Goal: Task Accomplishment & Management: Complete application form

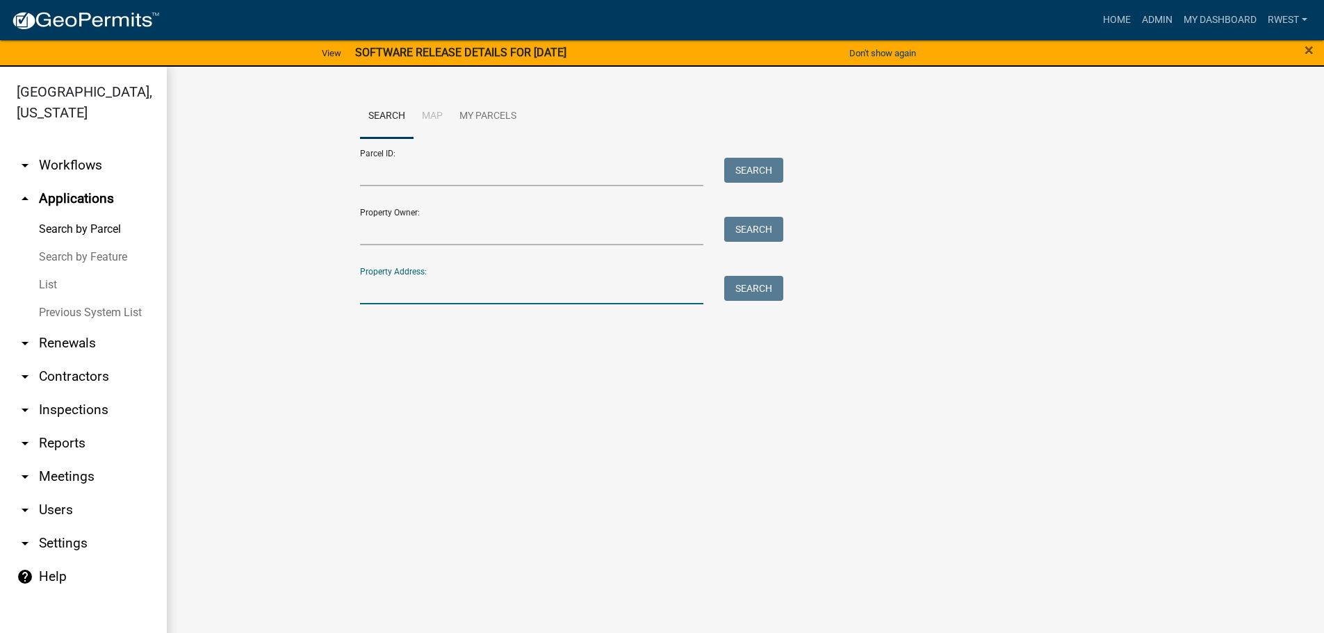
click at [459, 292] on input "Property Address:" at bounding box center [532, 290] width 344 height 28
type input "195 s [PERSON_NAME]"
click at [758, 298] on button "Search" at bounding box center [753, 288] width 59 height 25
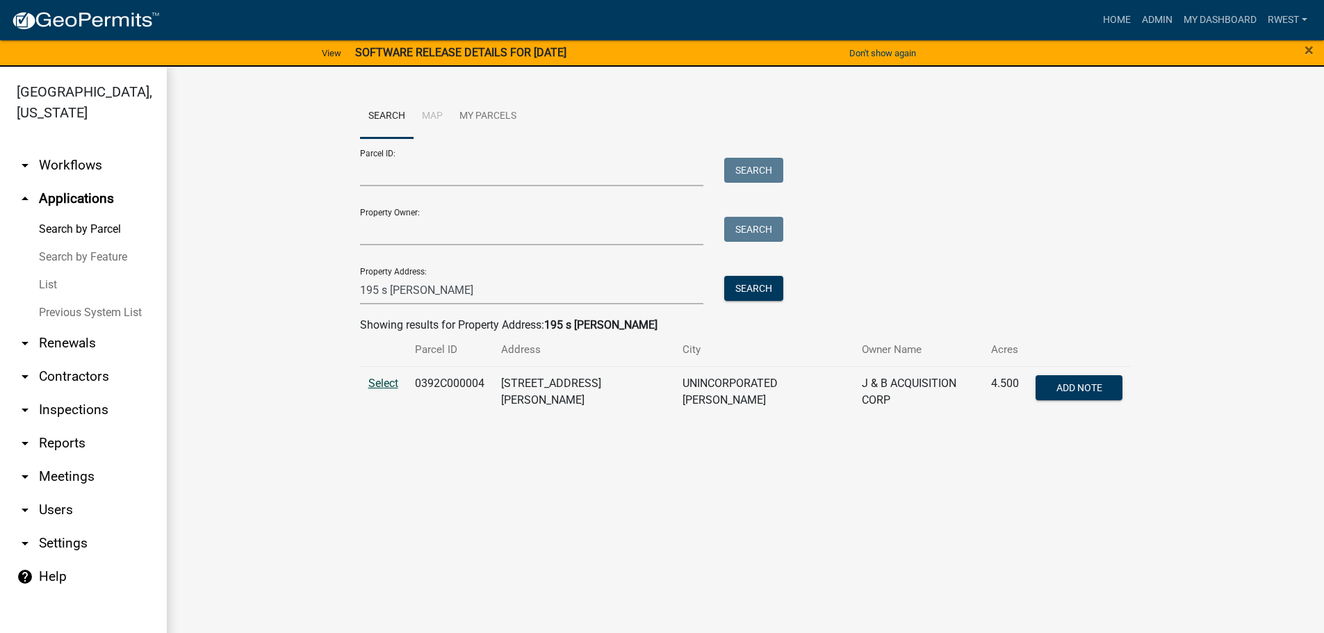
click at [379, 382] on span "Select" at bounding box center [383, 383] width 30 height 13
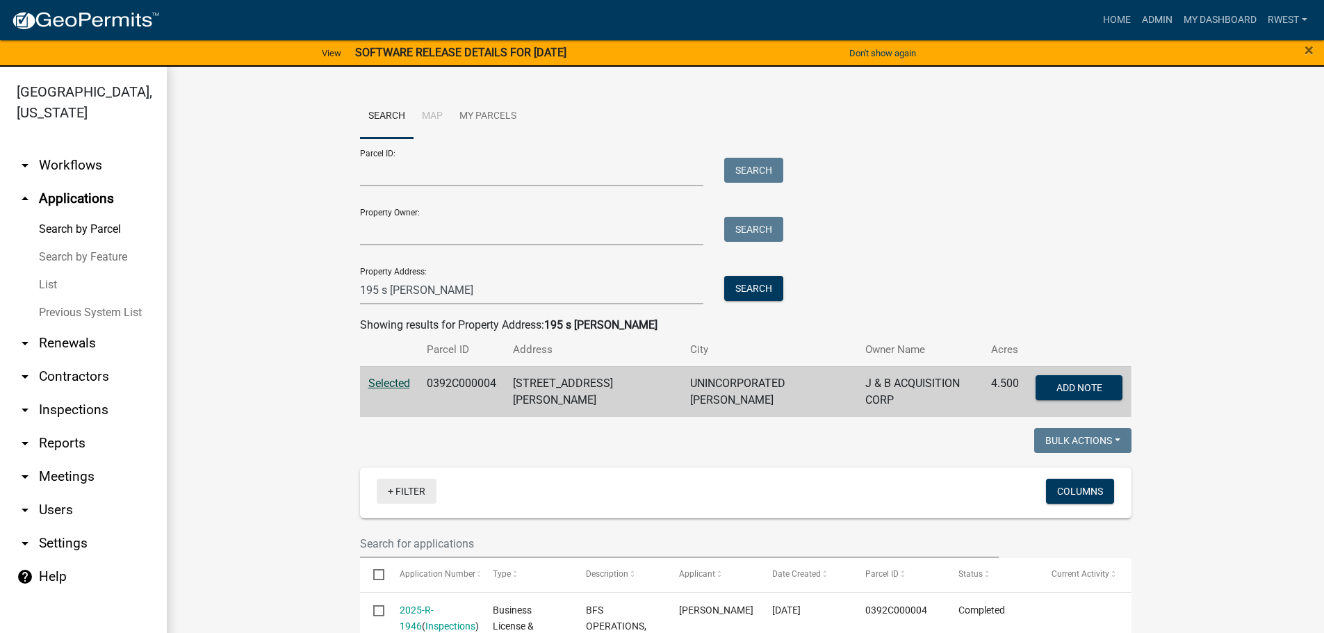
click at [407, 490] on link "+ Filter" at bounding box center [407, 491] width 60 height 25
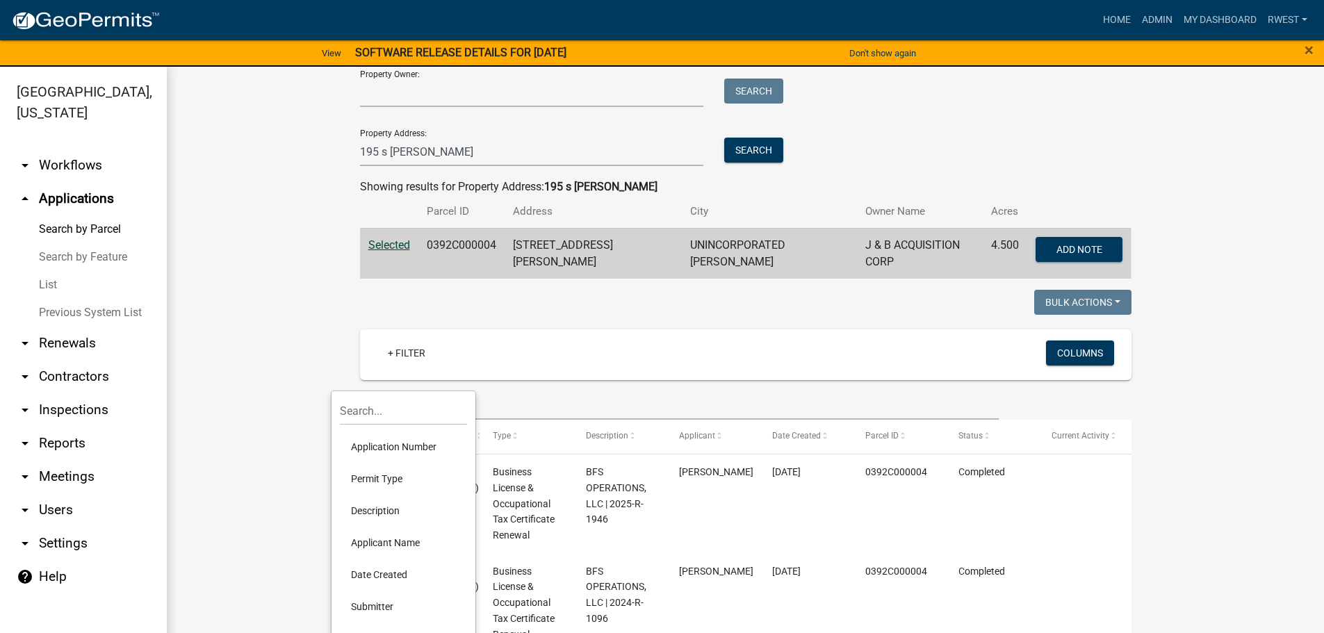
scroll to position [139, 0]
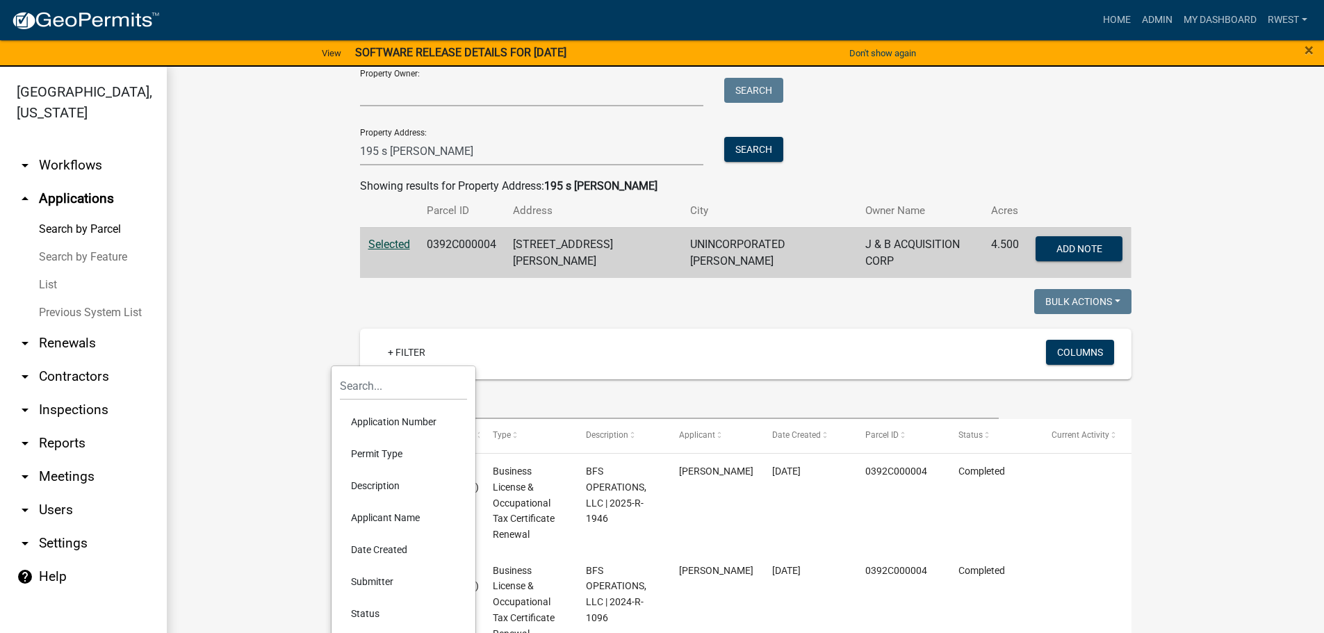
click at [366, 610] on li "Status" at bounding box center [403, 614] width 127 height 32
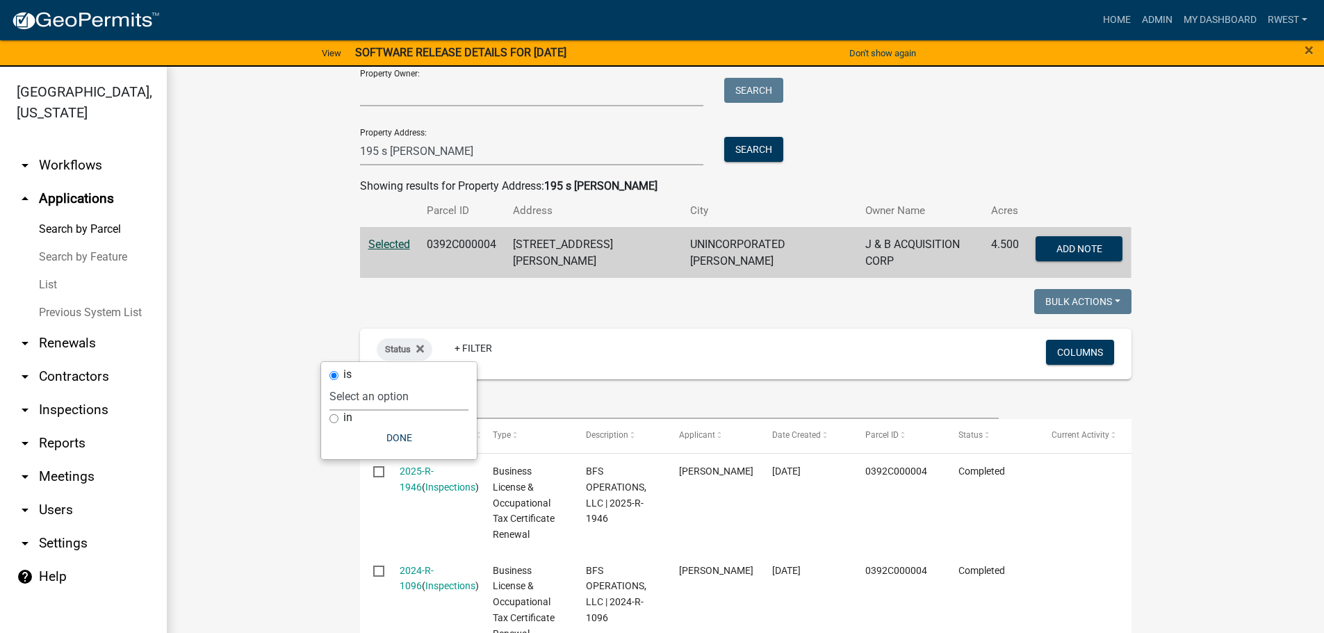
click at [366, 397] on select "Select an option Not Started In Progress Completed Expired Locked Withdrawn Voi…" at bounding box center [398, 396] width 139 height 28
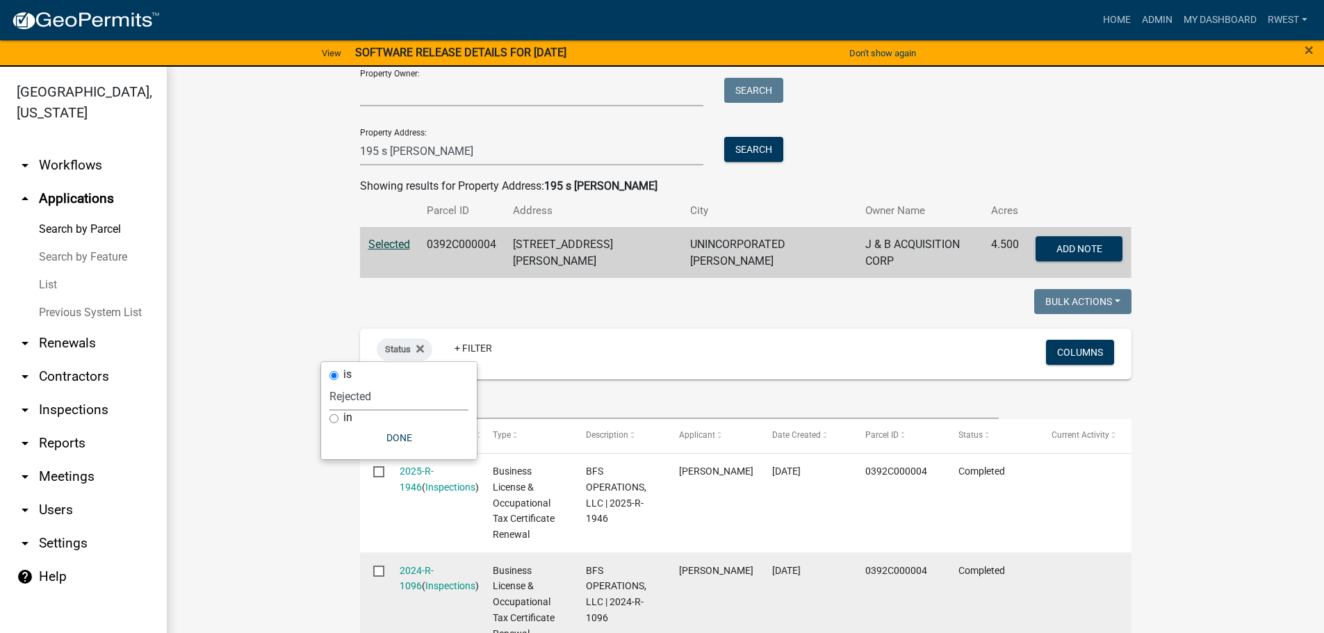
click at [352, 382] on select "Select an option Not Started In Progress Completed Expired Locked Withdrawn Voi…" at bounding box center [398, 396] width 139 height 28
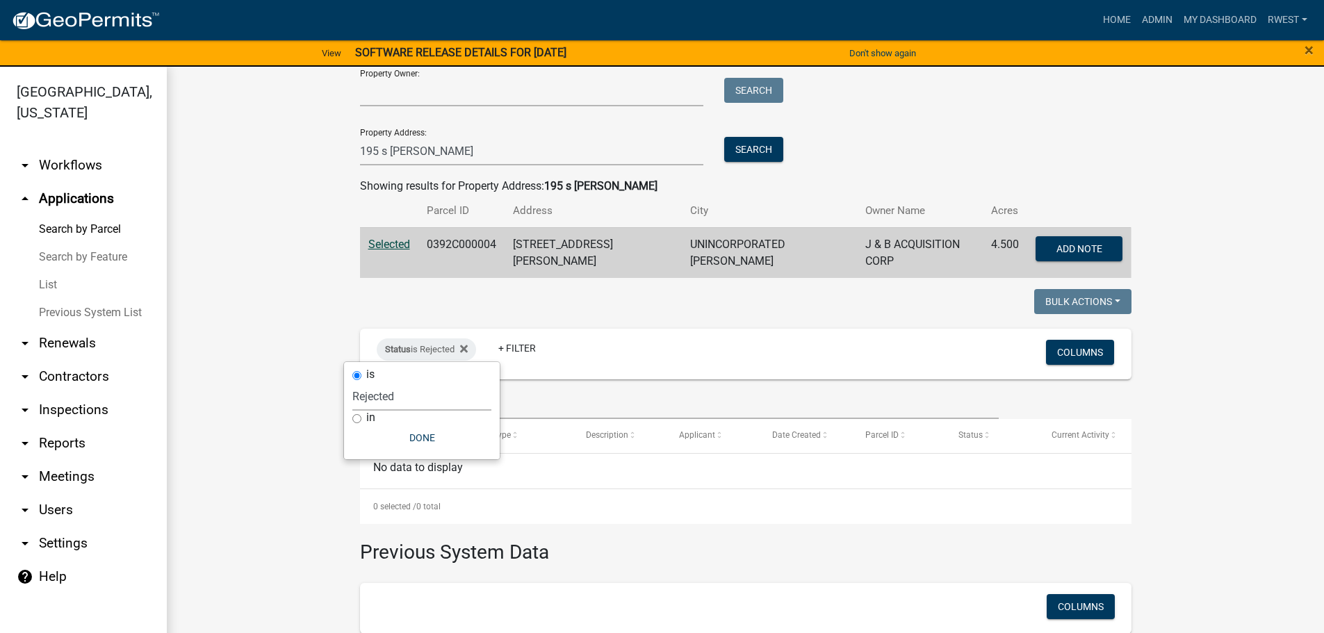
click at [381, 401] on select "Select an option Not Started In Progress Completed Expired Locked Withdrawn Voi…" at bounding box center [421, 396] width 139 height 28
select select "3"
click at [352, 382] on select "Select an option Not Started In Progress Completed Expired Locked Withdrawn Voi…" at bounding box center [421, 396] width 139 height 28
click at [453, 345] on icon at bounding box center [456, 349] width 8 height 8
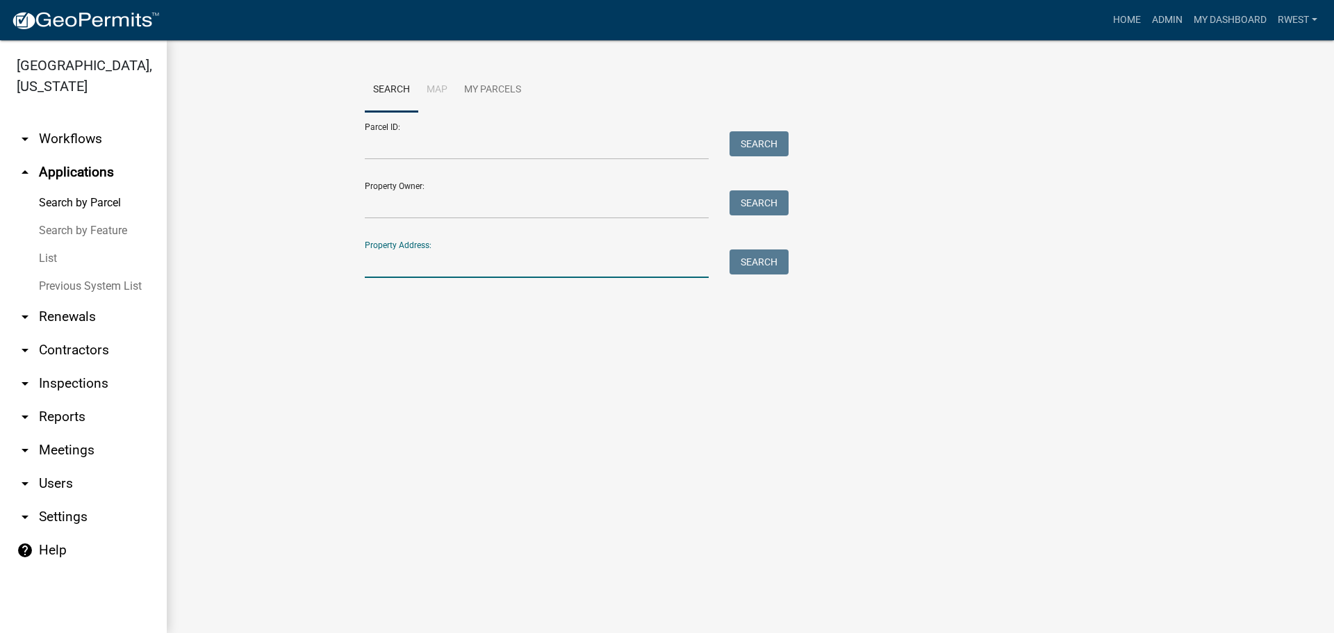
click at [422, 263] on input "Property Address:" at bounding box center [537, 263] width 344 height 28
type input "195 s [PERSON_NAME]"
drag, startPoint x: 764, startPoint y: 263, endPoint x: 740, endPoint y: 290, distance: 35.9
click at [764, 264] on button "Search" at bounding box center [759, 261] width 59 height 25
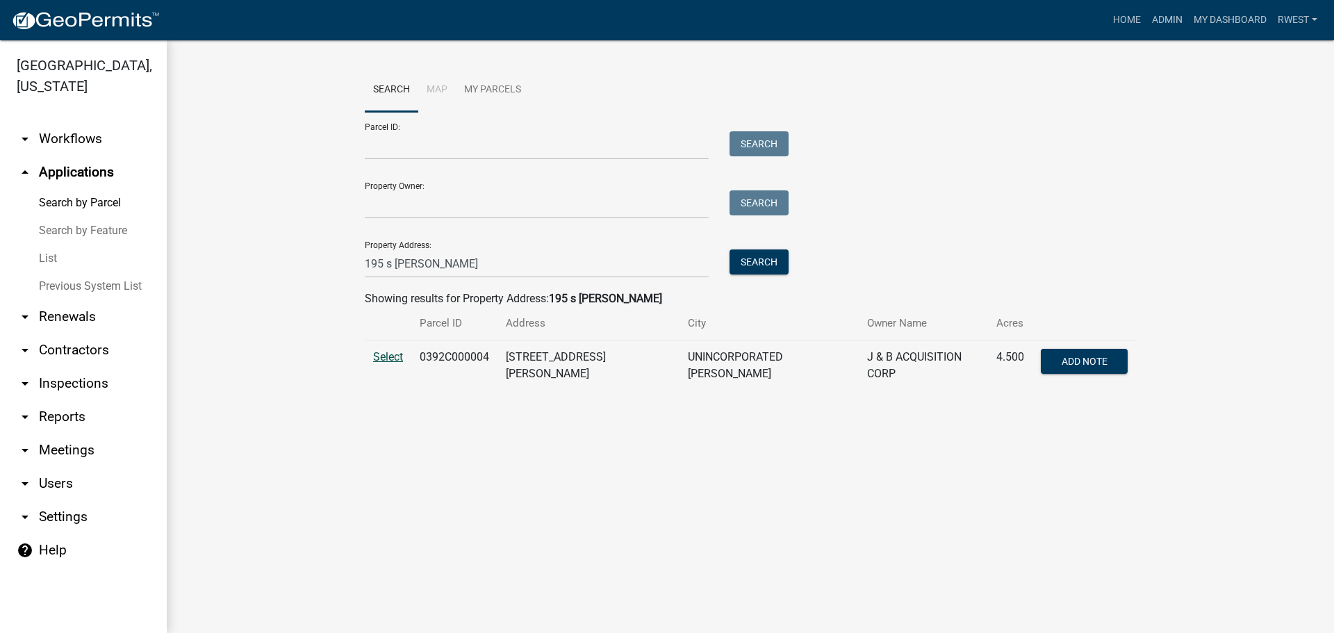
click at [400, 361] on span "Select" at bounding box center [388, 356] width 30 height 13
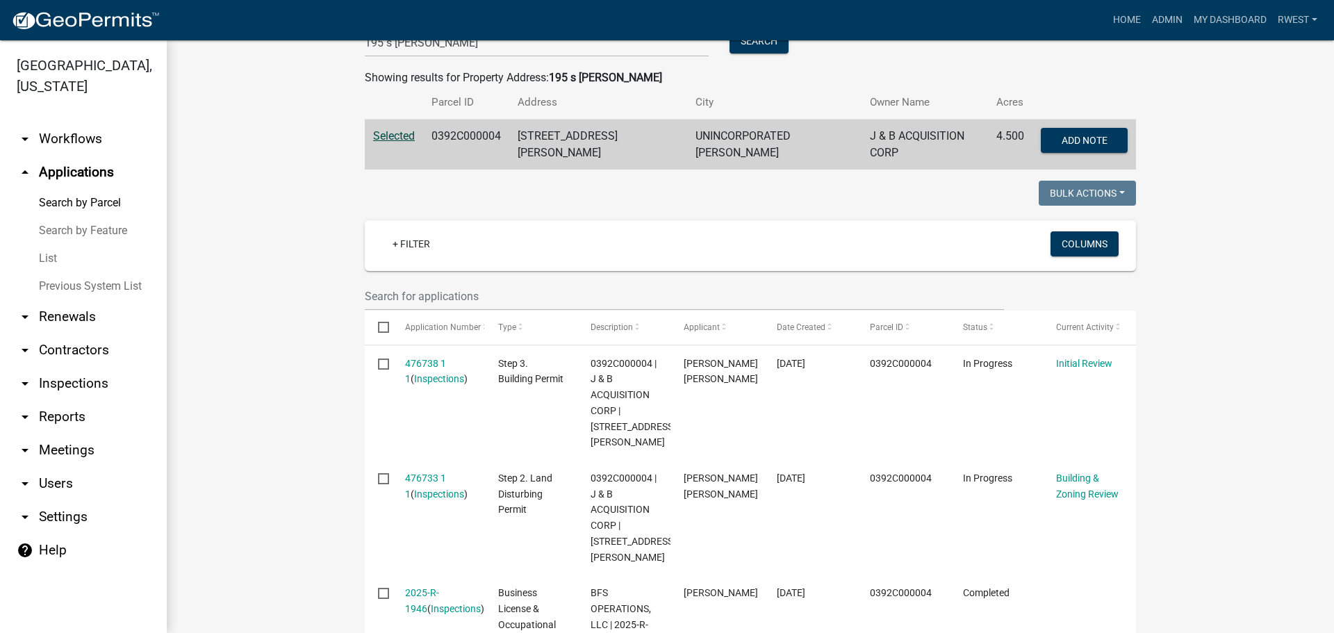
scroll to position [278, 0]
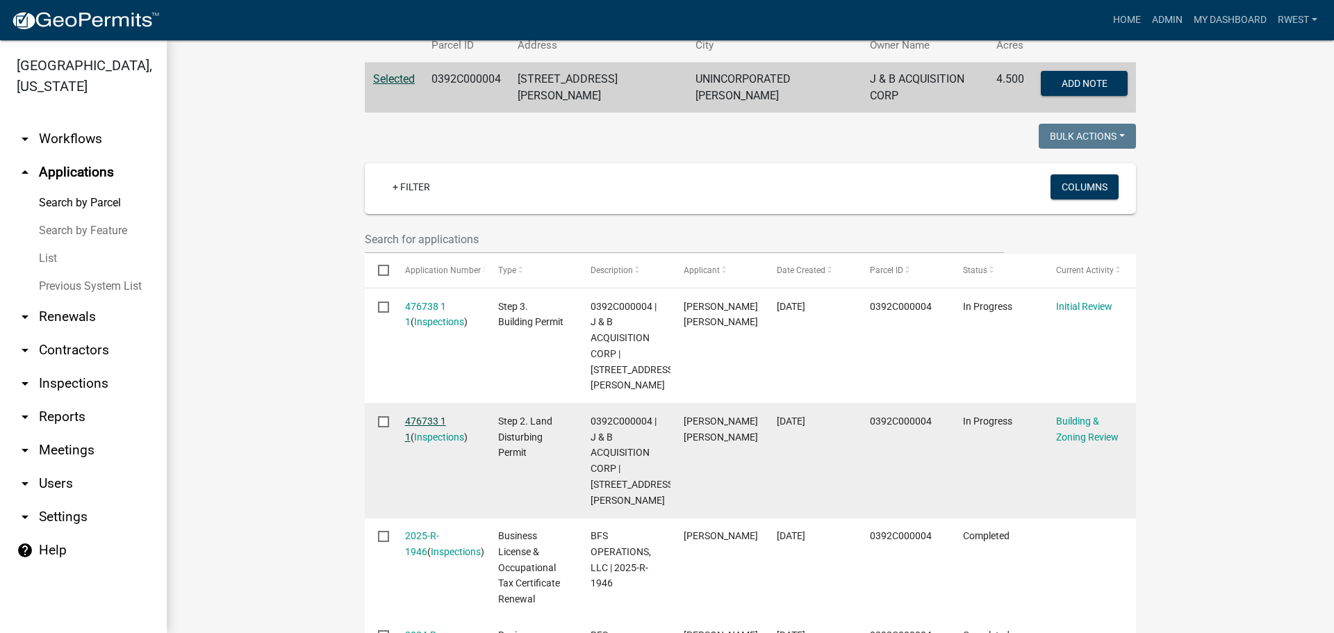
click at [418, 416] on link "476733 1 1" at bounding box center [425, 429] width 41 height 27
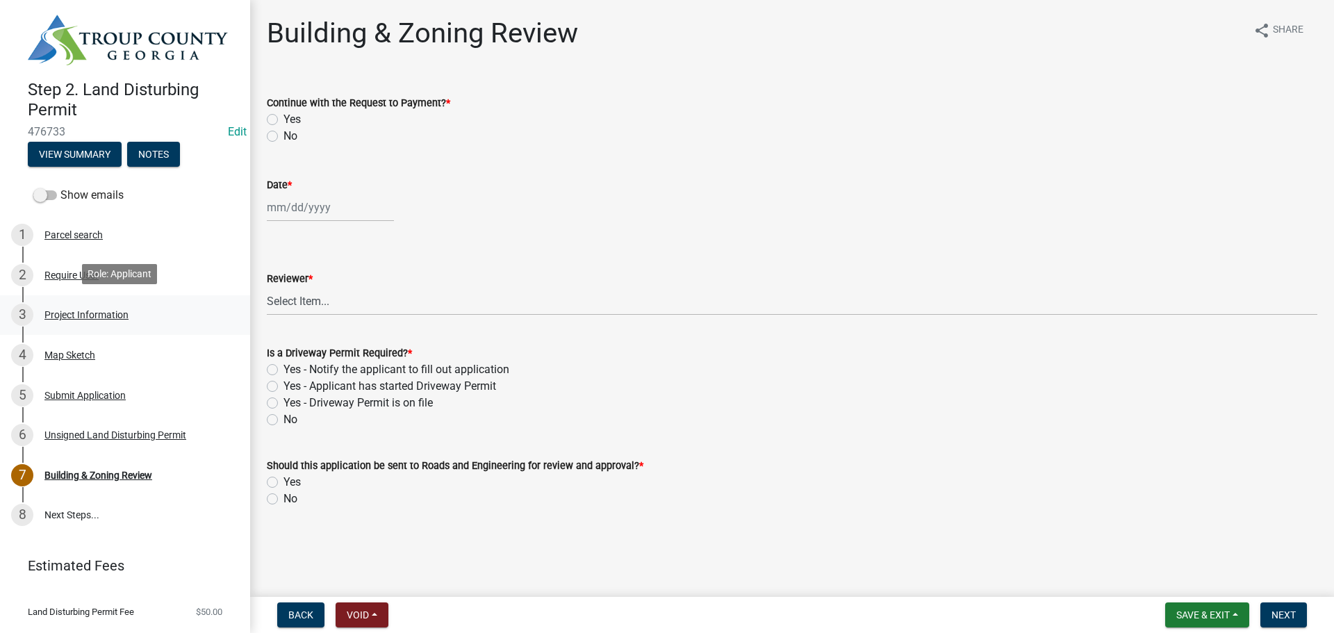
click at [69, 313] on div "Project Information" at bounding box center [86, 315] width 84 height 10
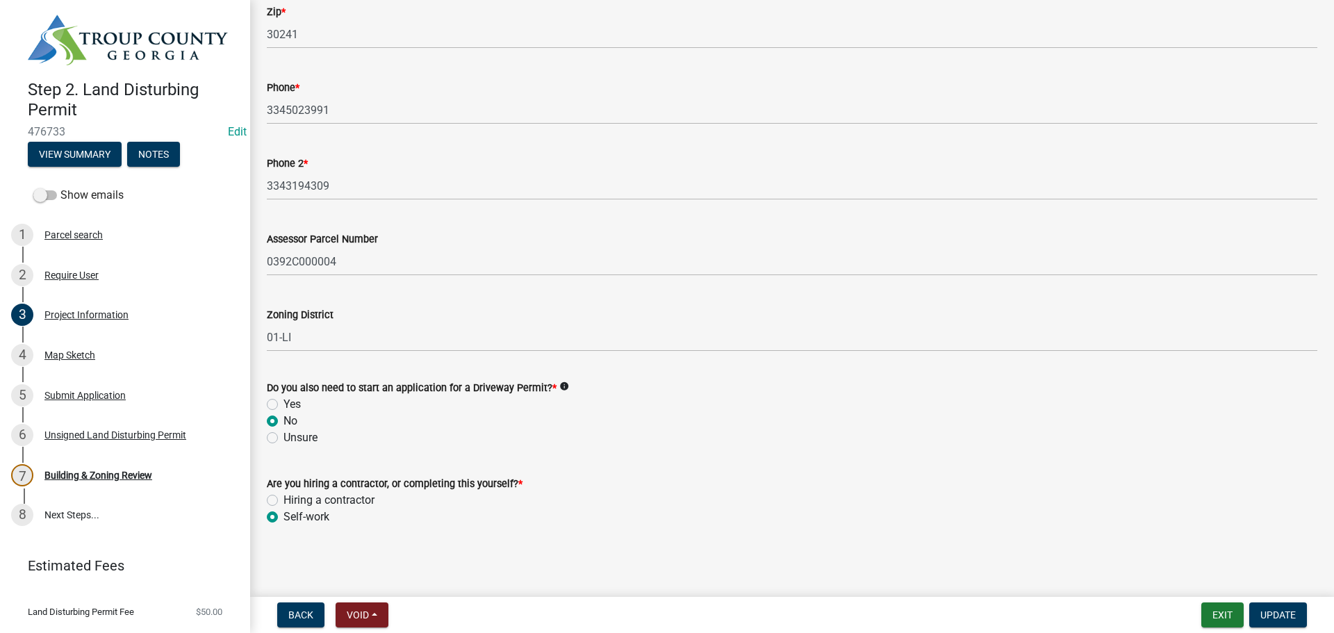
scroll to position [507, 0]
click at [283, 497] on label "Hiring a contractor" at bounding box center [328, 499] width 91 height 17
click at [283, 497] on input "Hiring a contractor" at bounding box center [287, 495] width 9 height 9
radio input "true"
click at [1281, 622] on button "Update" at bounding box center [1278, 614] width 58 height 25
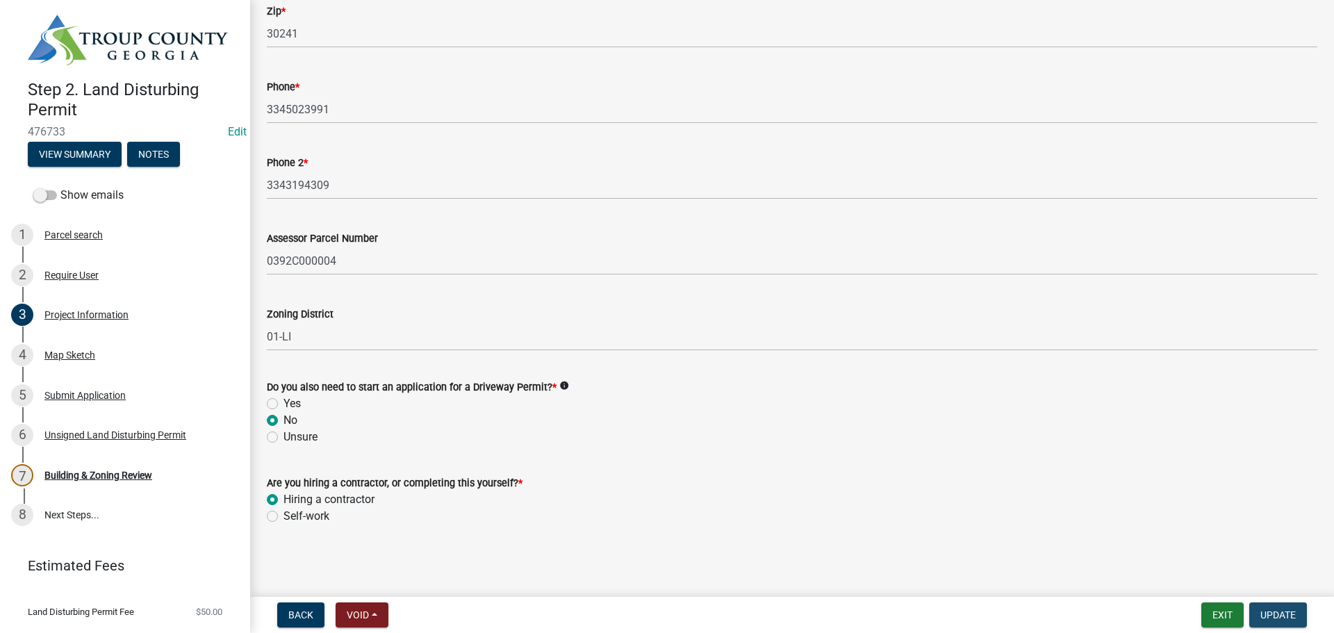
scroll to position [0, 0]
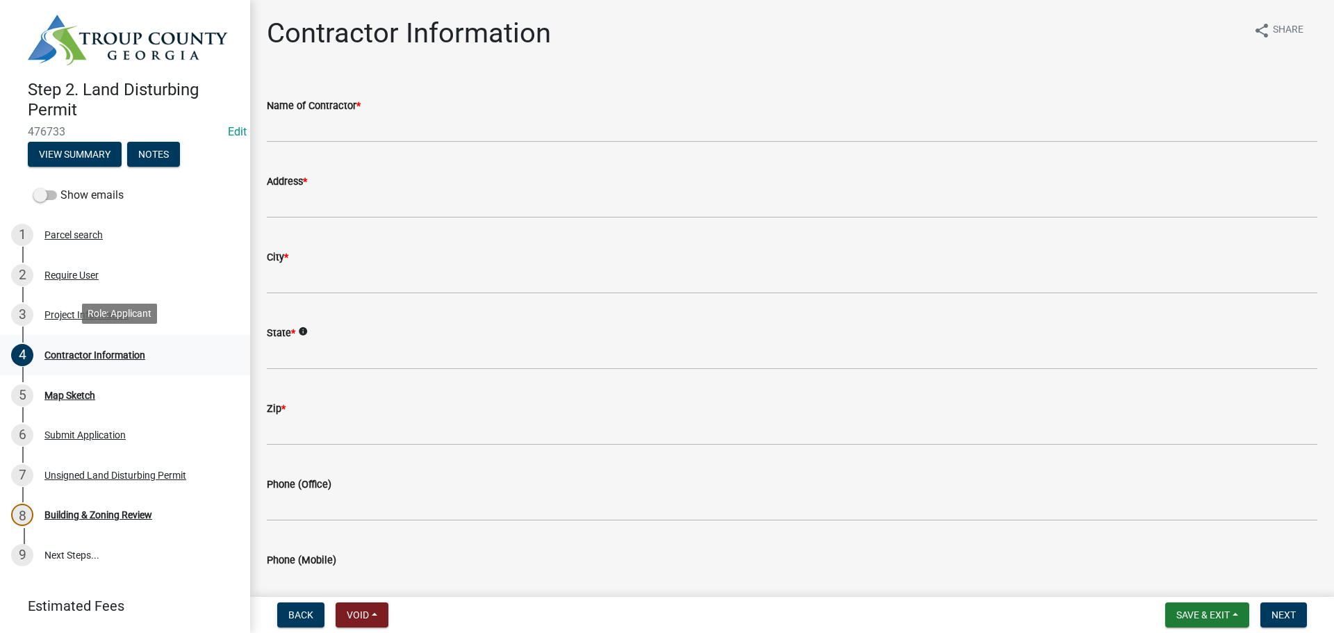
click at [69, 353] on div "Contractor Information" at bounding box center [94, 355] width 101 height 10
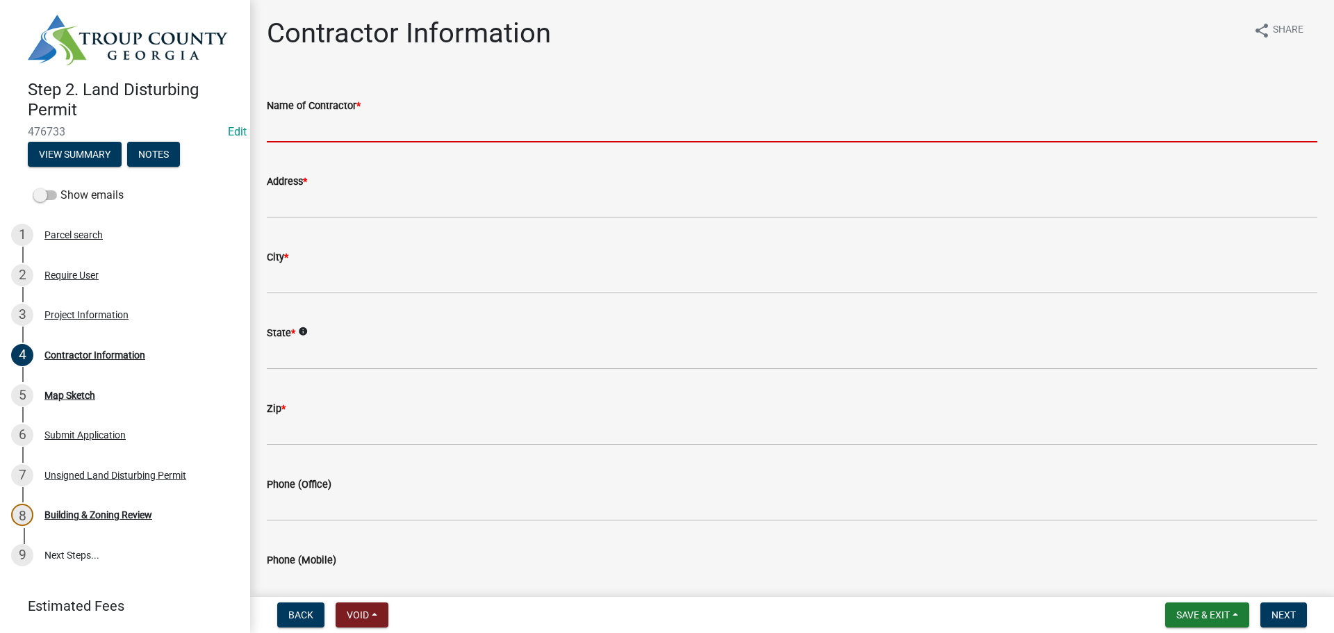
click at [322, 129] on input "Name of Contractor *" at bounding box center [792, 128] width 1051 height 28
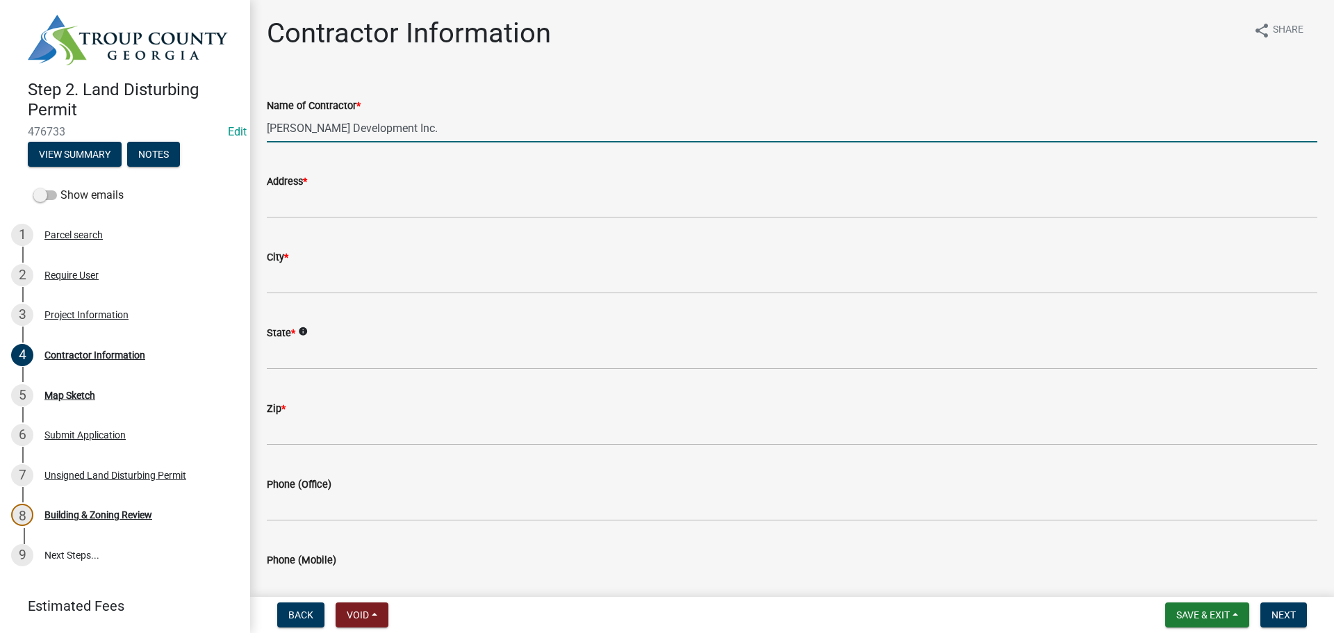
type input "Donald Allen Development Inc."
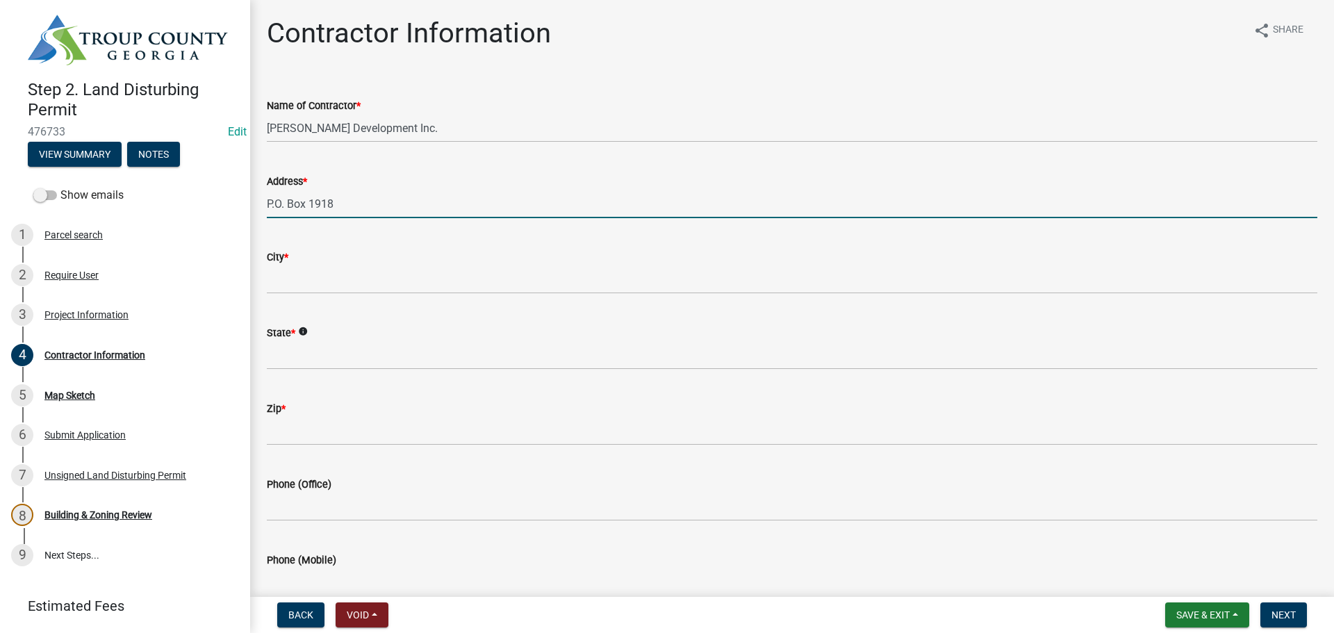
drag, startPoint x: 338, startPoint y: 206, endPoint x: 305, endPoint y: 197, distance: 33.9
click at [310, 193] on input "P.O. Box 1918" at bounding box center [792, 204] width 1051 height 28
type input "P.O. Box 1130"
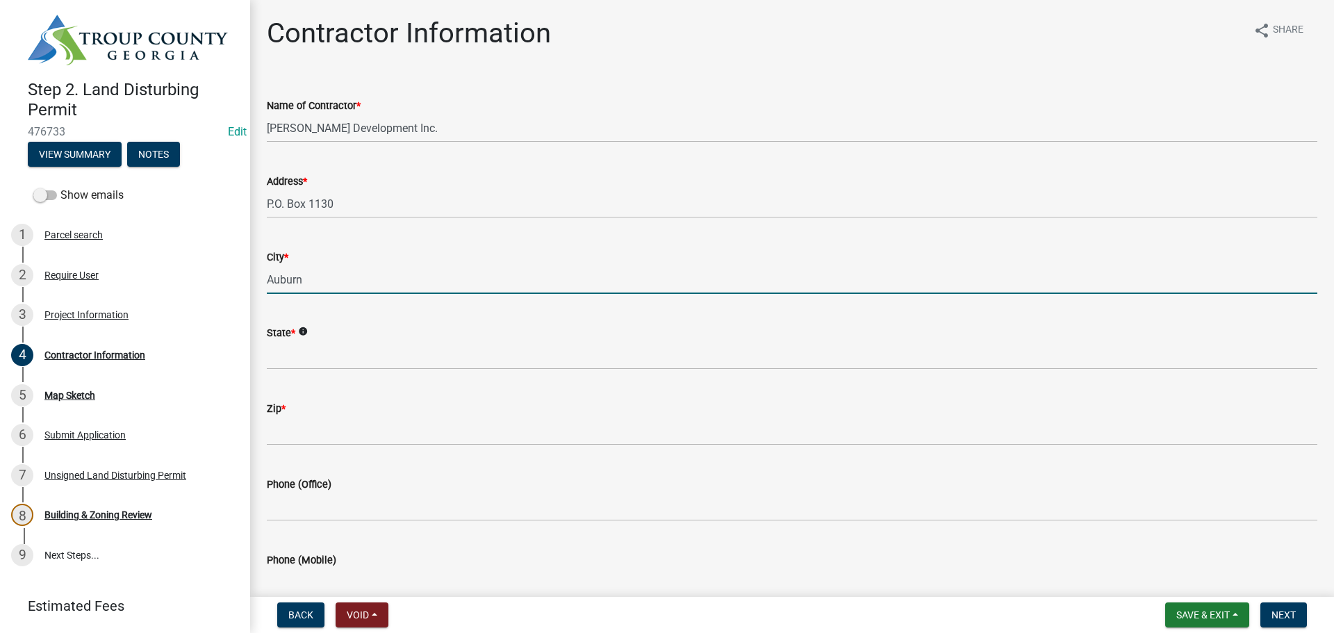
type input "Auburn"
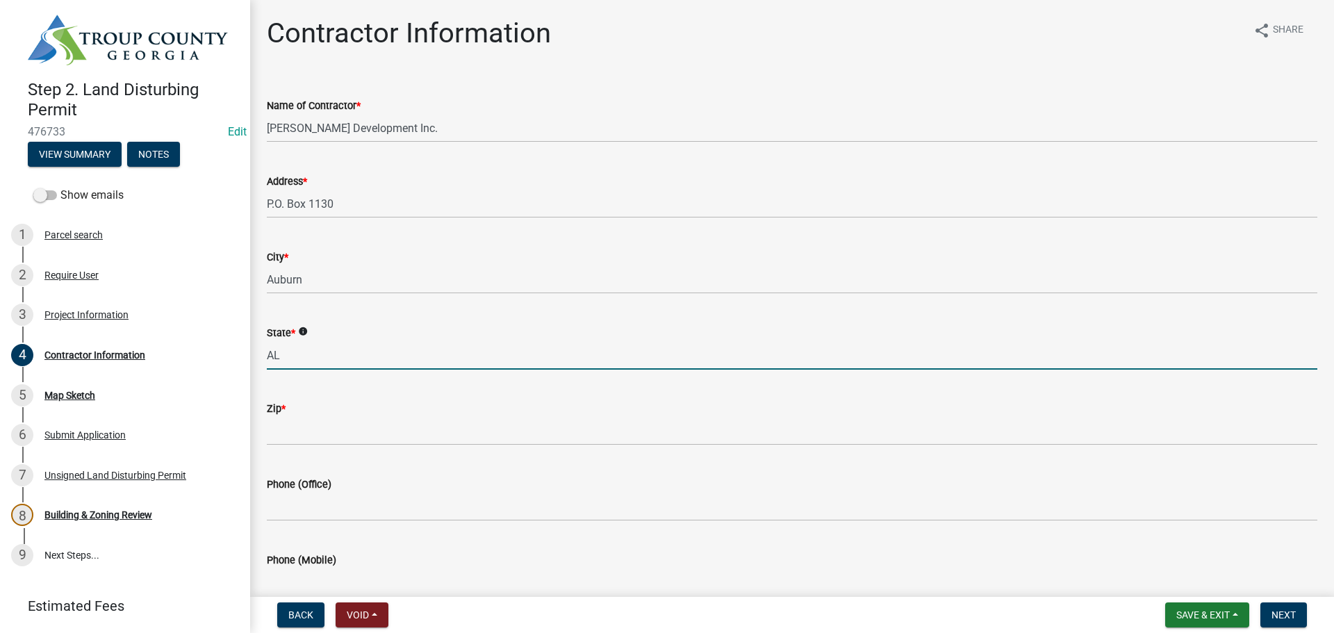
type input "AL"
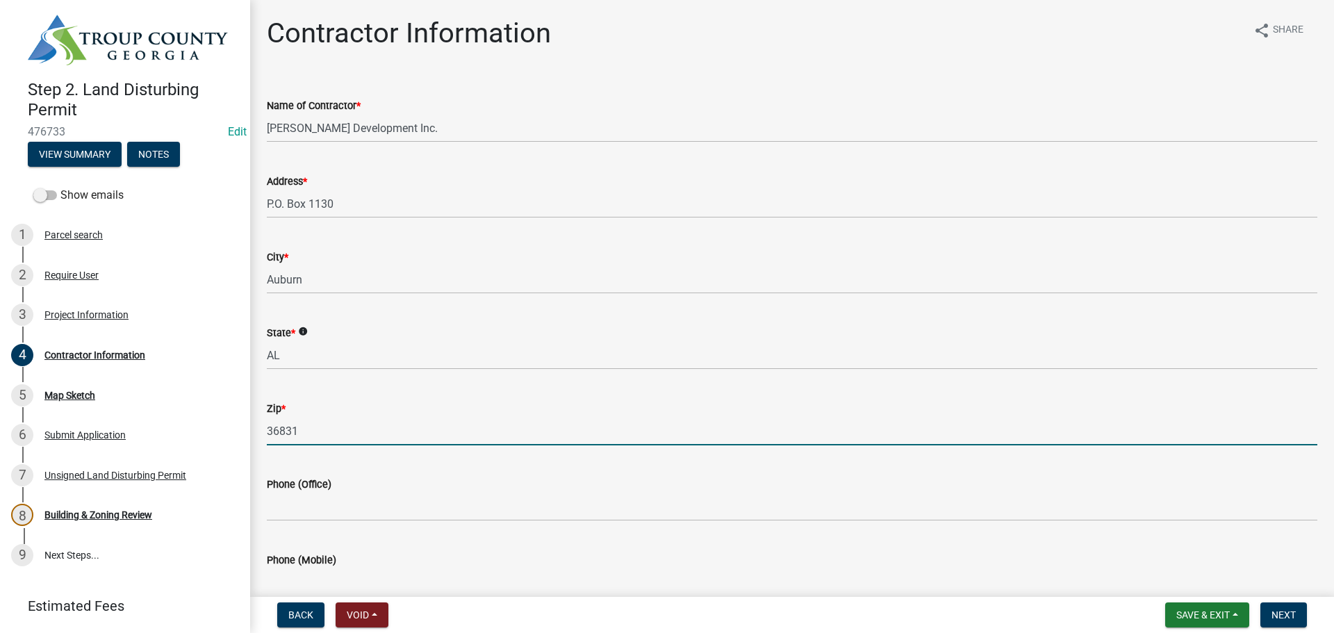
scroll to position [71, 0]
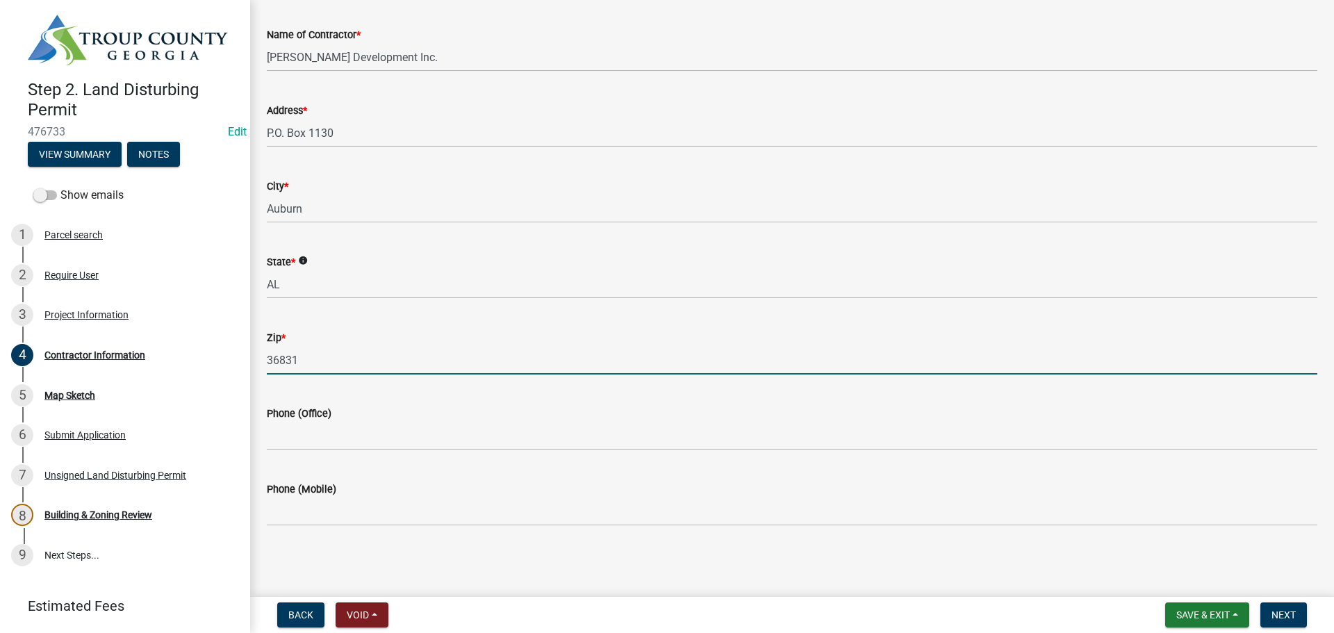
type input "36831"
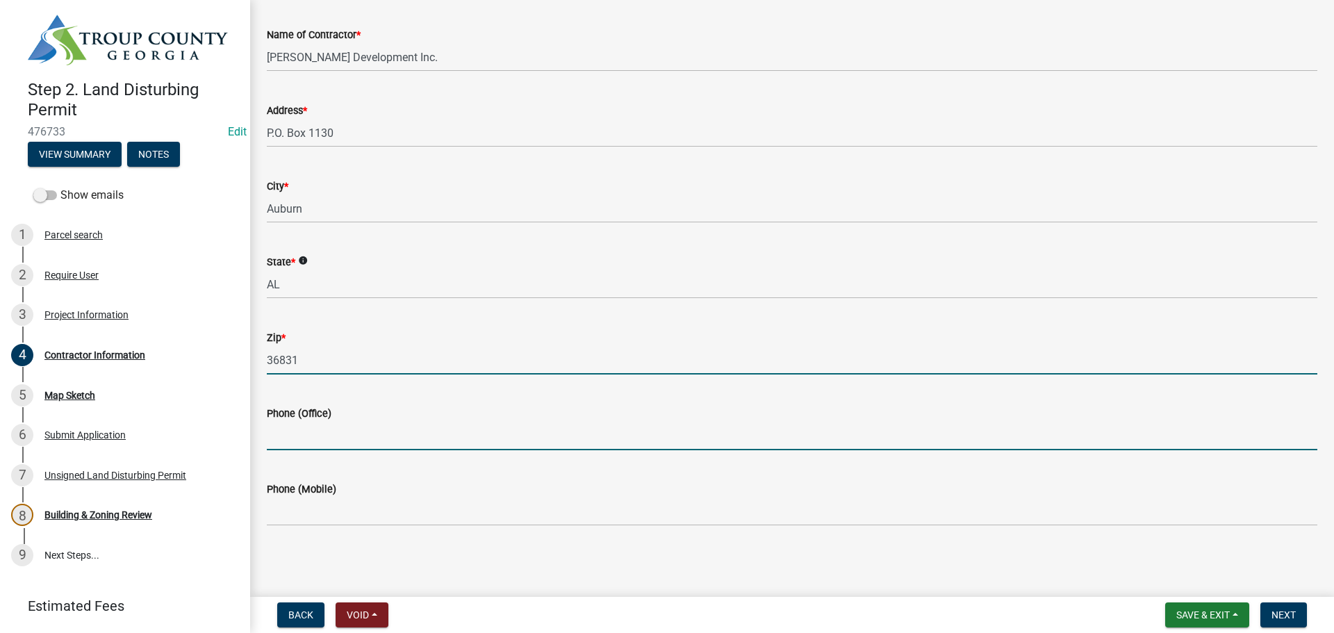
click at [308, 429] on input "Phone (Office)" at bounding box center [792, 436] width 1051 height 28
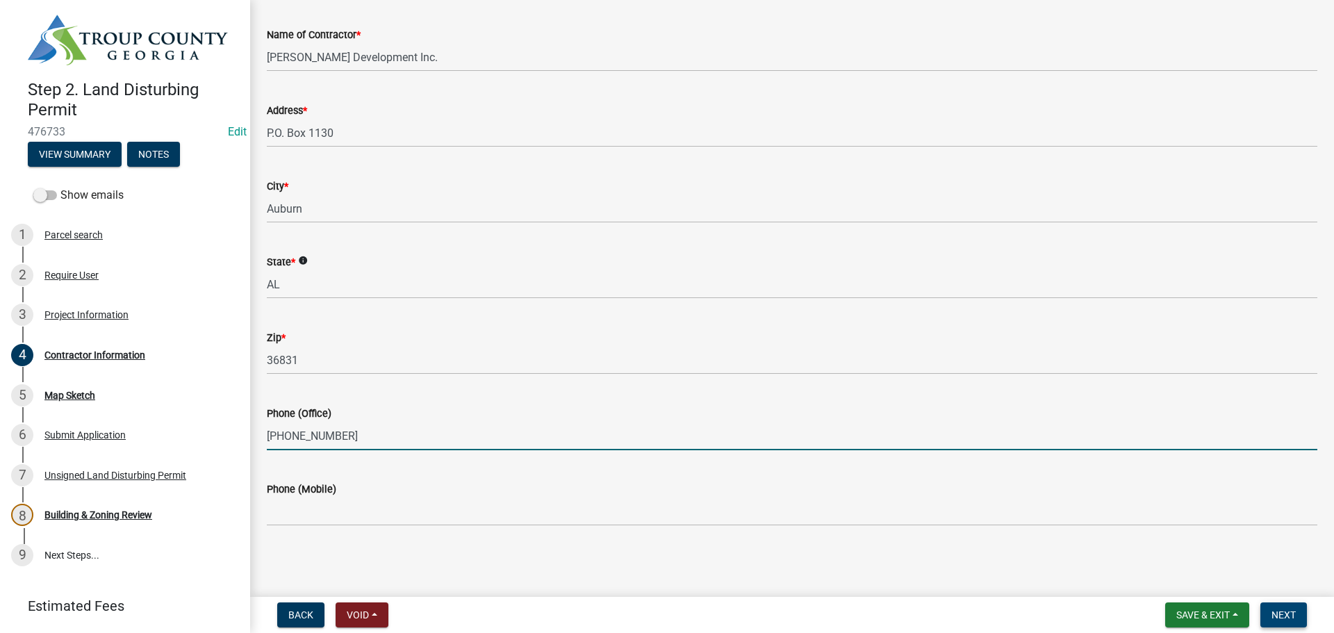
type input "(334) 826-1120"
click at [1294, 620] on span "Next" at bounding box center [1284, 614] width 24 height 11
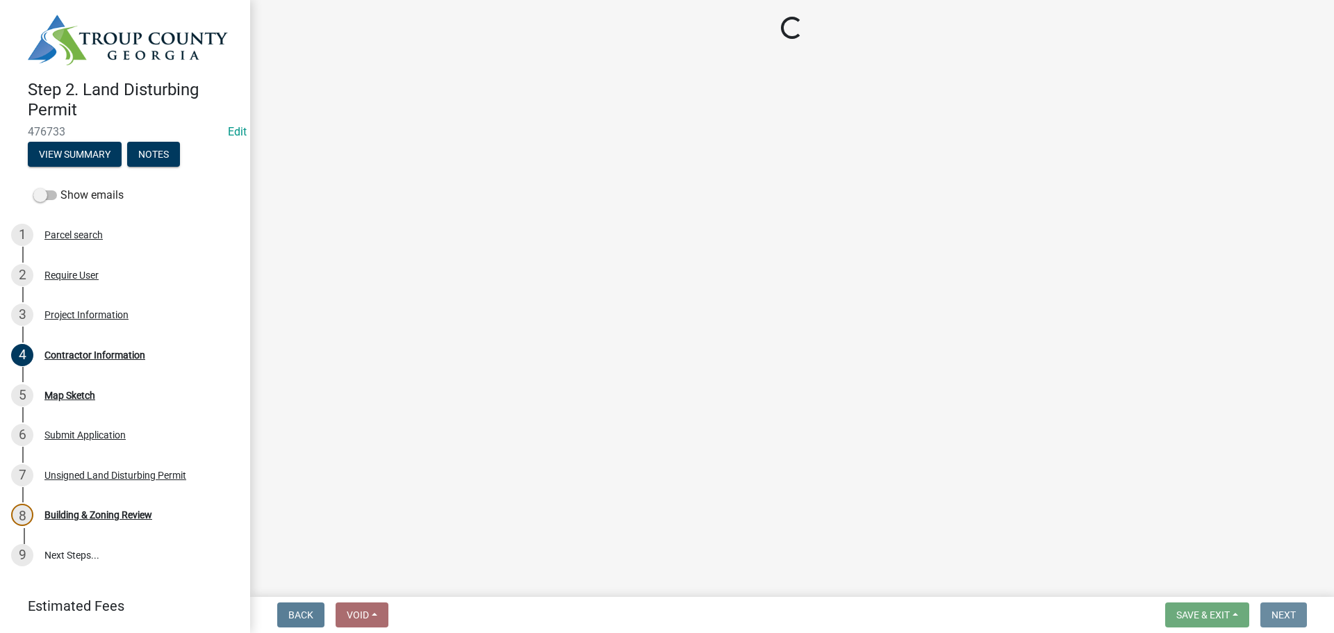
scroll to position [0, 0]
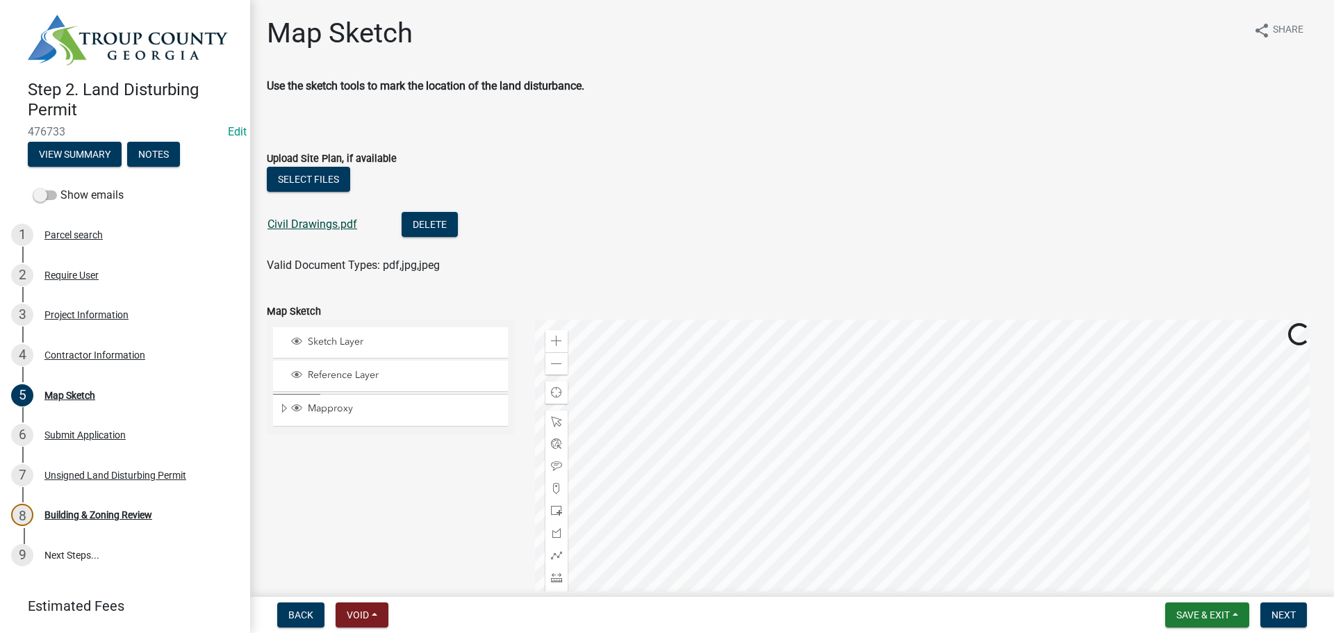
click at [315, 229] on link "Civil Drawings.pdf" at bounding box center [313, 223] width 90 height 13
click at [81, 431] on div "Submit Application" at bounding box center [84, 435] width 81 height 10
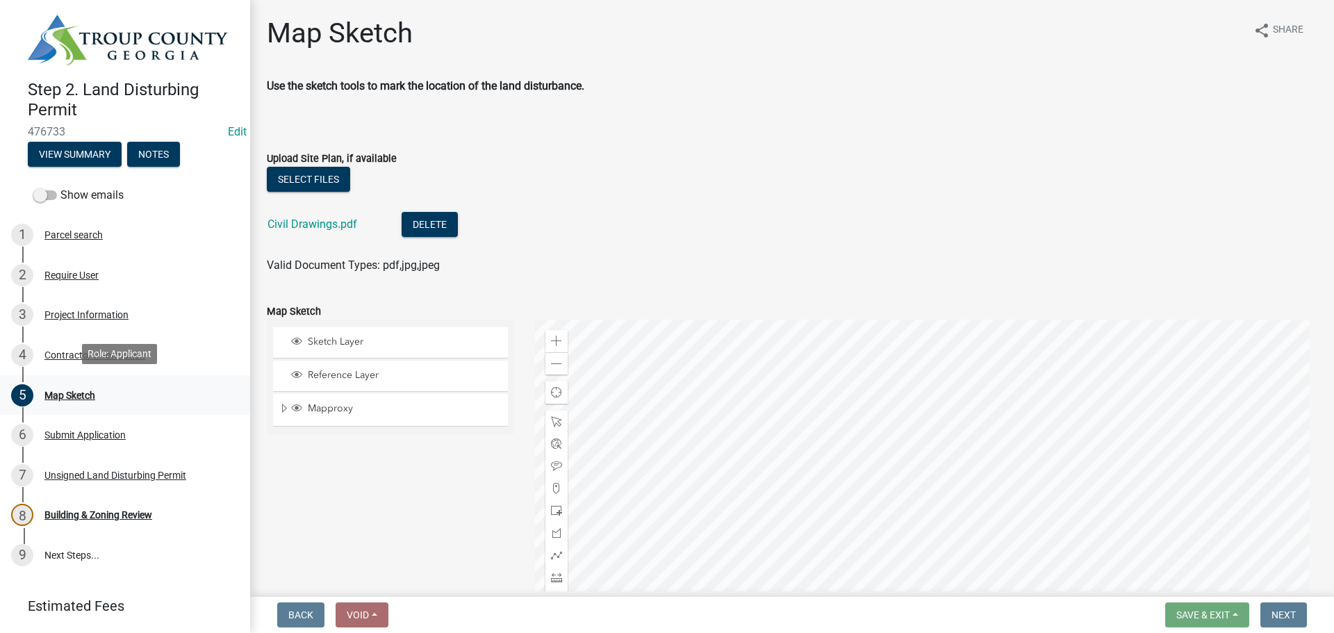
click at [71, 390] on div "Map Sketch" at bounding box center [69, 395] width 51 height 10
click at [21, 388] on div "5" at bounding box center [22, 395] width 22 height 22
click at [15, 351] on div "4" at bounding box center [22, 355] width 22 height 22
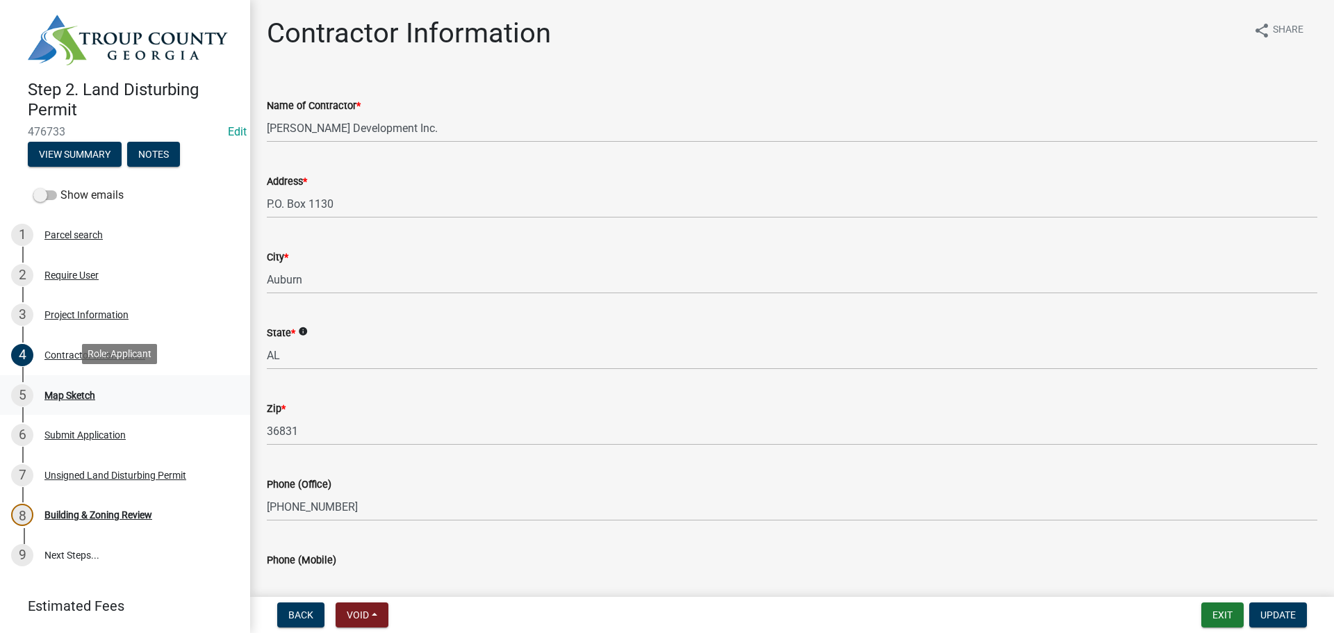
click at [22, 401] on div "5" at bounding box center [22, 395] width 22 height 22
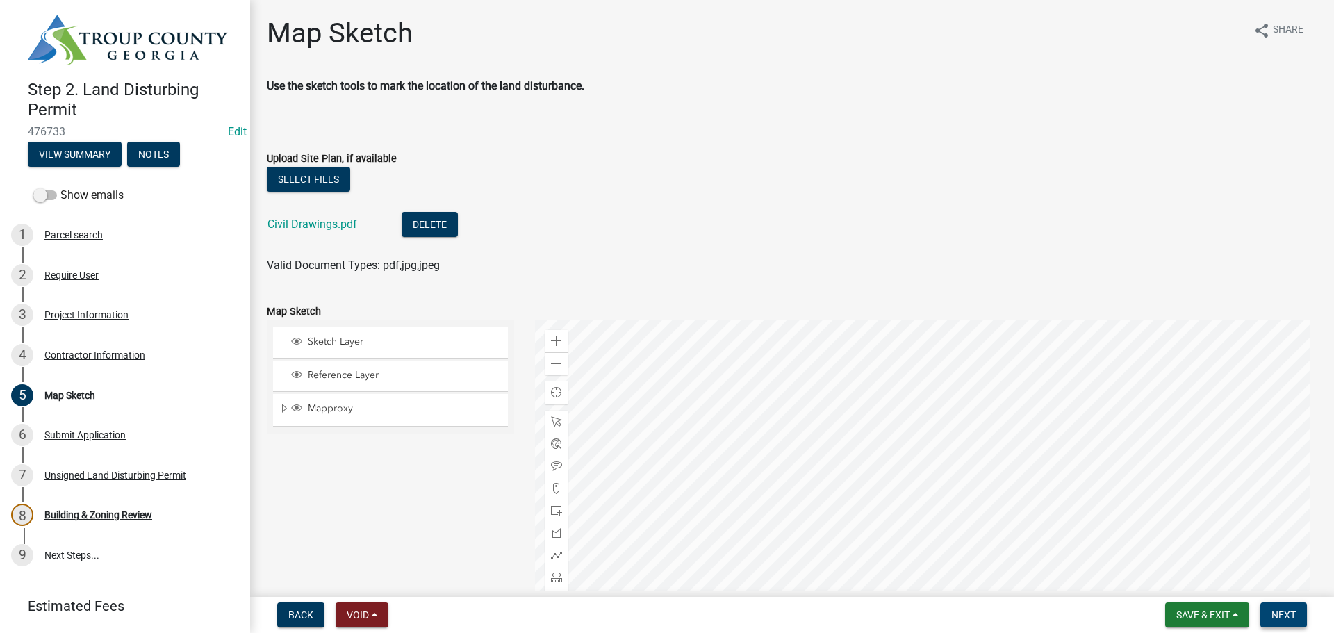
click at [1294, 622] on button "Next" at bounding box center [1283, 614] width 47 height 25
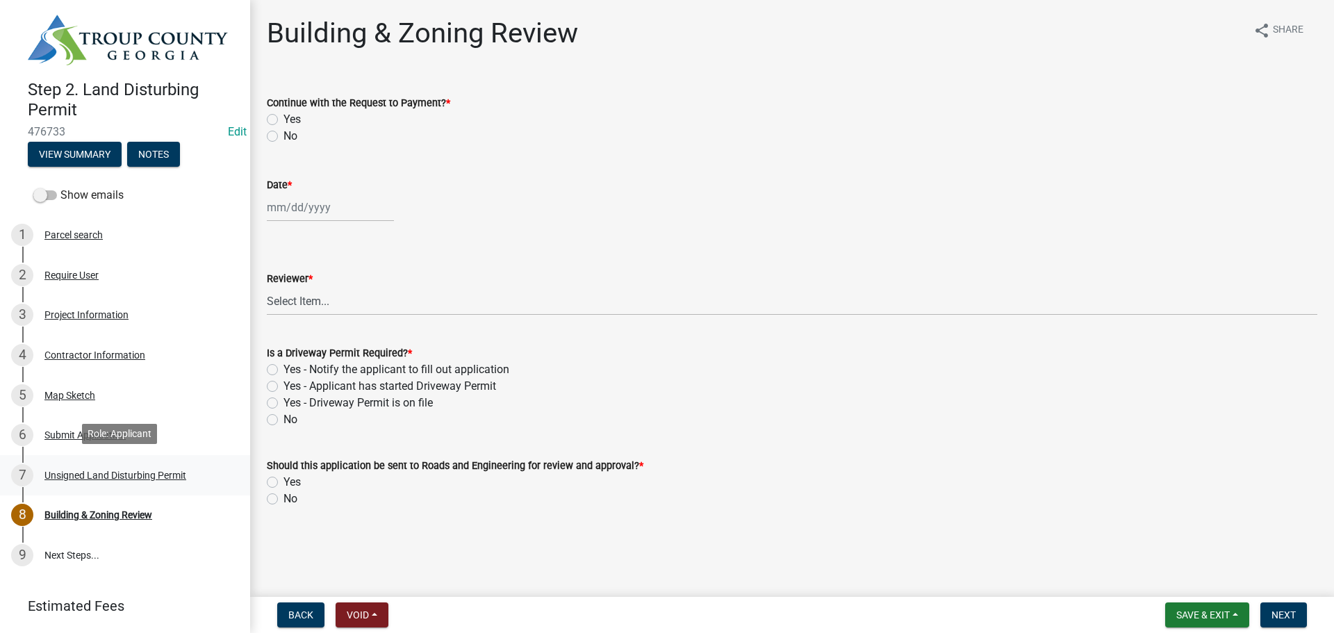
click at [71, 472] on div "Unsigned Land Disturbing Permit" at bounding box center [115, 475] width 142 height 10
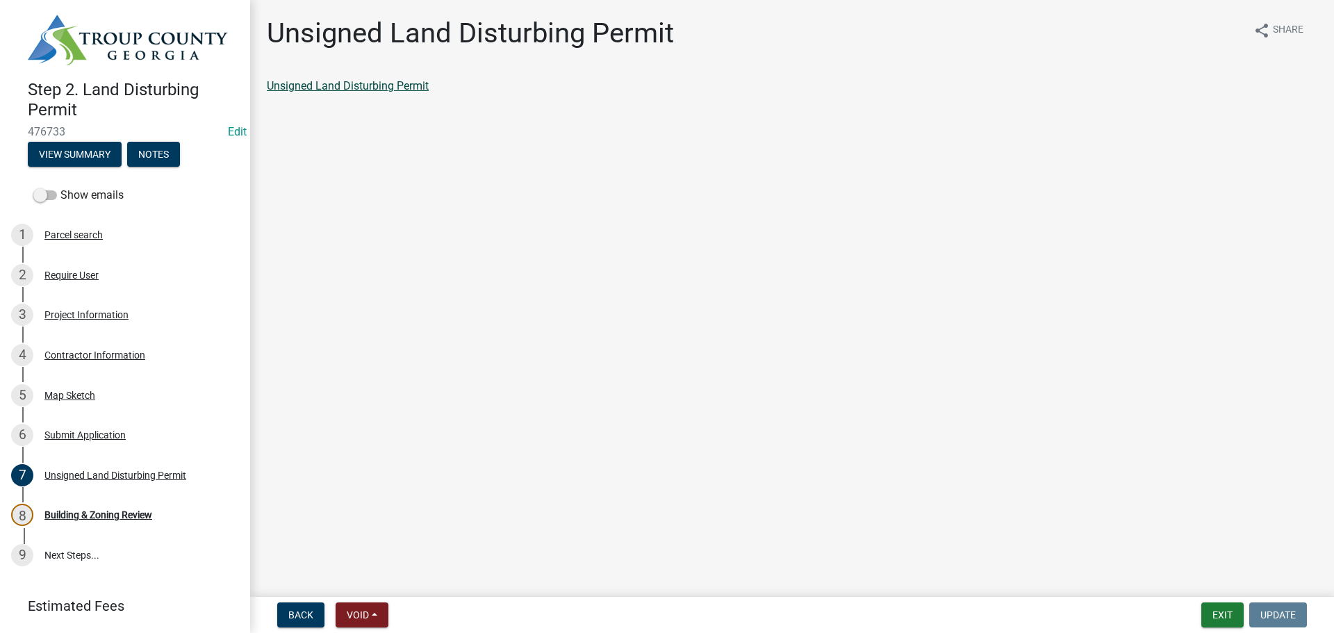
click at [417, 85] on link "Unsigned Land Disturbing Permit" at bounding box center [348, 85] width 162 height 13
click at [85, 513] on div "Building & Zoning Review" at bounding box center [98, 515] width 108 height 10
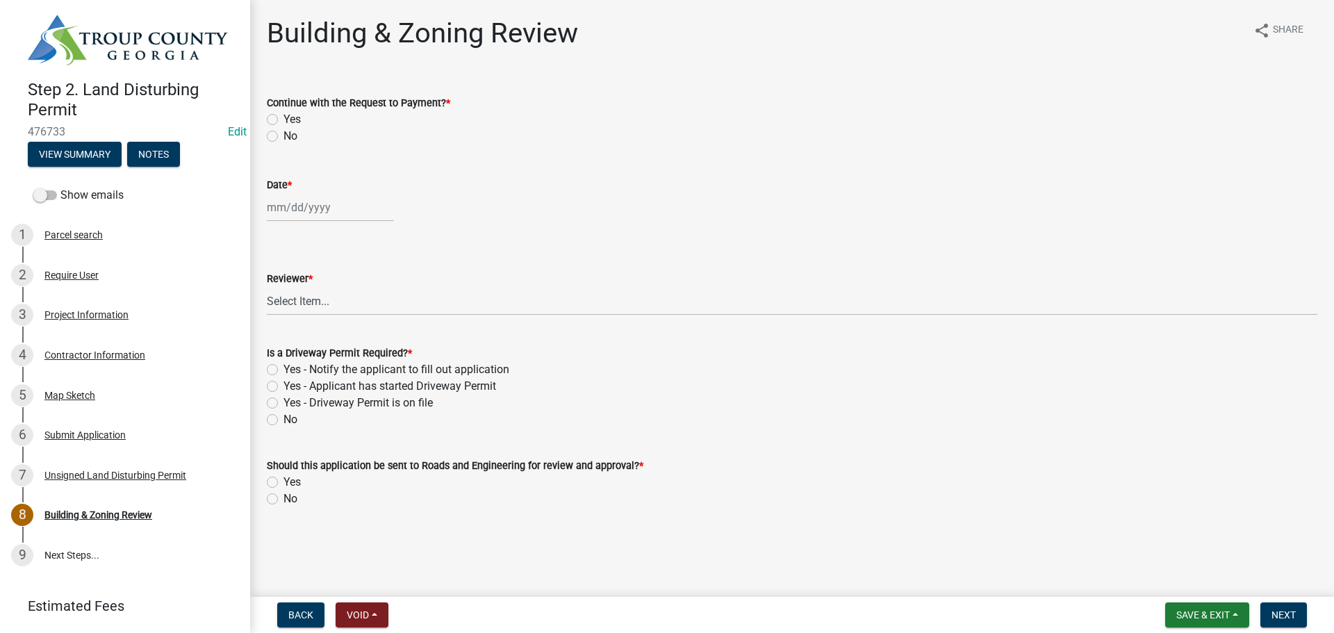
click at [283, 119] on label "Yes" at bounding box center [291, 119] width 17 height 17
click at [283, 119] on input "Yes" at bounding box center [287, 115] width 9 height 9
radio input "true"
click at [294, 217] on div at bounding box center [330, 207] width 127 height 28
select select "9"
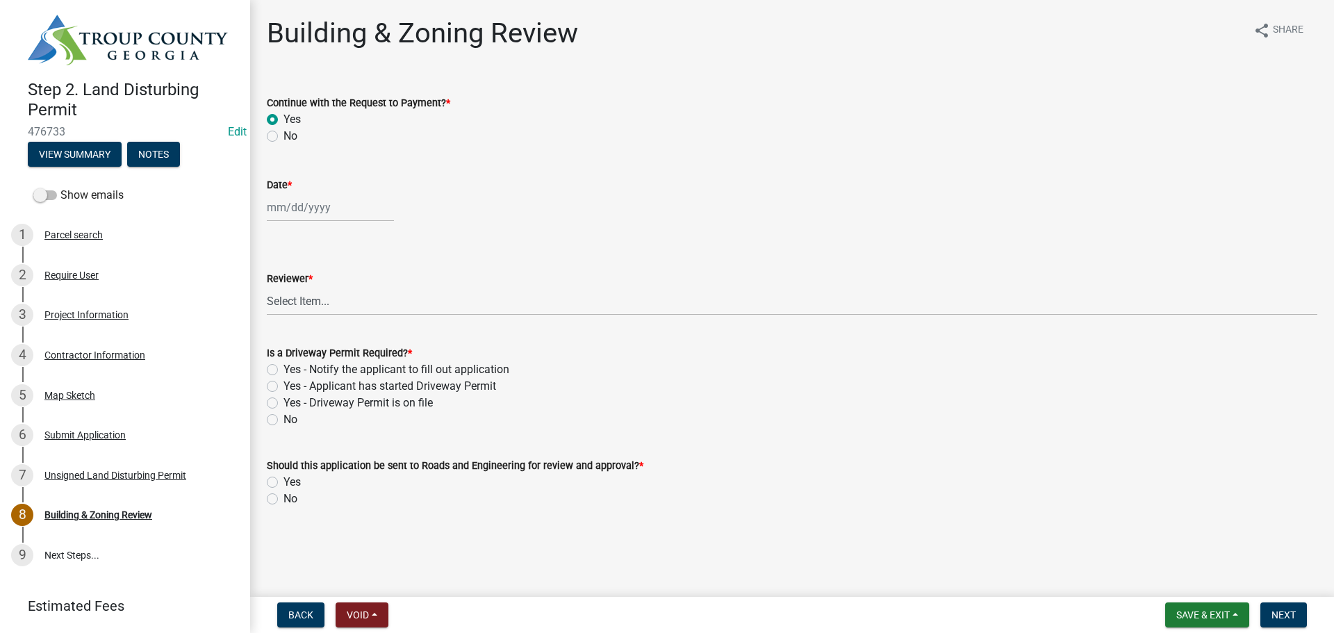
select select "2025"
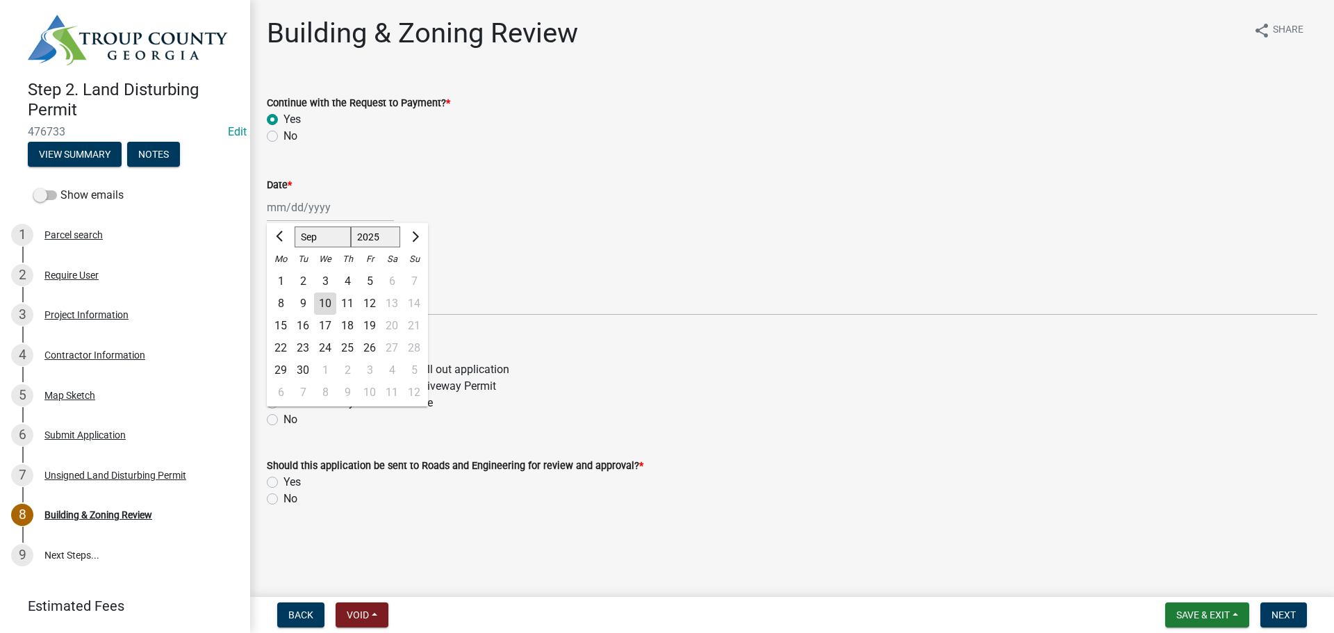
drag, startPoint x: 321, startPoint y: 301, endPoint x: 297, endPoint y: 349, distance: 53.4
click at [322, 301] on div "10" at bounding box center [325, 304] width 22 height 22
type input "[DATE]"
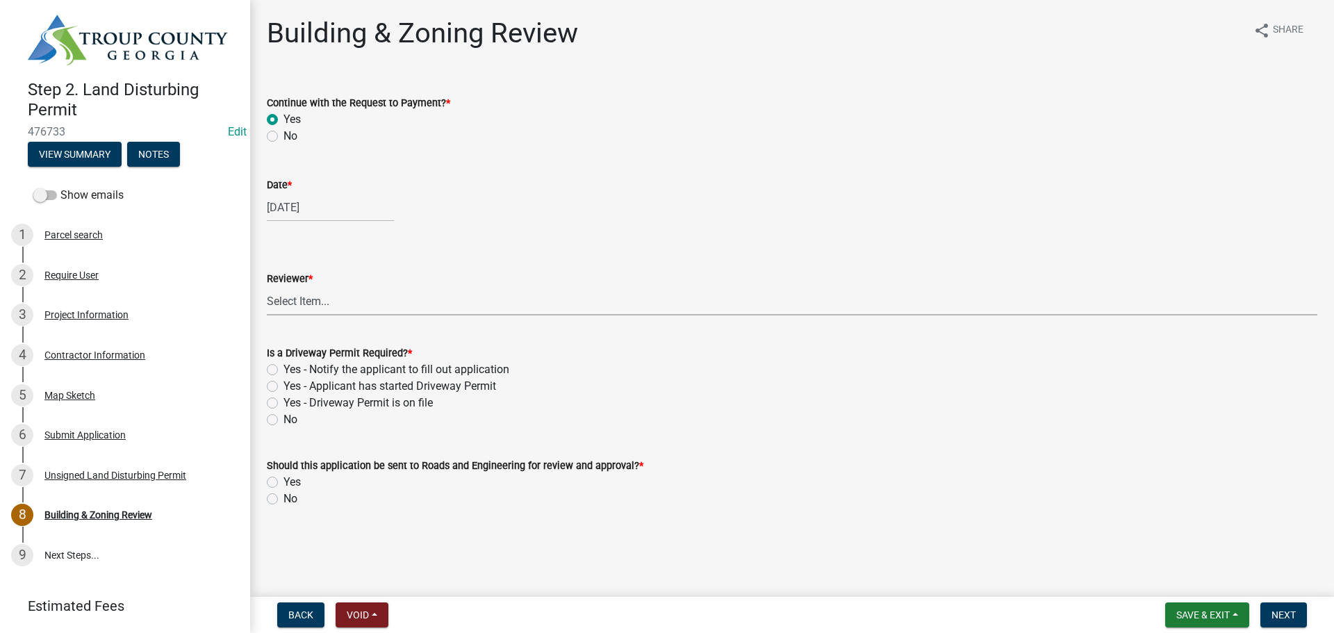
click at [270, 297] on select "Select Item... [PERSON_NAME] [PERSON_NAME] [PERSON_NAME] [PERSON_NAME]" at bounding box center [792, 301] width 1051 height 28
click at [267, 287] on select "Select Item... [PERSON_NAME] [PERSON_NAME] [PERSON_NAME] [PERSON_NAME]" at bounding box center [792, 301] width 1051 height 28
select select "3fe20280-6395-40f4-a57d-e236dbb52125"
click at [283, 418] on label "No" at bounding box center [290, 419] width 14 height 17
click at [283, 418] on input "No" at bounding box center [287, 415] width 9 height 9
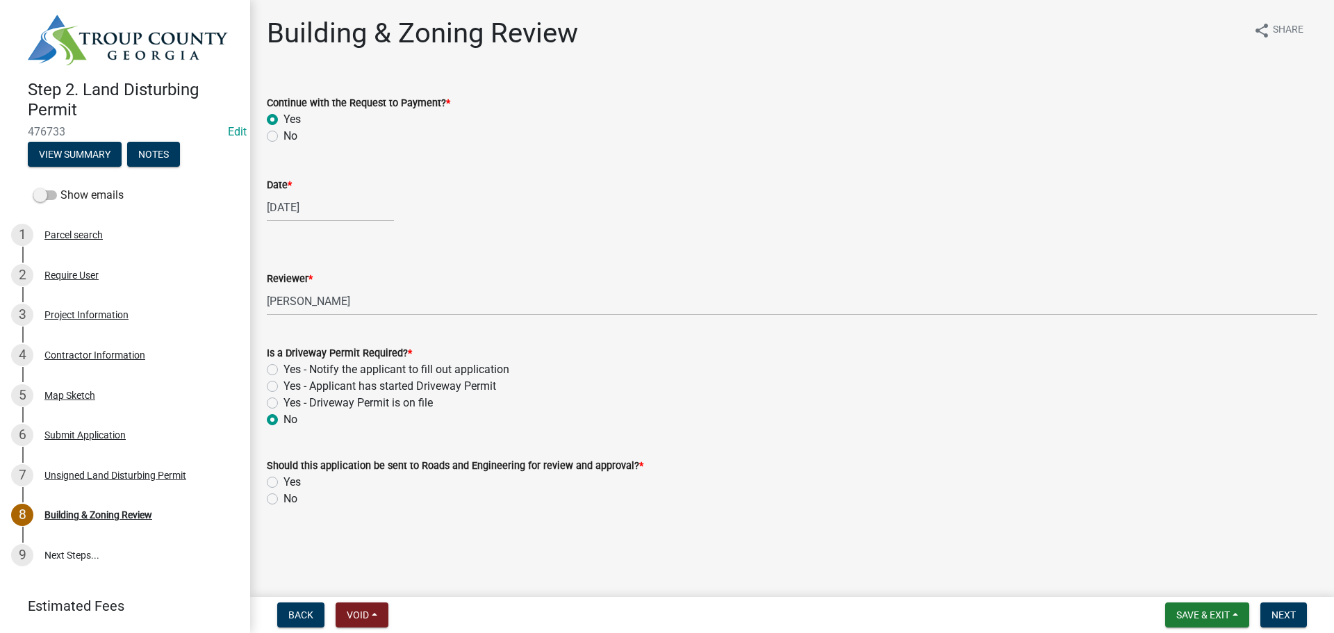
radio input "true"
click at [283, 480] on label "Yes" at bounding box center [291, 482] width 17 height 17
click at [283, 480] on input "Yes" at bounding box center [287, 478] width 9 height 9
radio input "true"
click at [1277, 618] on span "Next" at bounding box center [1284, 614] width 24 height 11
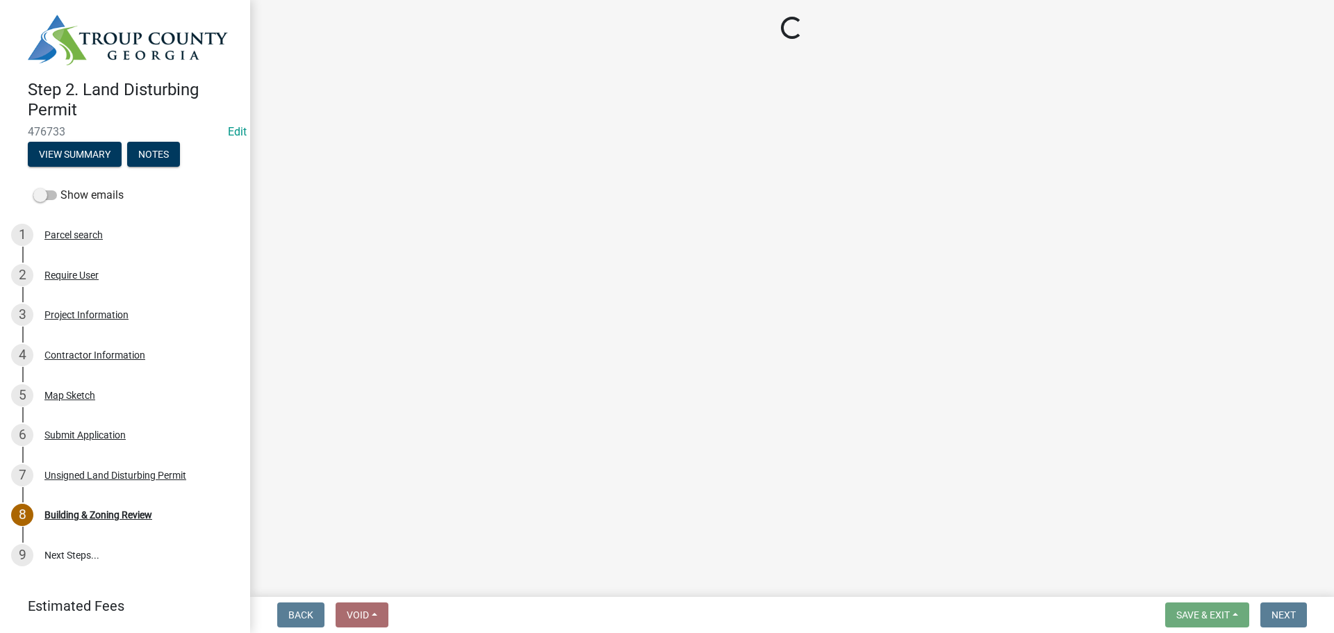
select select "3: 3"
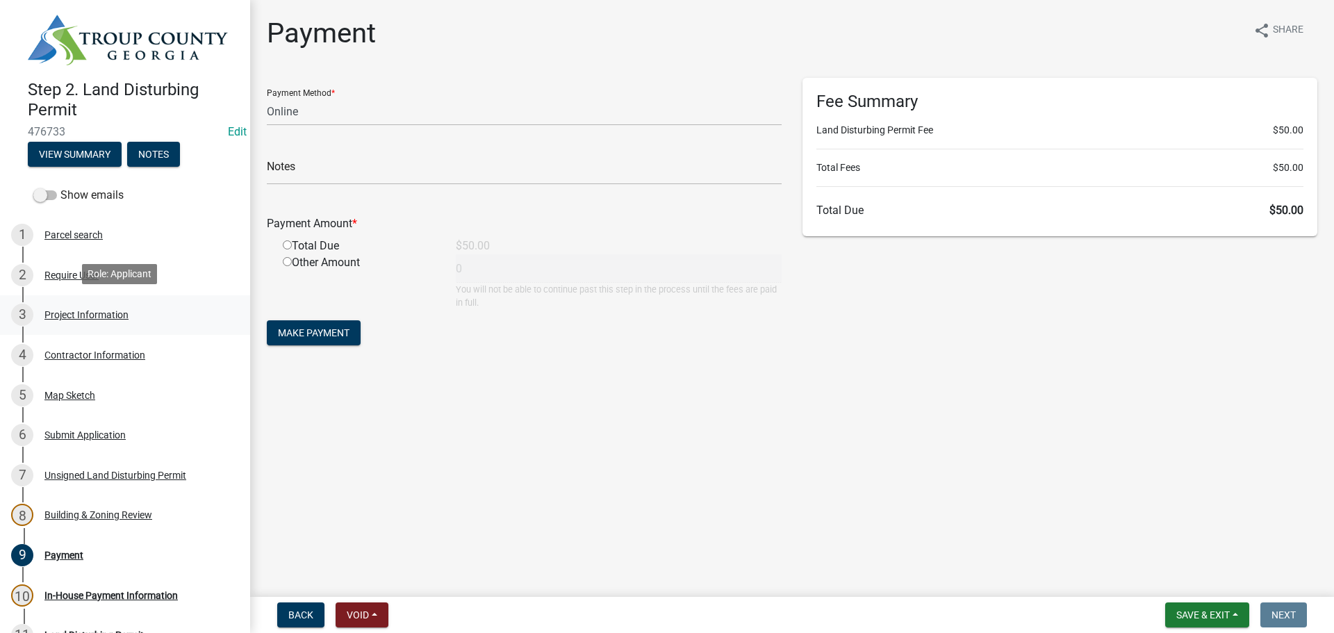
click at [74, 313] on div "Project Information" at bounding box center [86, 315] width 84 height 10
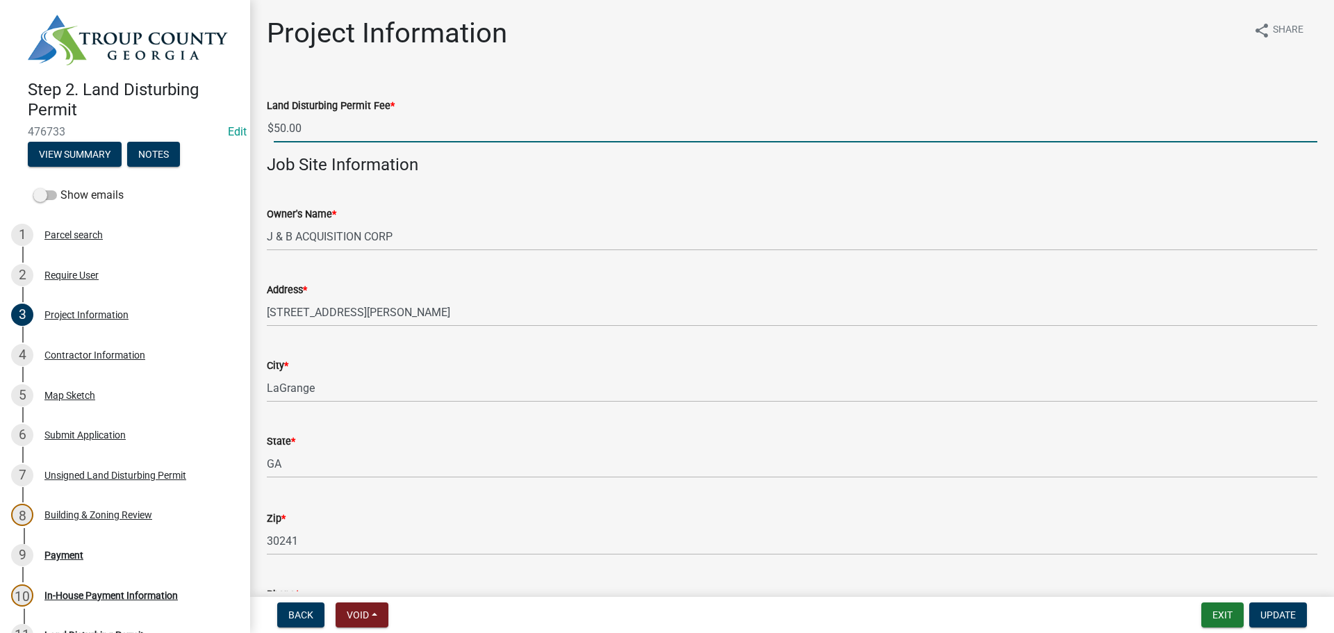
drag, startPoint x: 327, startPoint y: 131, endPoint x: 266, endPoint y: 127, distance: 60.6
click at [266, 127] on div "Land Disturbing Permit Fee * $ 50.00" at bounding box center [791, 110] width 1071 height 65
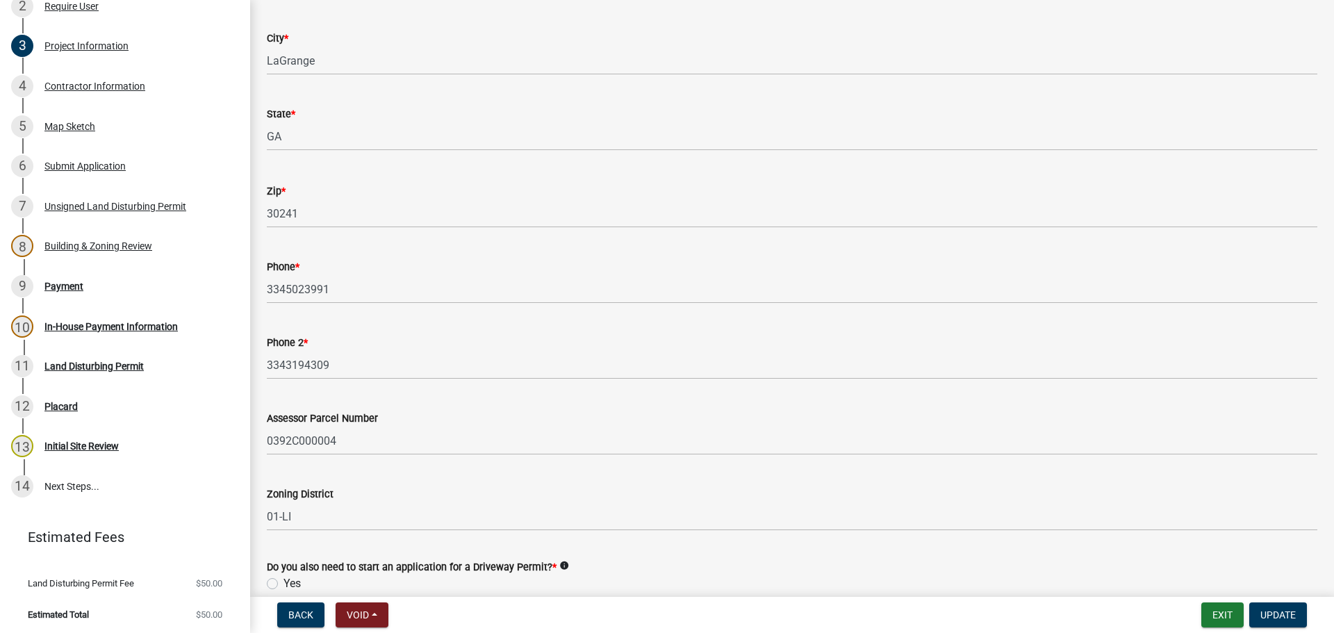
scroll to position [507, 0]
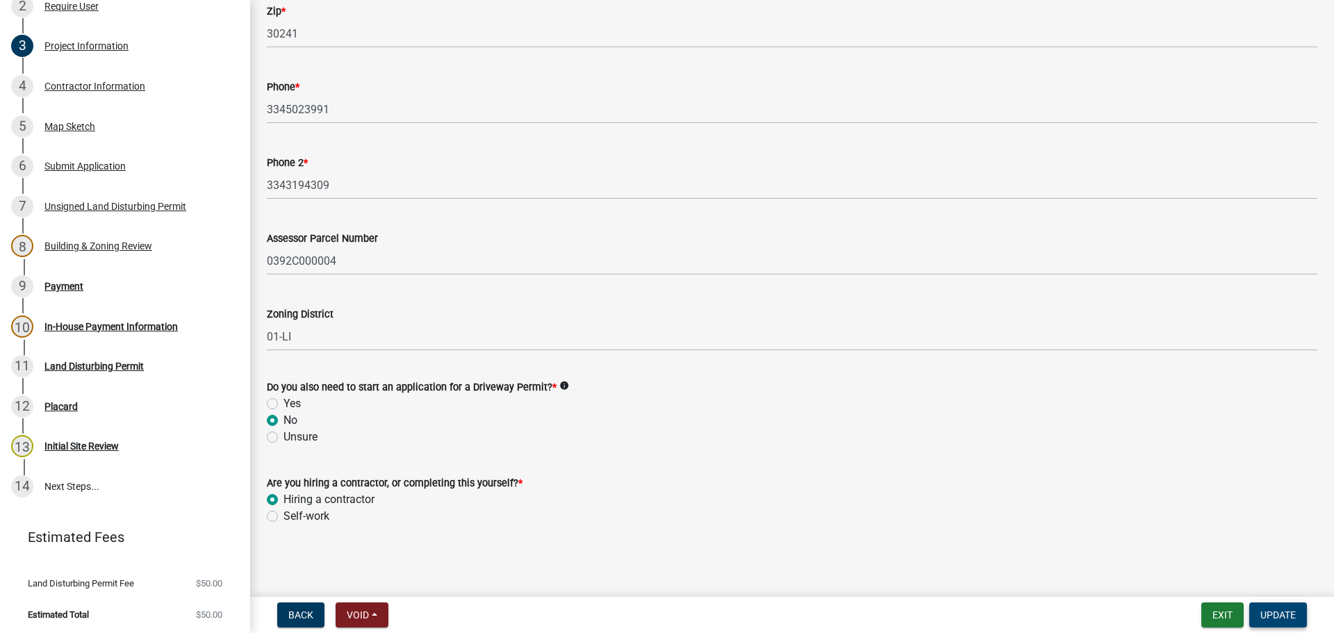
type input "120.00"
click at [1272, 619] on span "Update" at bounding box center [1277, 614] width 35 height 11
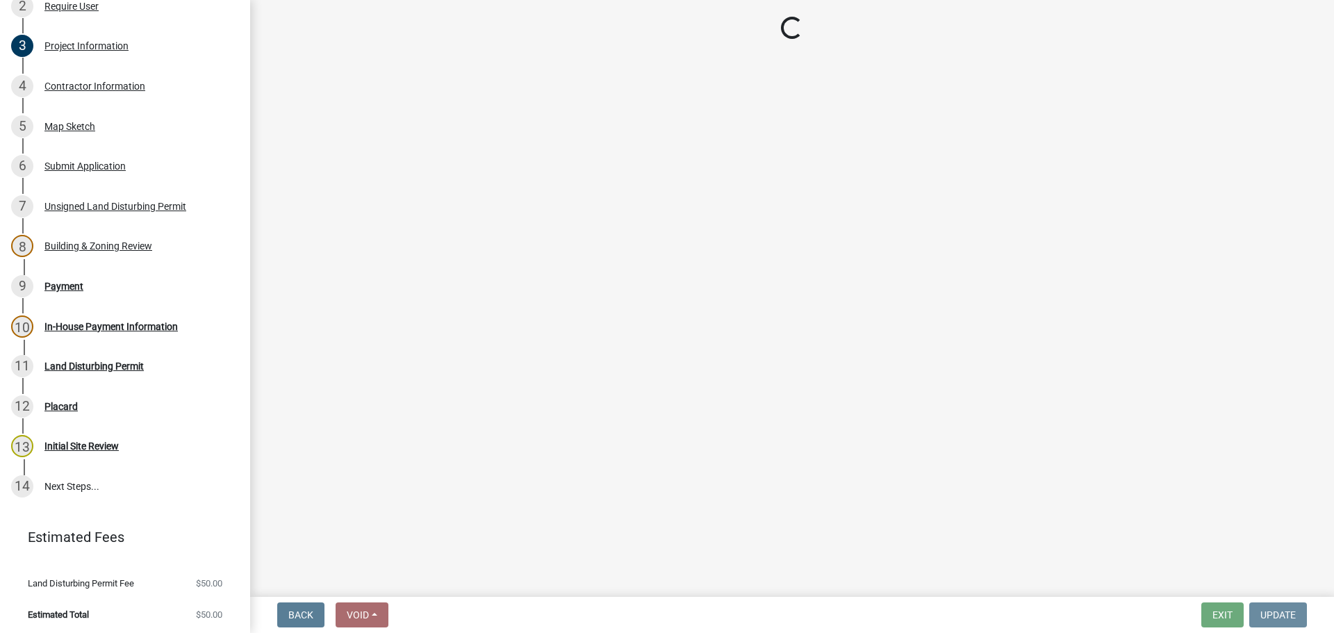
scroll to position [0, 0]
select select "3: 3"
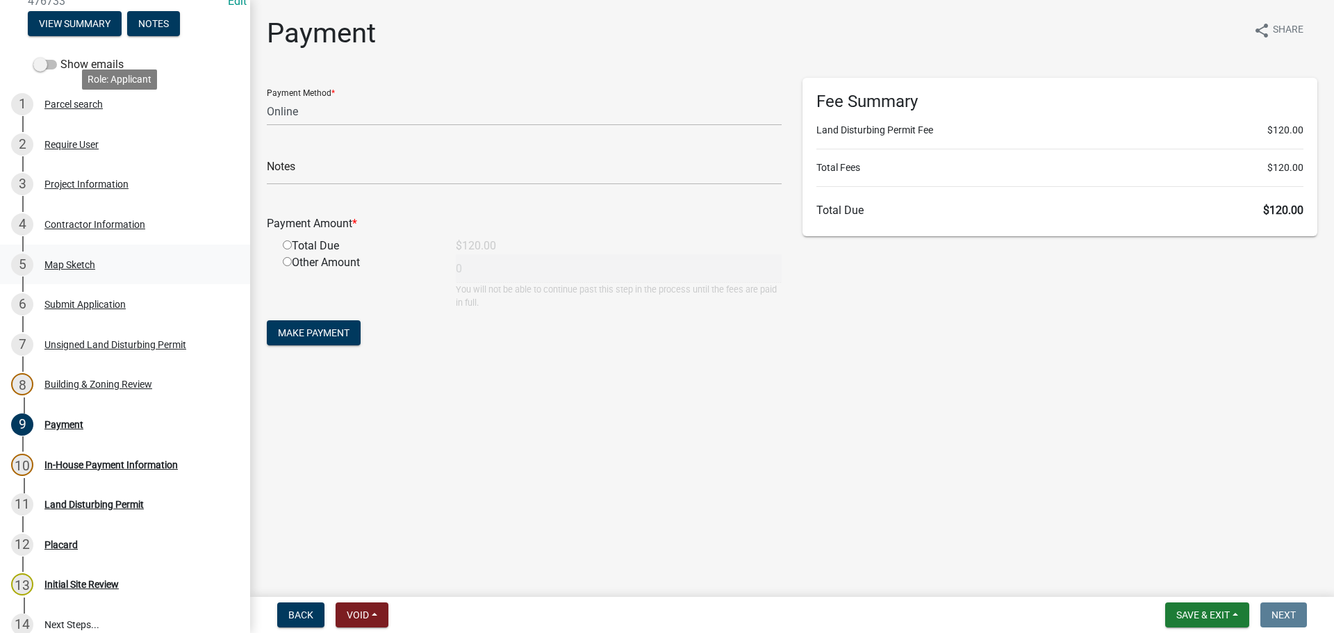
scroll to position [130, 0]
click at [77, 185] on div "Project Information" at bounding box center [86, 185] width 84 height 10
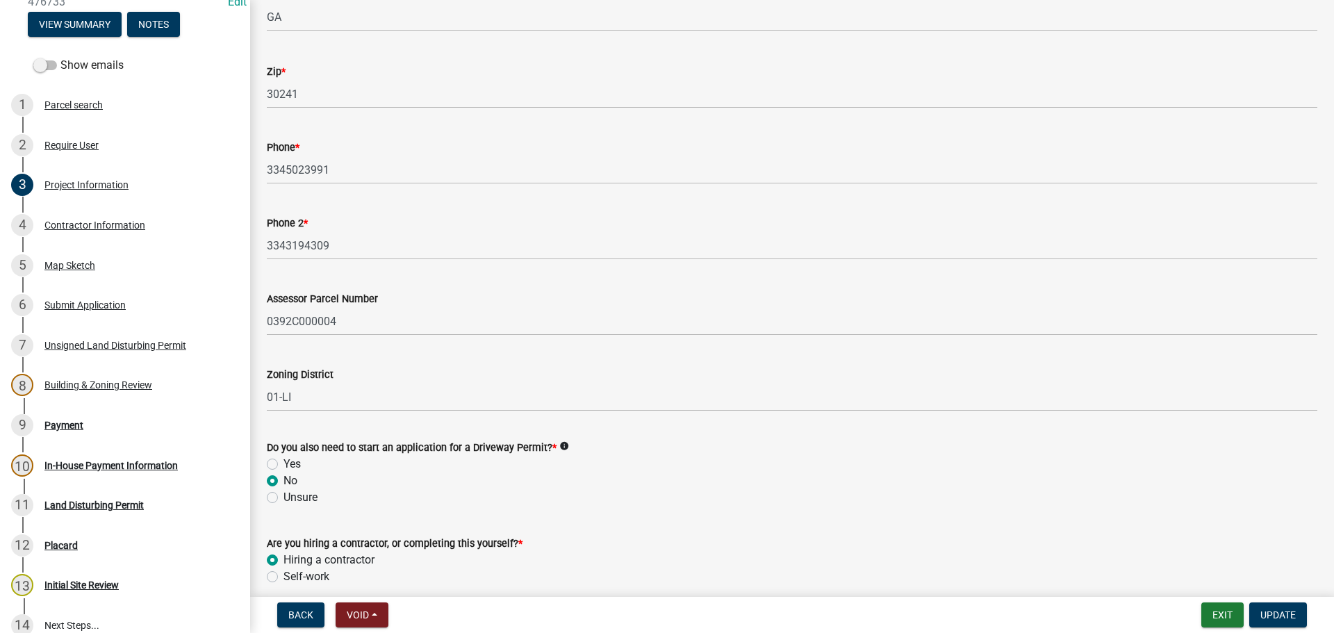
scroll to position [507, 0]
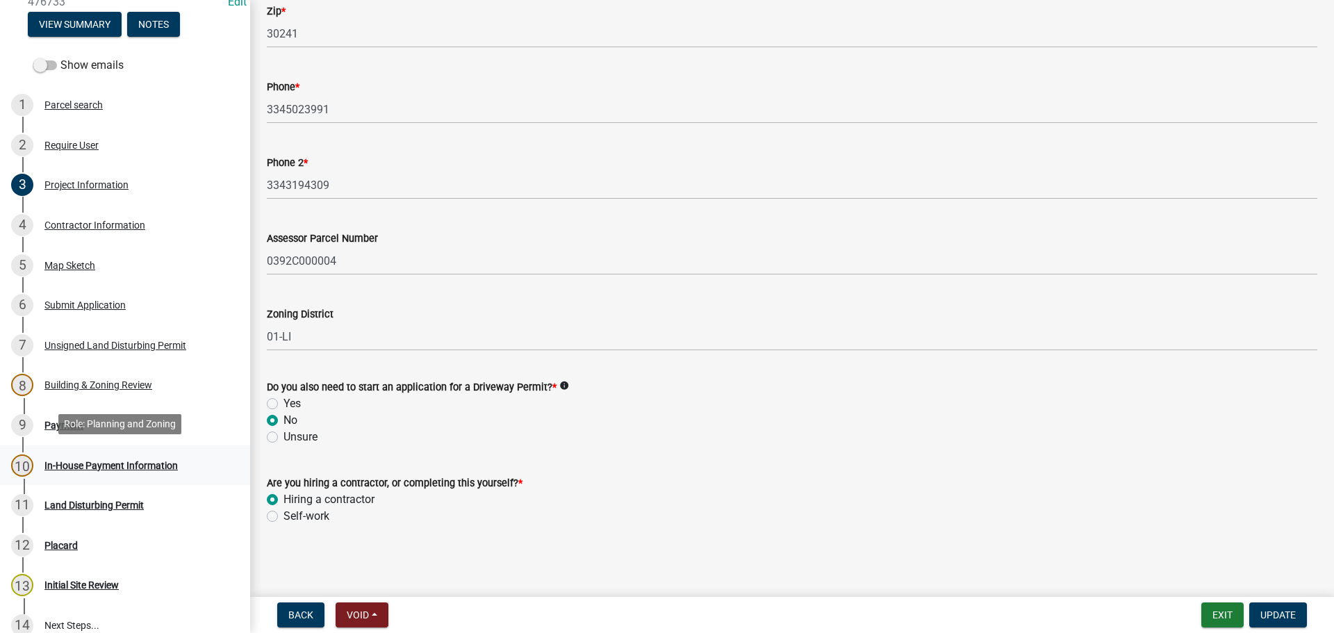
click at [49, 461] on div "In-House Payment Information" at bounding box center [110, 466] width 133 height 10
click at [60, 424] on div "Payment" at bounding box center [63, 425] width 39 height 10
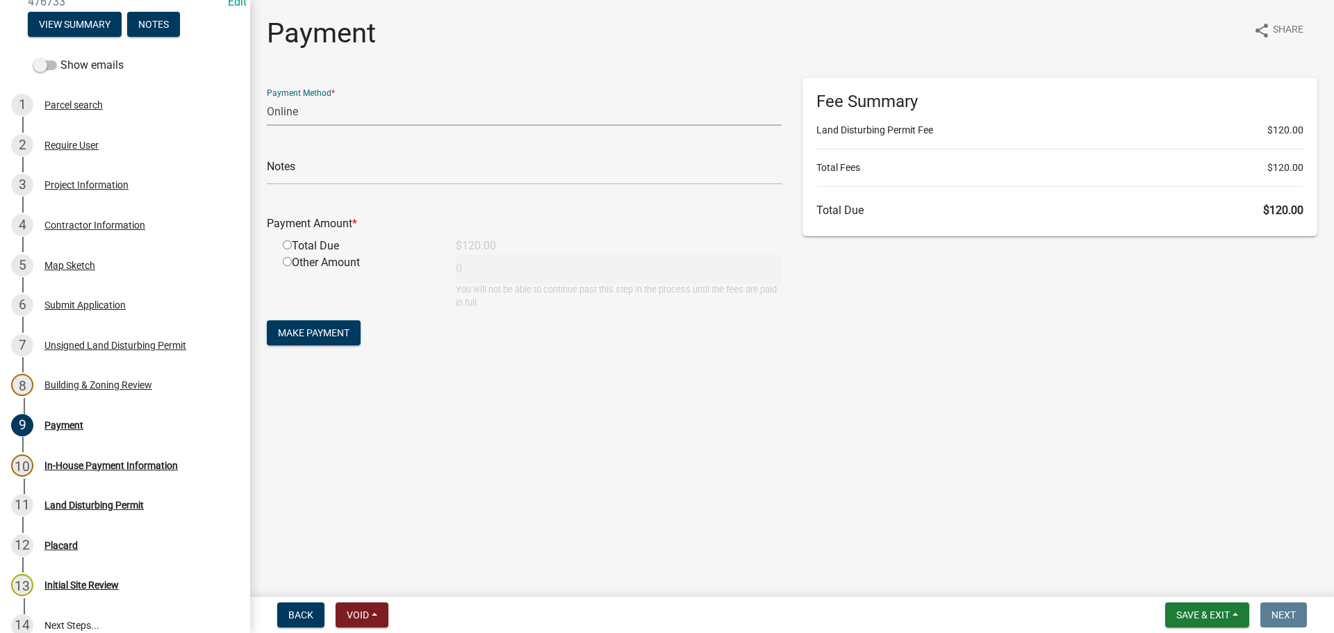
click at [324, 113] on select "Credit Card POS Check Cash Online" at bounding box center [524, 111] width 515 height 28
select select "1: 0"
click at [267, 97] on select "Credit Card POS Check Cash Online" at bounding box center [524, 111] width 515 height 28
click at [318, 172] on input "text" at bounding box center [524, 170] width 515 height 28
type input "Chk # 4424"
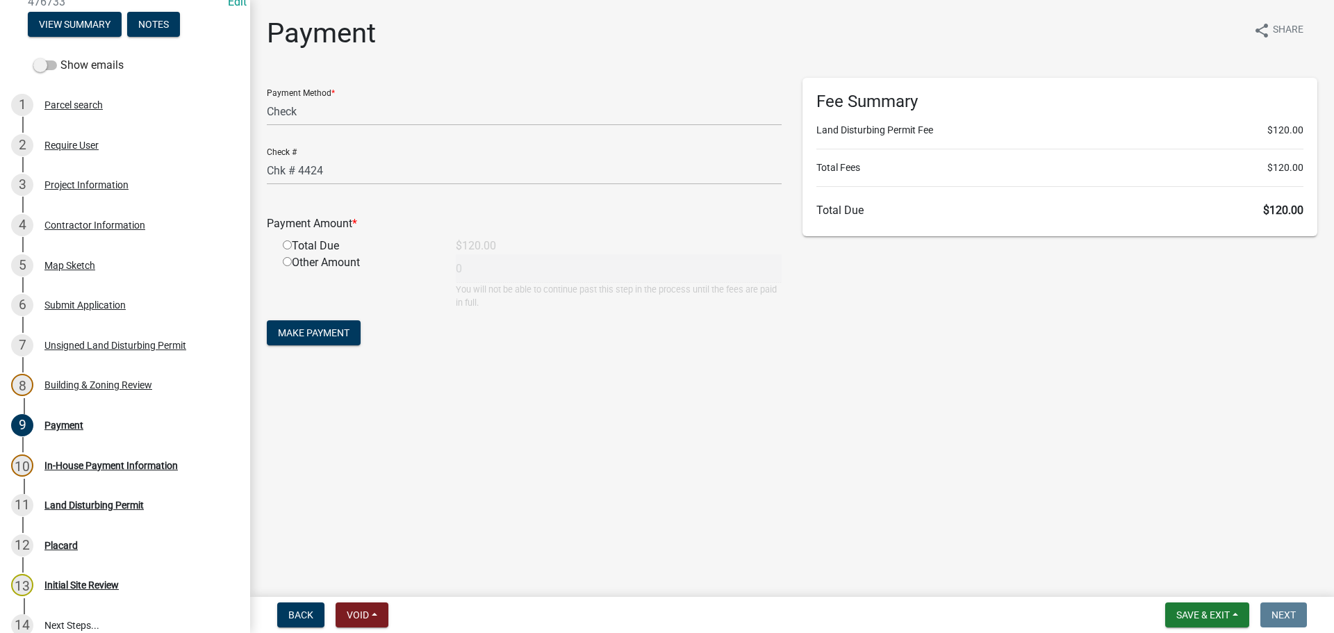
click at [286, 261] on input "radio" at bounding box center [287, 261] width 9 height 9
radio input "true"
drag, startPoint x: 471, startPoint y: 274, endPoint x: 412, endPoint y: 258, distance: 61.0
click at [412, 258] on div "Other Amount 0 You will not be able to continue past this step in the process u…" at bounding box center [532, 281] width 520 height 55
click at [458, 265] on input "50.00" at bounding box center [619, 268] width 326 height 28
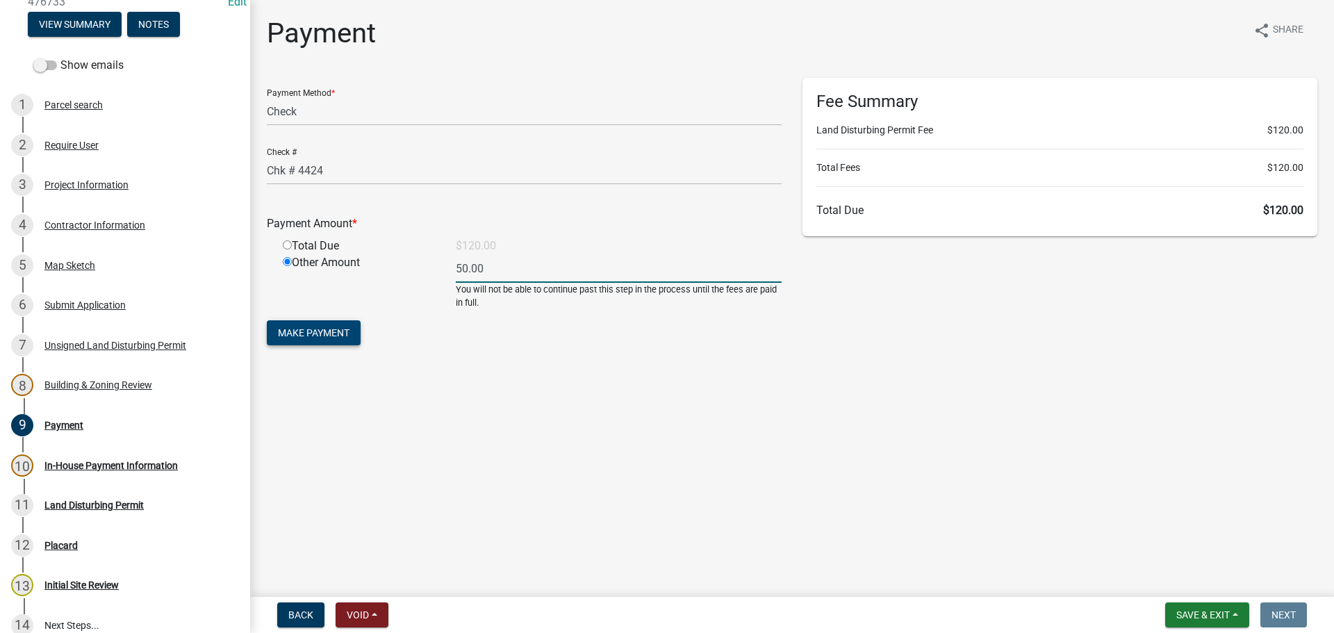
type input "50.00"
click at [336, 334] on span "Make Payment" at bounding box center [314, 332] width 72 height 11
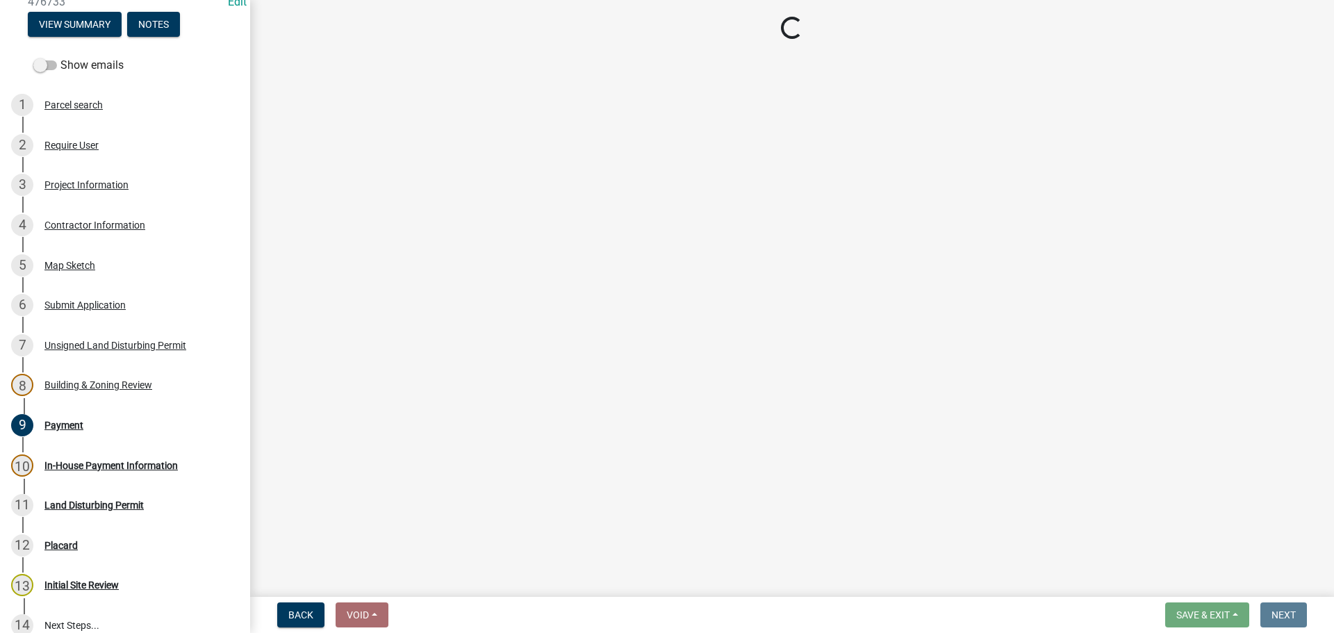
select select "1: 0"
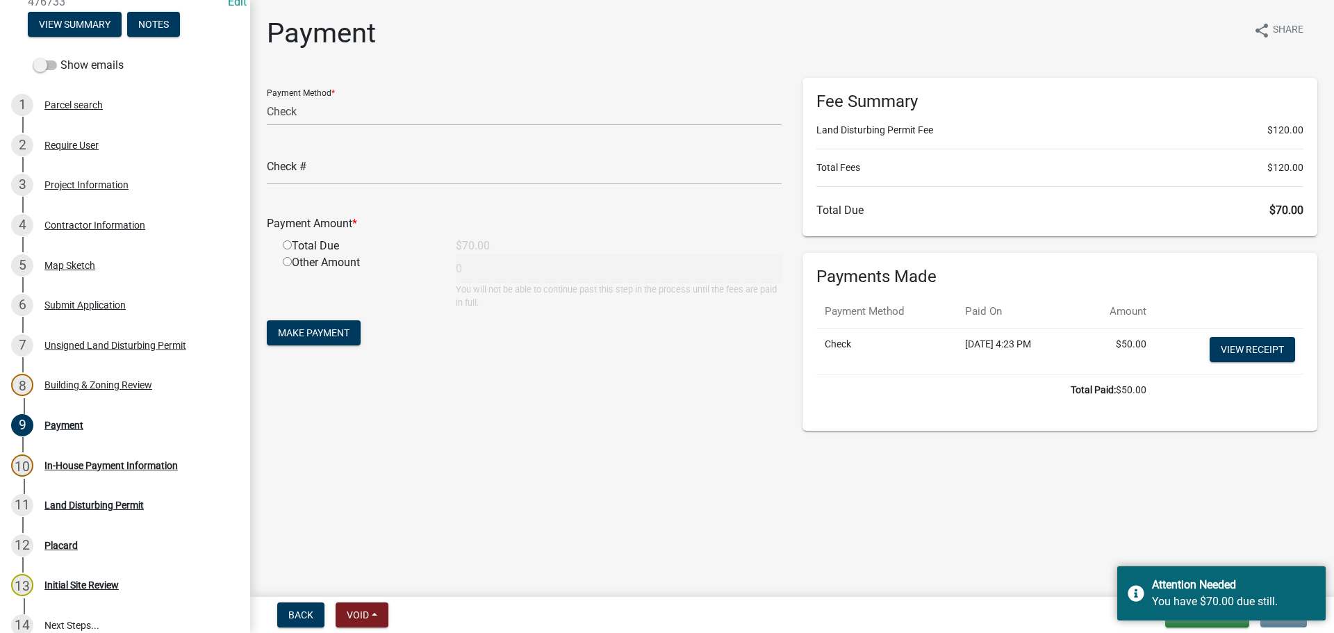
drag, startPoint x: 1098, startPoint y: 616, endPoint x: 1156, endPoint y: 621, distance: 58.6
click at [1100, 616] on div "Back Void Withdraw Lock Expire Void Save & Exit Save Save & Exit Next" at bounding box center [792, 614] width 1062 height 25
click at [1188, 623] on button "Save & Exit" at bounding box center [1207, 614] width 84 height 25
click at [1174, 545] on button "Save" at bounding box center [1193, 545] width 111 height 33
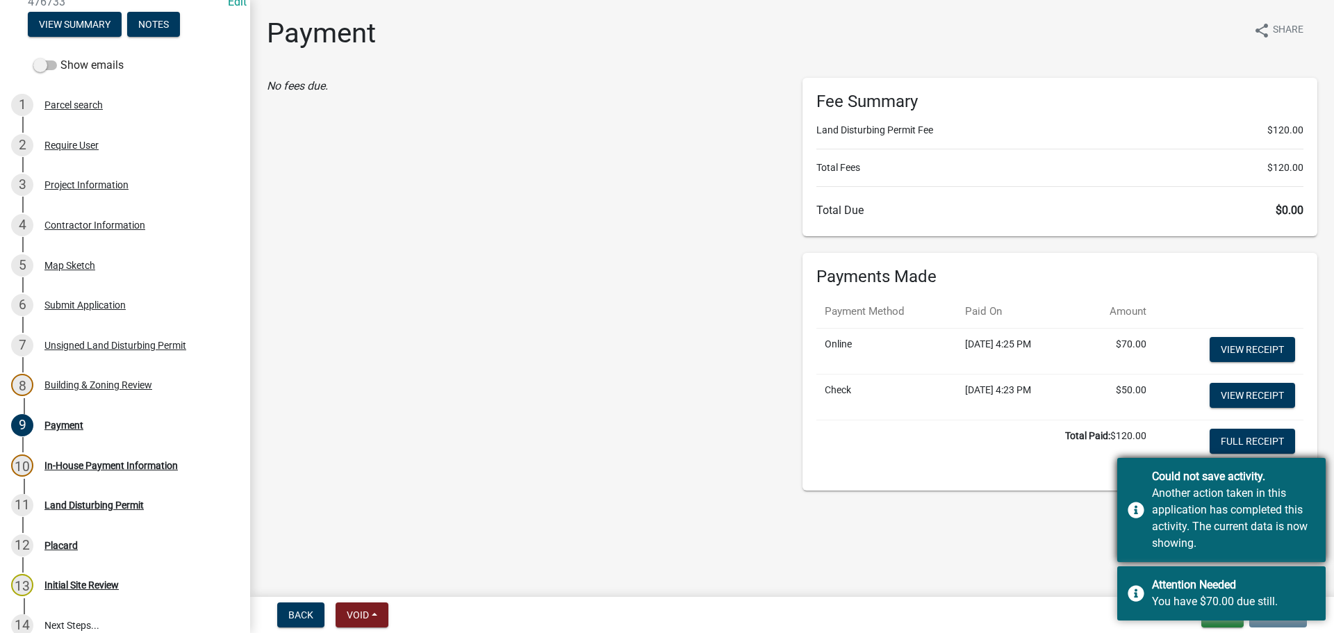
click at [1235, 541] on div "Another action taken in this application has completed this activity. The curre…" at bounding box center [1233, 518] width 163 height 67
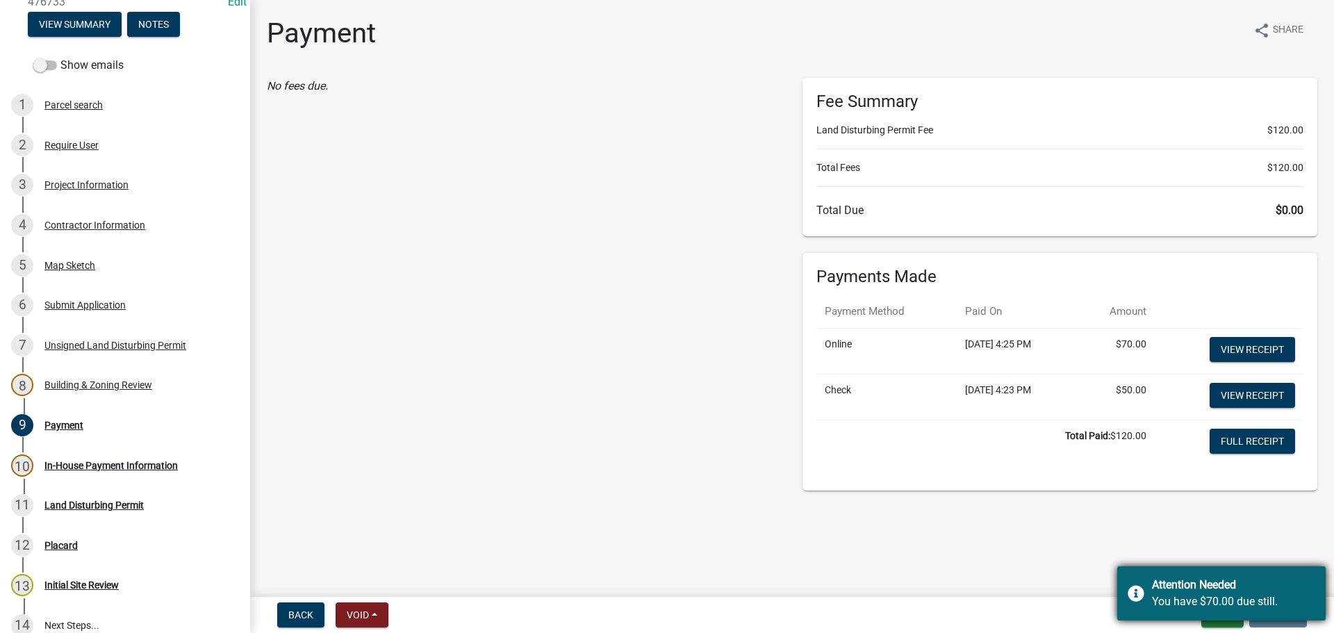
click at [1273, 573] on div "Attention Needed You have $70.00 due still." at bounding box center [1221, 593] width 208 height 54
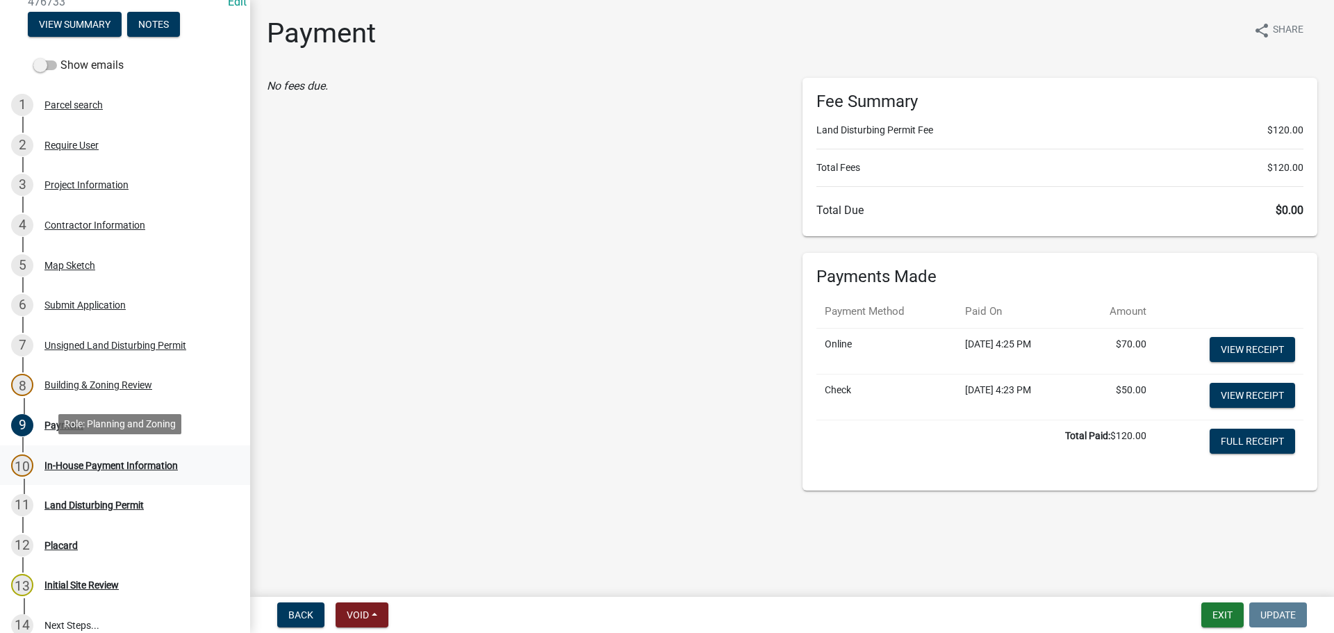
click at [65, 462] on div "In-House Payment Information" at bounding box center [110, 466] width 133 height 10
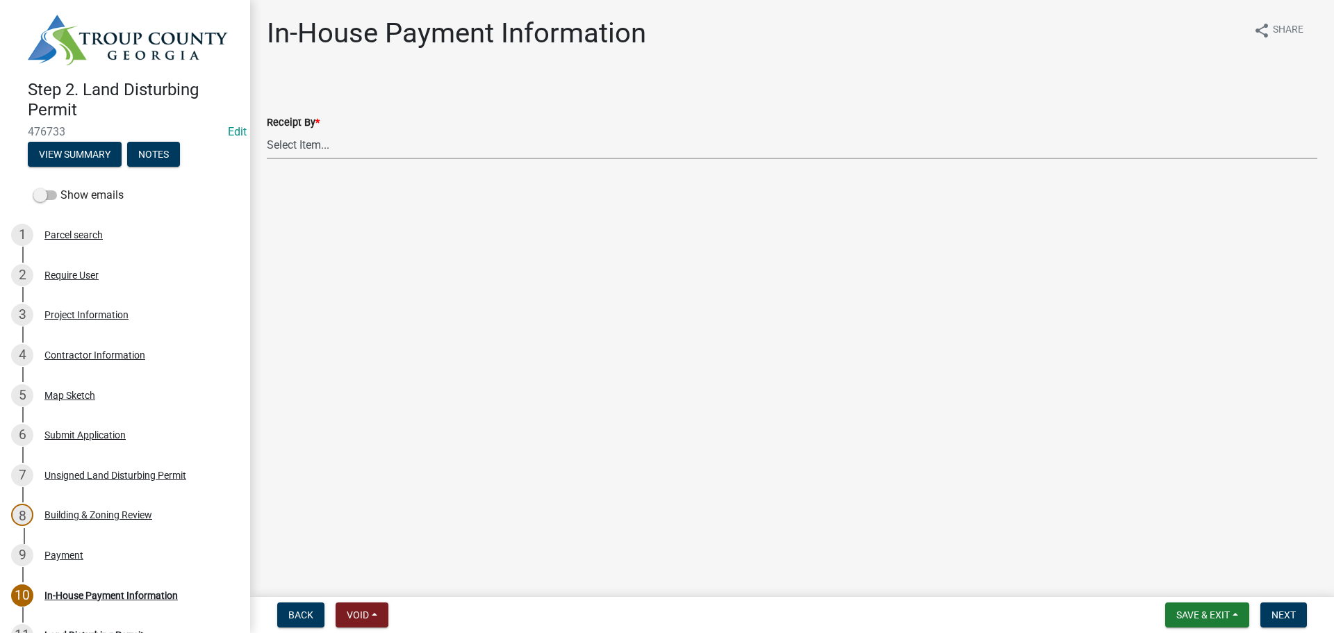
click at [305, 141] on select "Select Item... [PERSON_NAME] [PERSON_NAME] [PERSON_NAME] [PERSON_NAME]" at bounding box center [792, 145] width 1051 height 28
click at [267, 131] on select "Select Item... [PERSON_NAME] [PERSON_NAME] [PERSON_NAME] [PERSON_NAME]" at bounding box center [792, 145] width 1051 height 28
select select "3fe20280-6395-40f4-a57d-e236dbb52125"
click at [1290, 614] on span "Next" at bounding box center [1284, 614] width 24 height 11
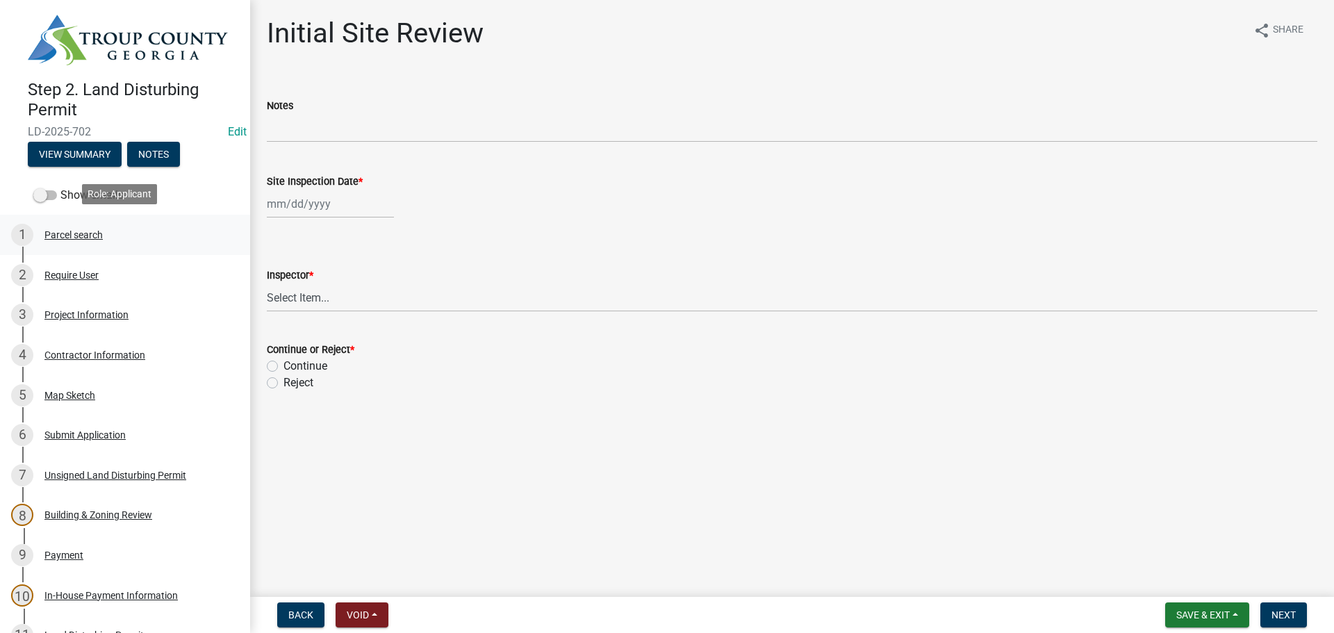
click at [69, 230] on div "Parcel search" at bounding box center [73, 235] width 58 height 10
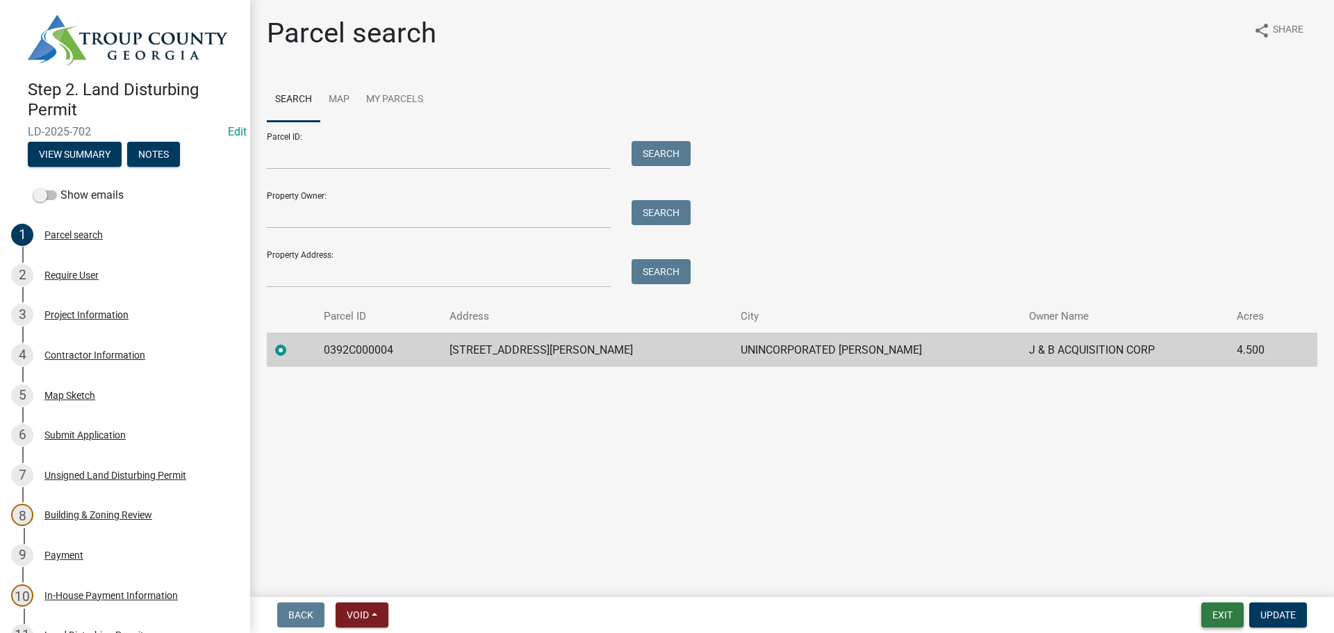
click at [1226, 617] on button "Exit" at bounding box center [1222, 614] width 42 height 25
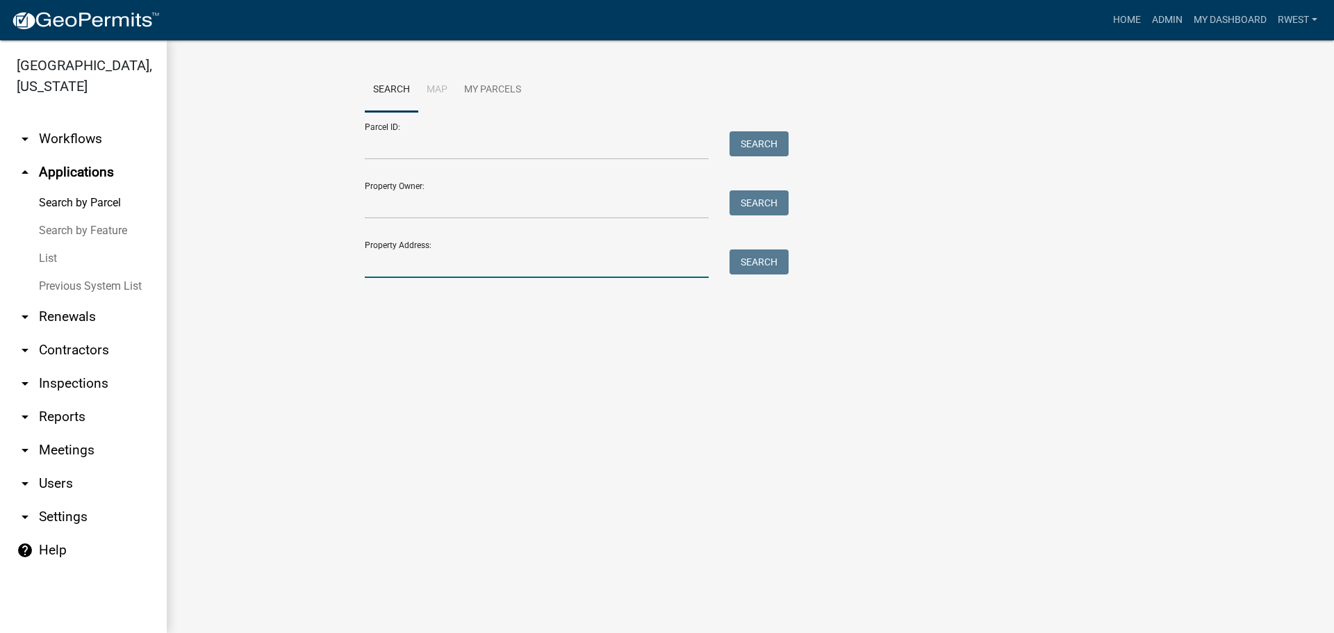
click at [420, 264] on input "Property Address:" at bounding box center [537, 263] width 344 height 28
type input "195 s [PERSON_NAME]"
click at [753, 268] on button "Search" at bounding box center [759, 261] width 59 height 25
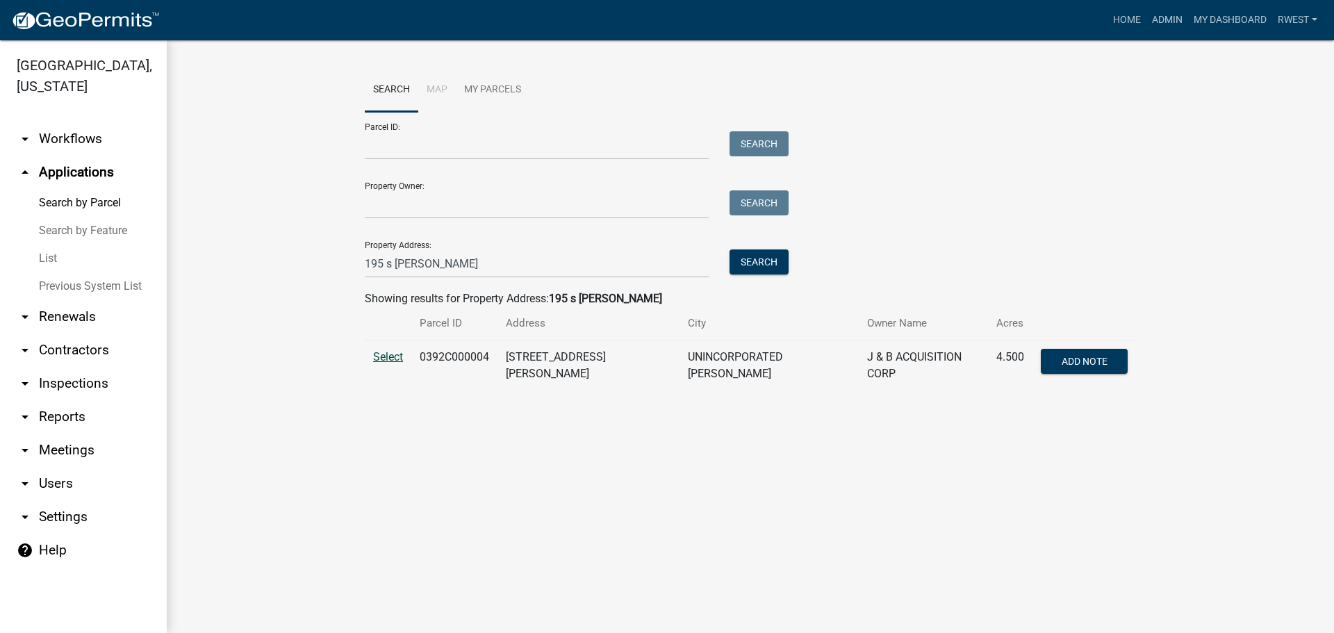
click at [395, 359] on span "Select" at bounding box center [388, 356] width 30 height 13
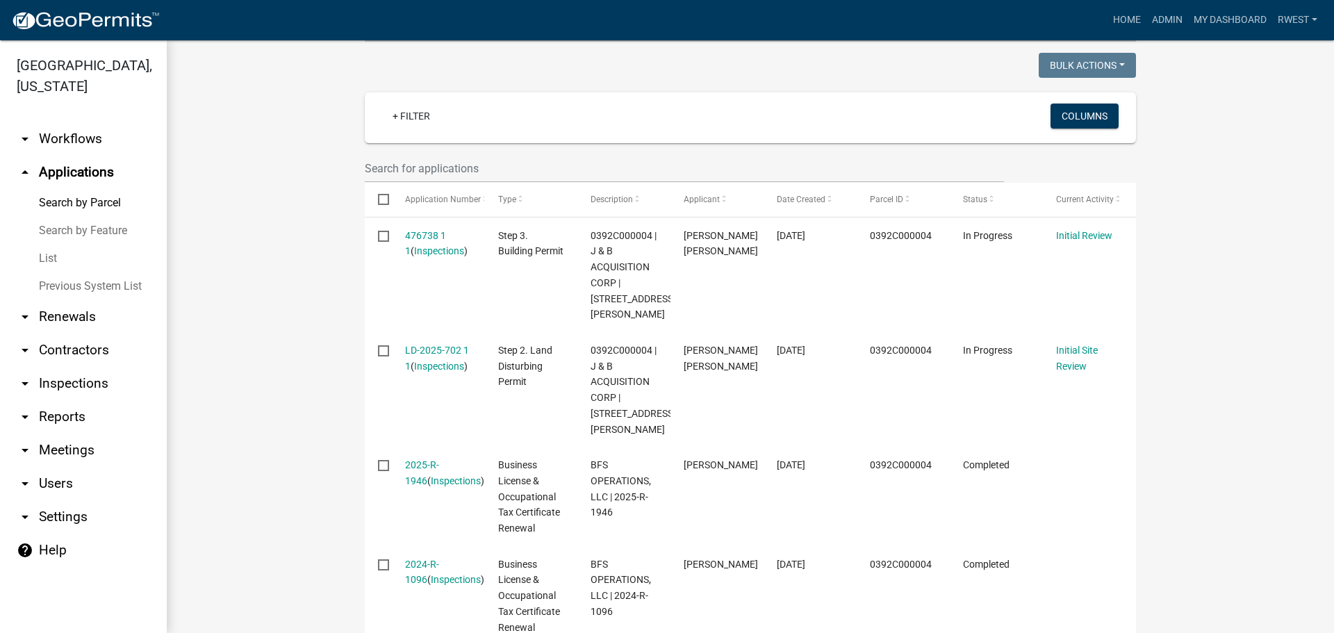
scroll to position [350, 0]
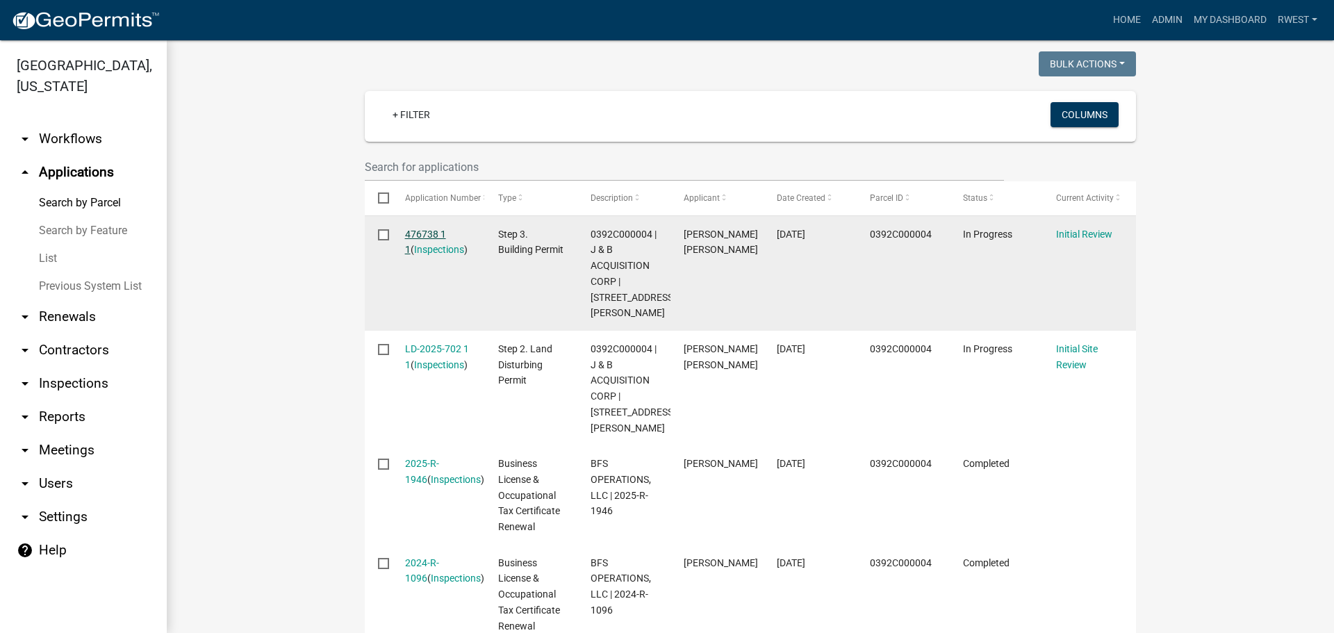
click at [429, 229] on link "476738 1 1" at bounding box center [425, 242] width 41 height 27
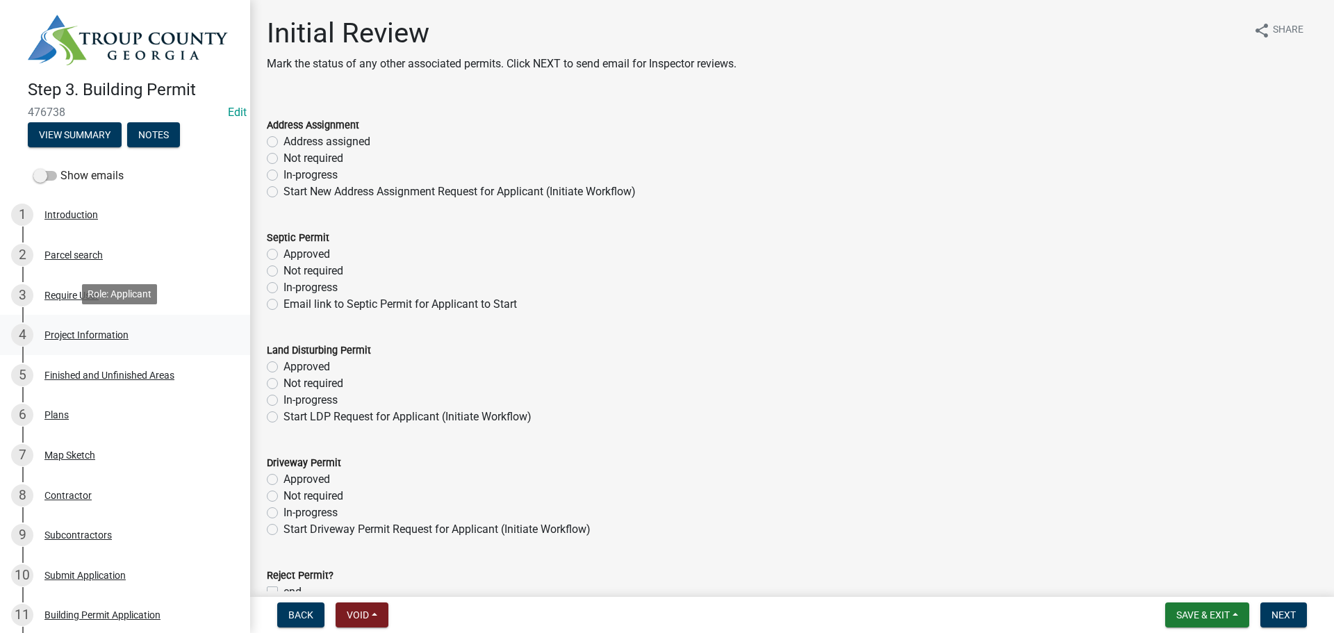
click at [72, 330] on div "Project Information" at bounding box center [86, 335] width 84 height 10
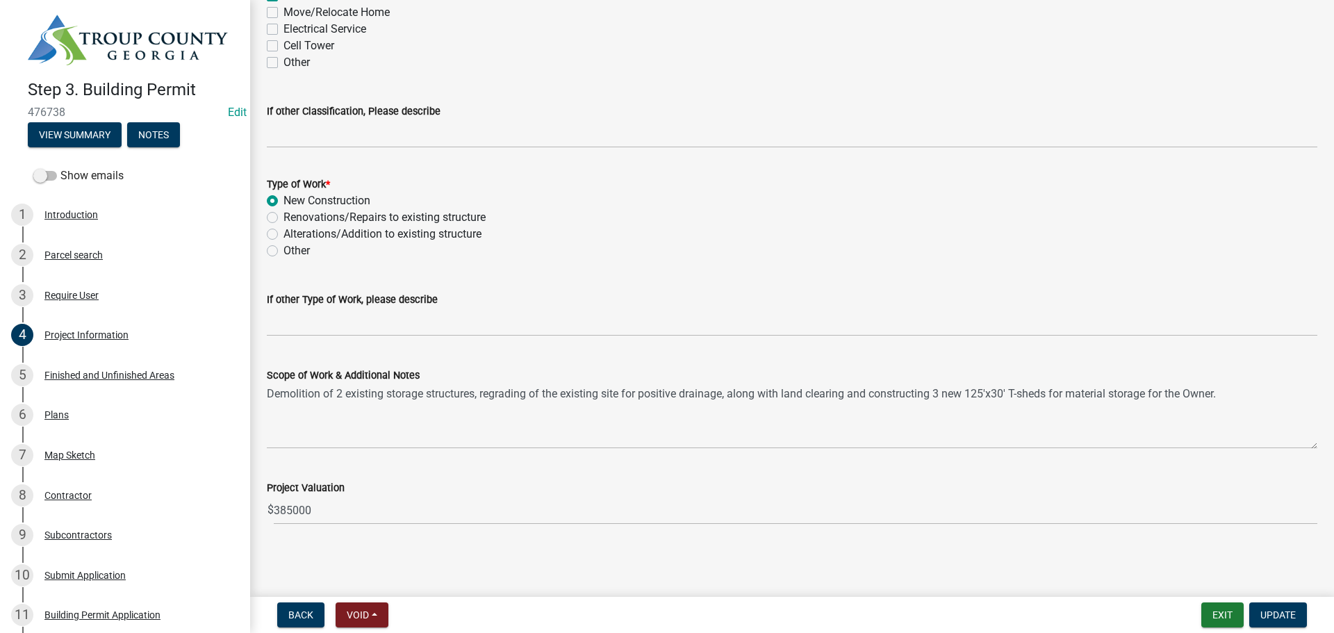
scroll to position [1089, 0]
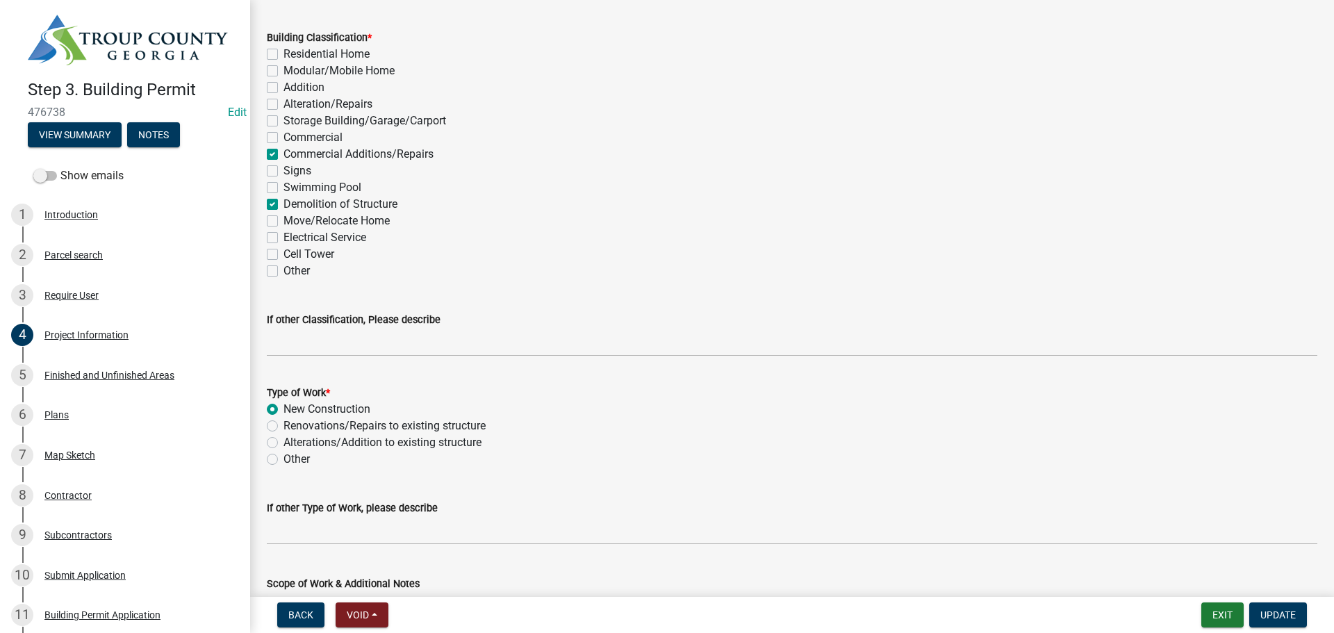
click at [283, 154] on label "Commercial Additions/Repairs" at bounding box center [358, 154] width 150 height 17
click at [283, 154] on input "Commercial Additions/Repairs" at bounding box center [287, 150] width 9 height 9
checkbox input "false"
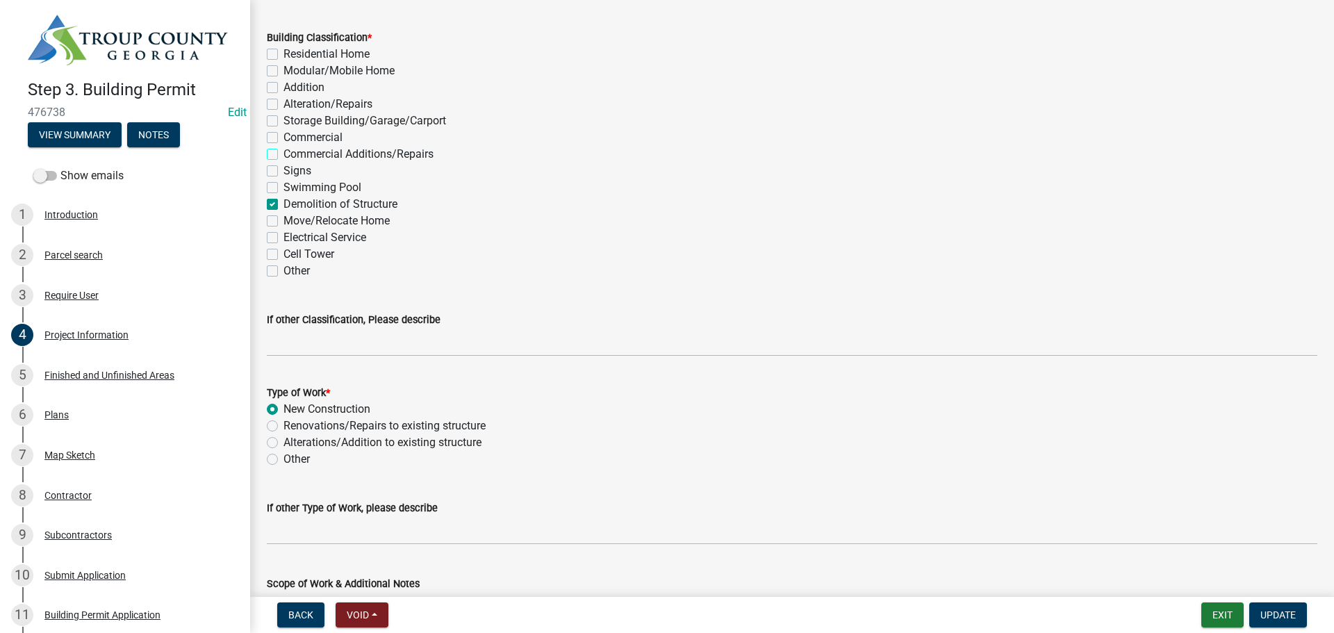
checkbox input "false"
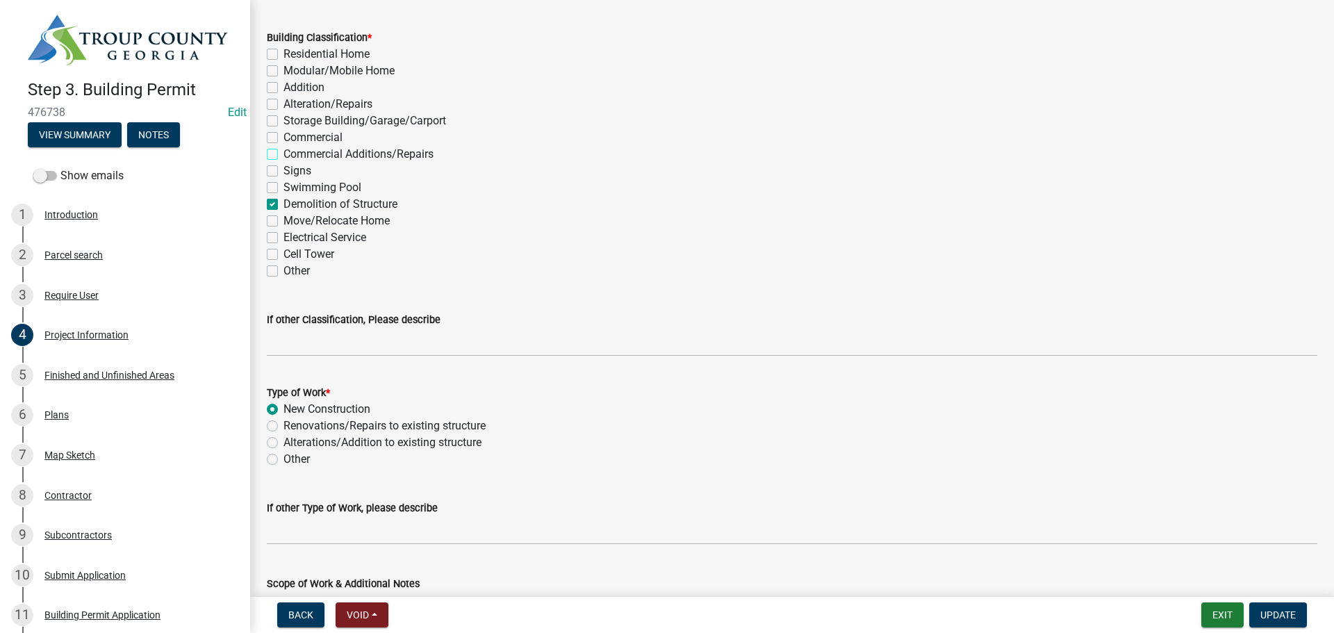
checkbox input "false"
checkbox input "true"
checkbox input "false"
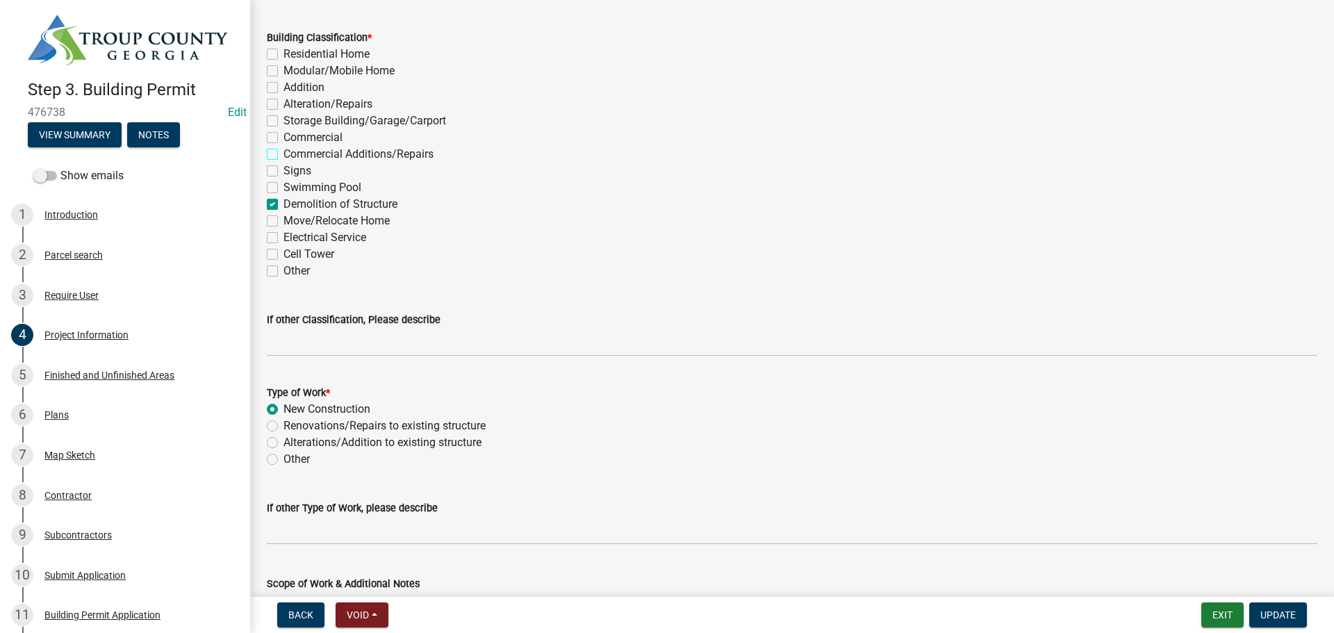
checkbox input "false"
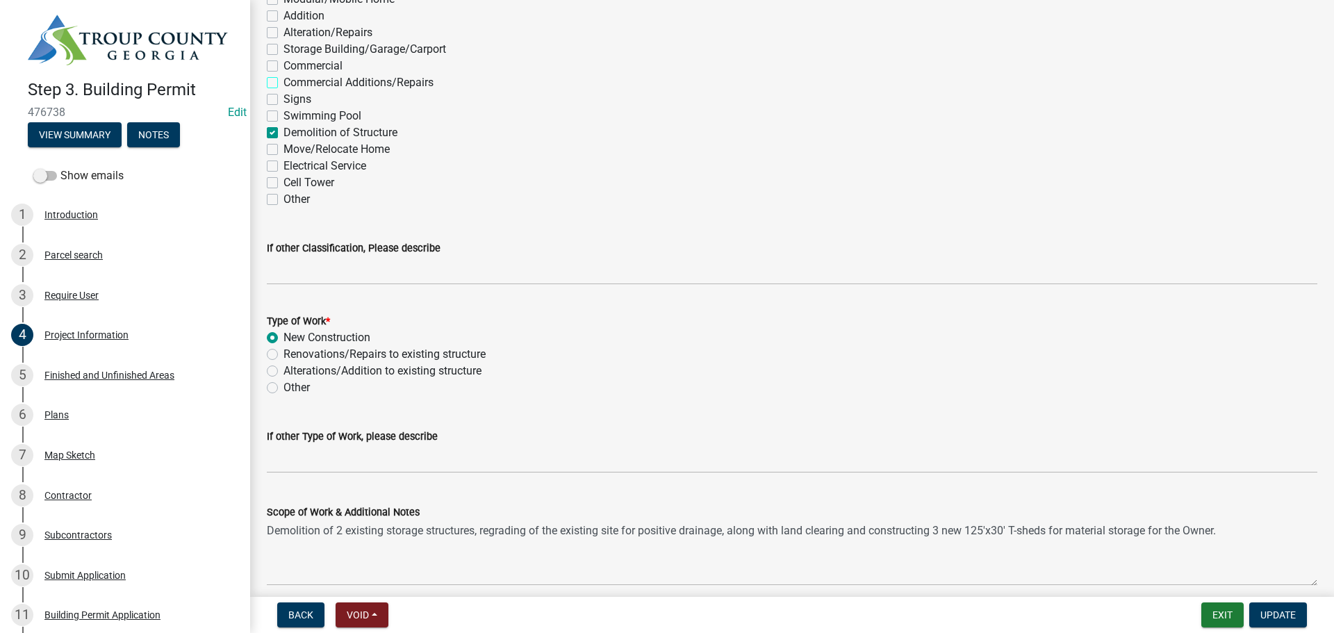
scroll to position [1298, 0]
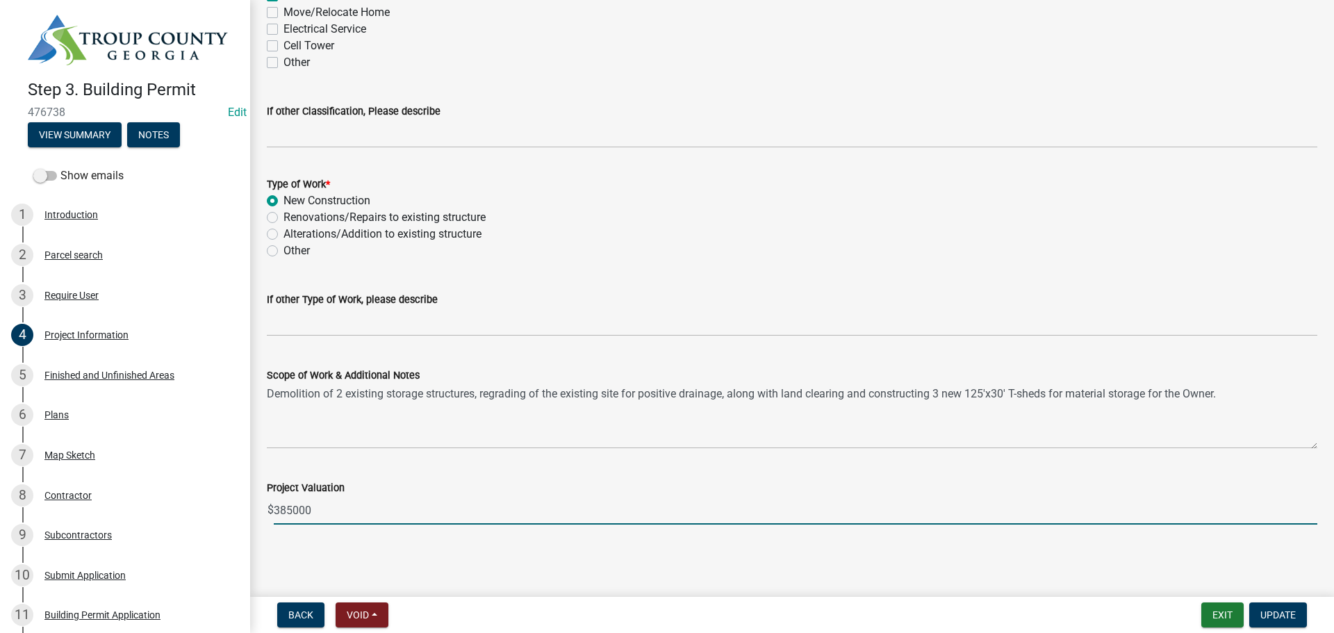
drag, startPoint x: 320, startPoint y: 511, endPoint x: 252, endPoint y: 504, distance: 69.1
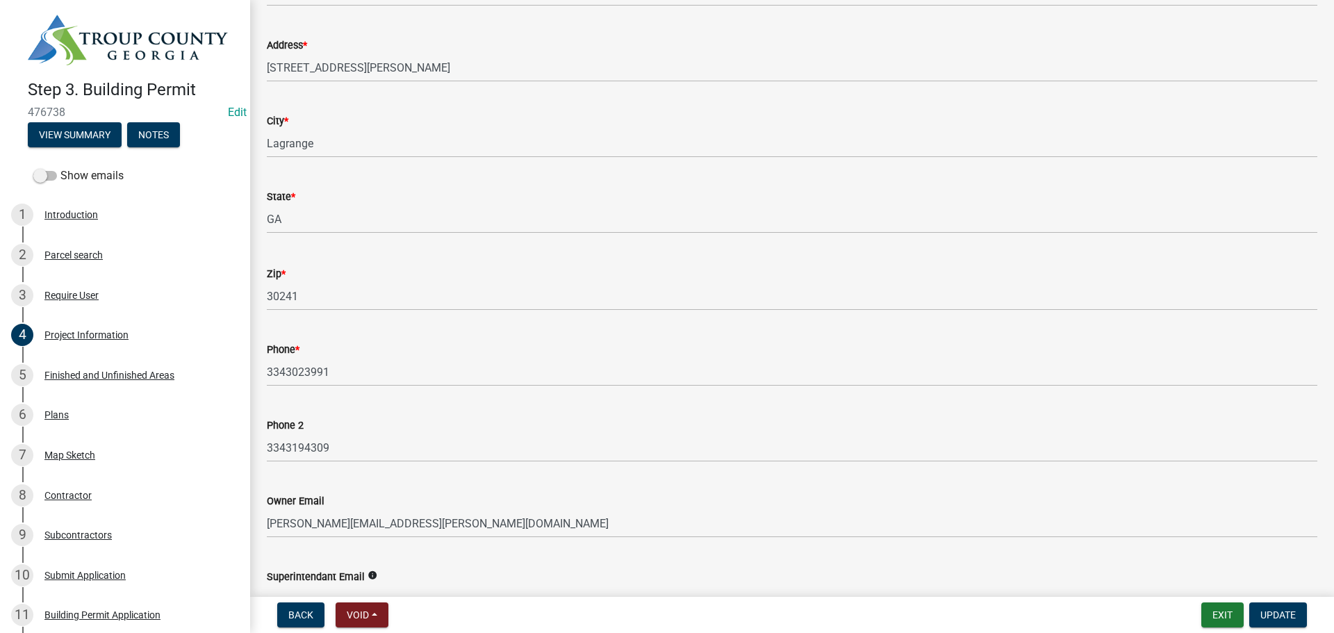
scroll to position [625, 0]
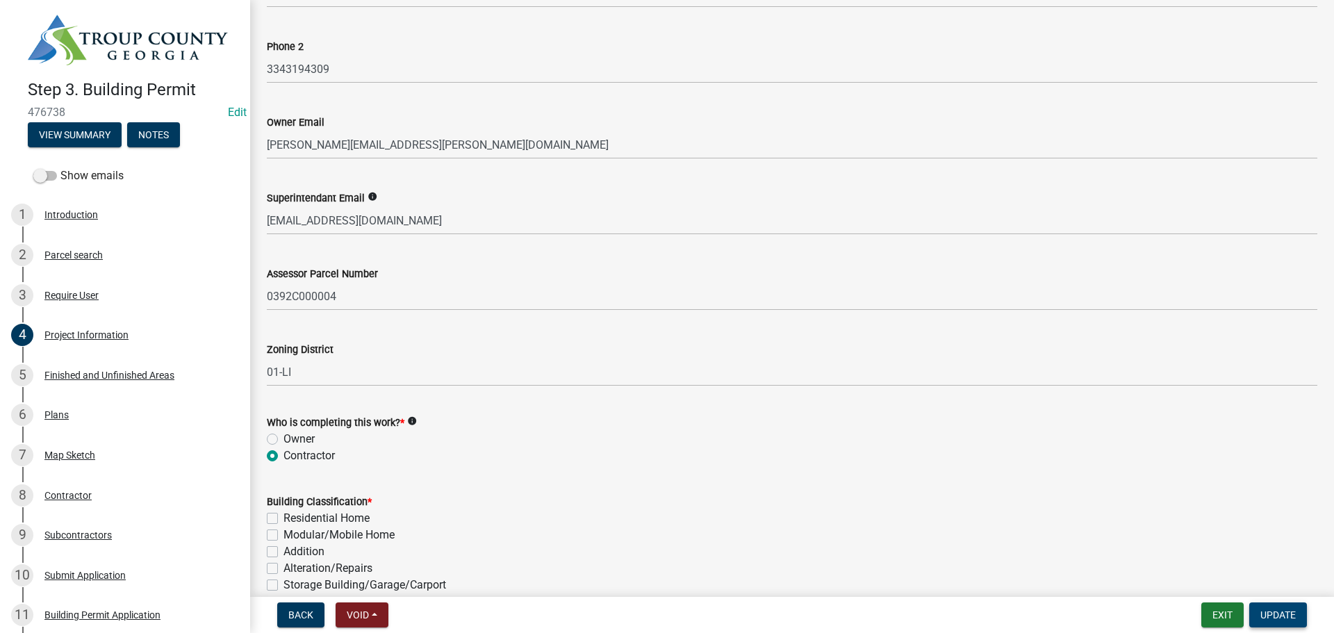
type input "0"
click at [1285, 616] on span "Update" at bounding box center [1277, 614] width 35 height 11
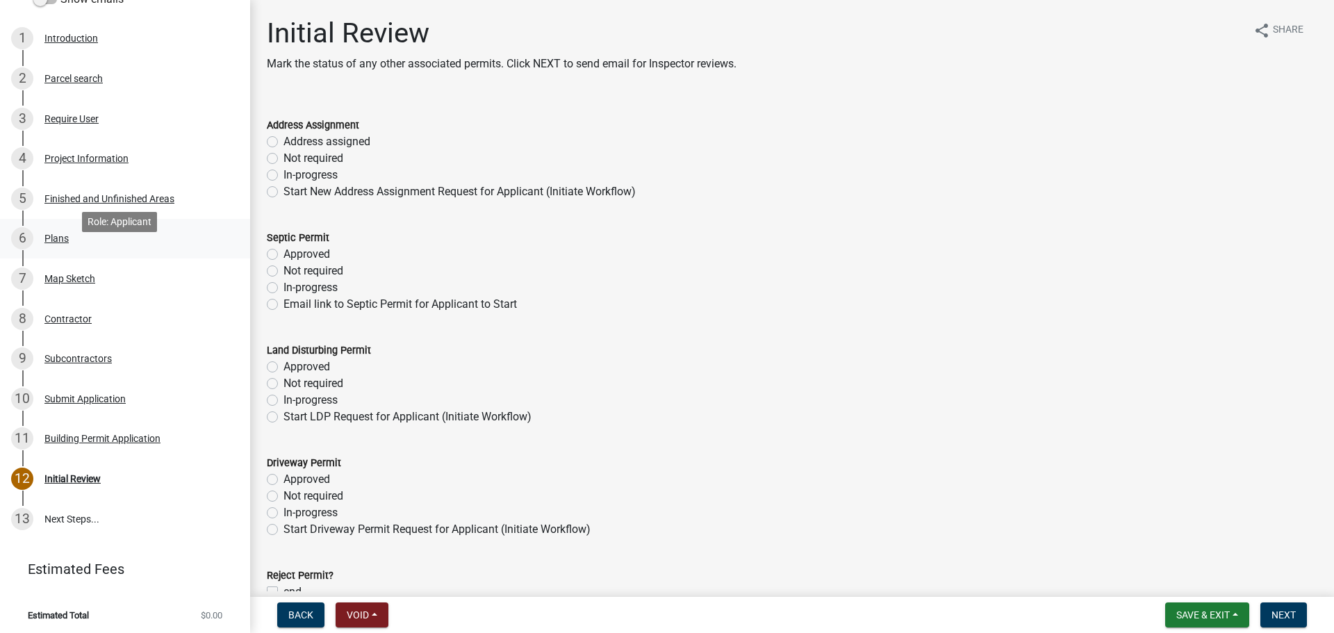
scroll to position [178, 0]
click at [283, 156] on label "Not required" at bounding box center [313, 158] width 60 height 17
click at [283, 156] on input "Not required" at bounding box center [287, 154] width 9 height 9
radio input "true"
click at [283, 268] on label "Not required" at bounding box center [313, 271] width 60 height 17
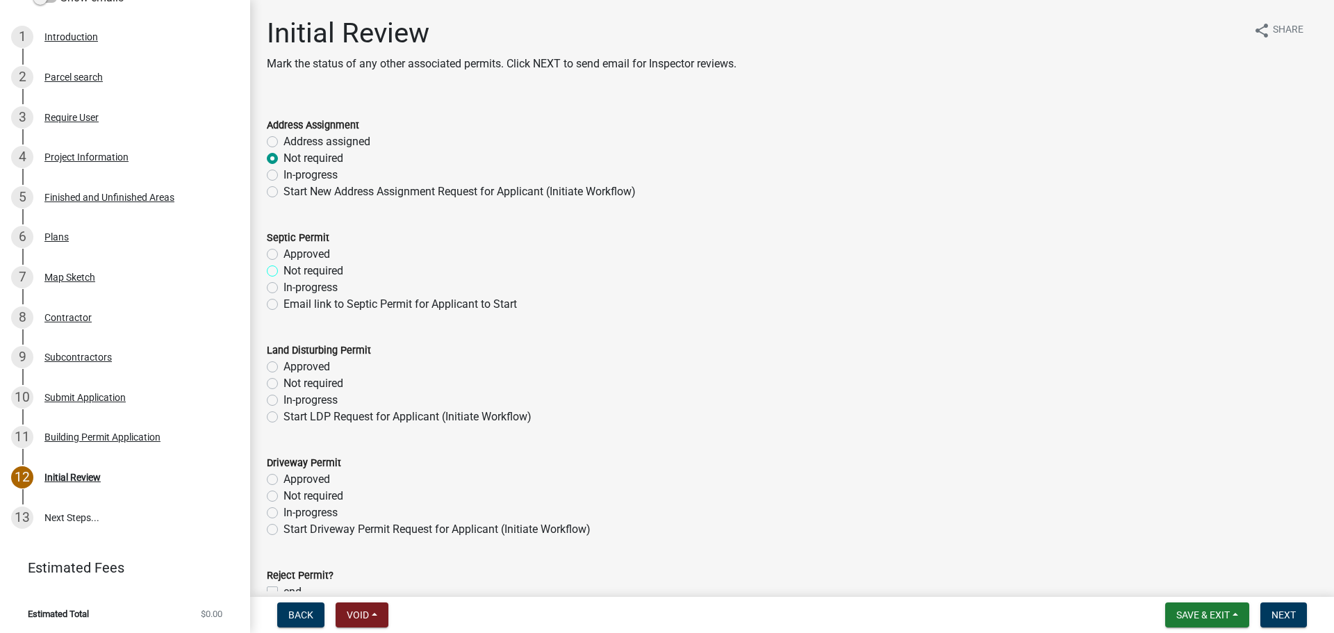
click at [283, 268] on input "Not required" at bounding box center [287, 267] width 9 height 9
radio input "true"
click at [283, 382] on label "Not required" at bounding box center [313, 383] width 60 height 17
click at [283, 382] on input "Not required" at bounding box center [287, 379] width 9 height 9
radio input "true"
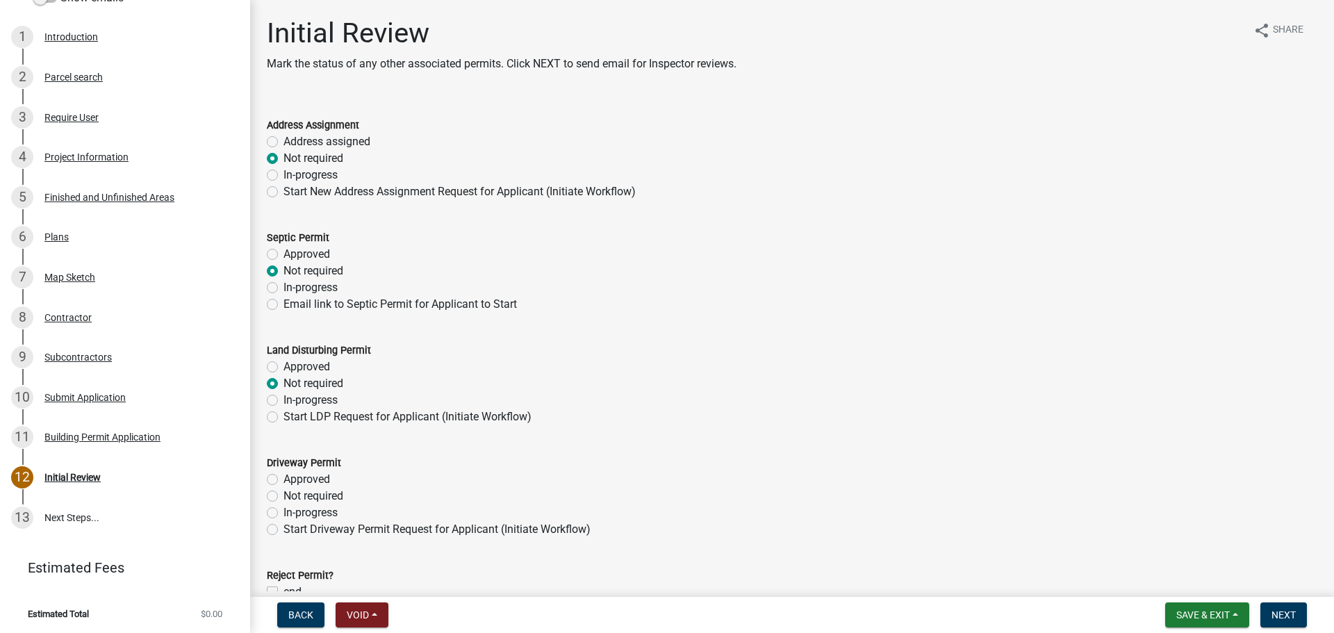
click at [283, 496] on label "Not required" at bounding box center [313, 496] width 60 height 17
click at [283, 496] on input "Not required" at bounding box center [287, 492] width 9 height 9
radio input "true"
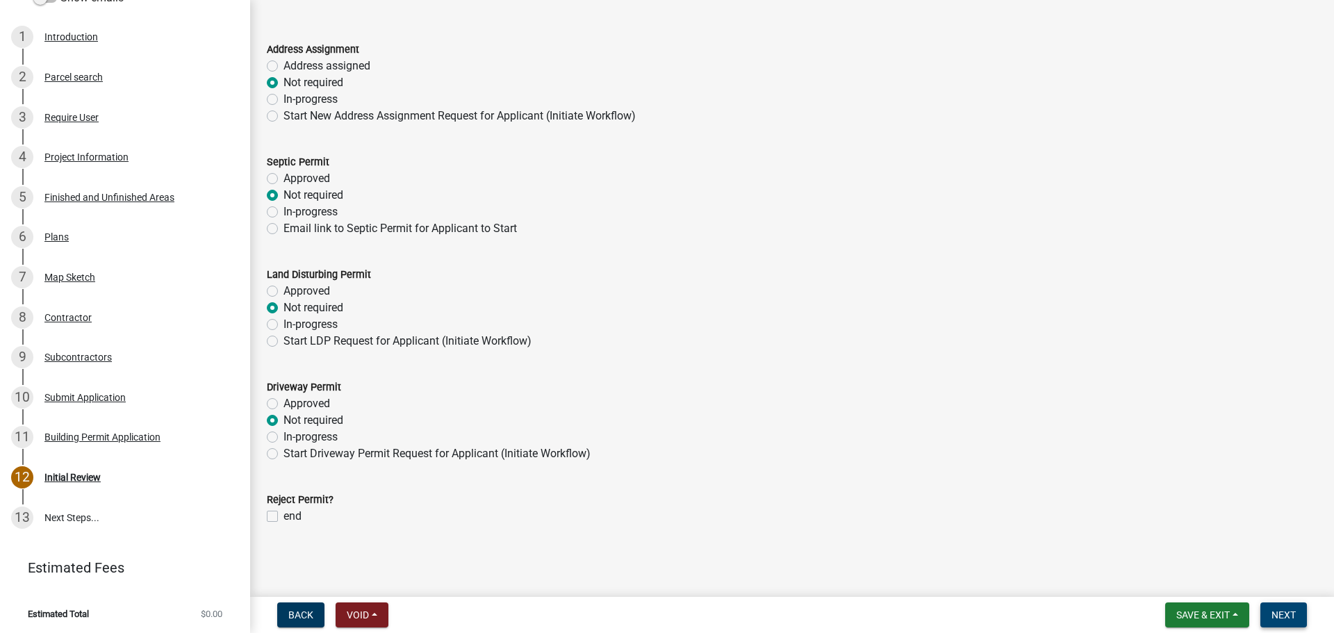
click at [1281, 619] on span "Next" at bounding box center [1284, 614] width 24 height 11
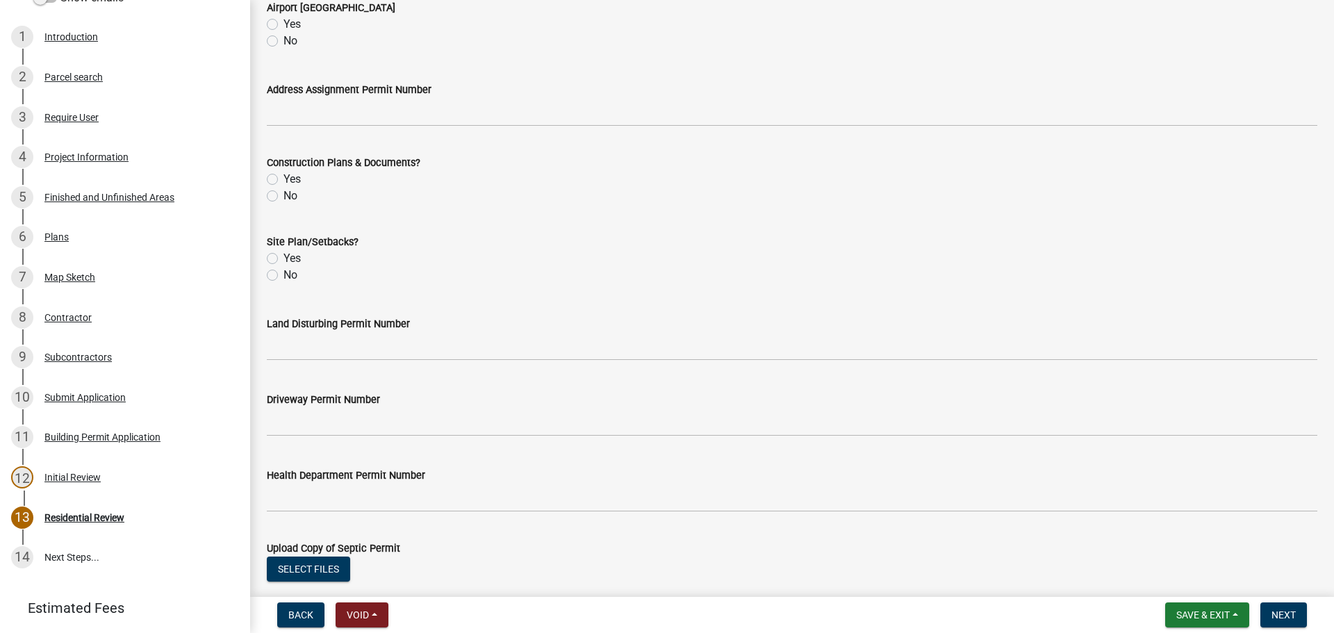
scroll to position [515, 0]
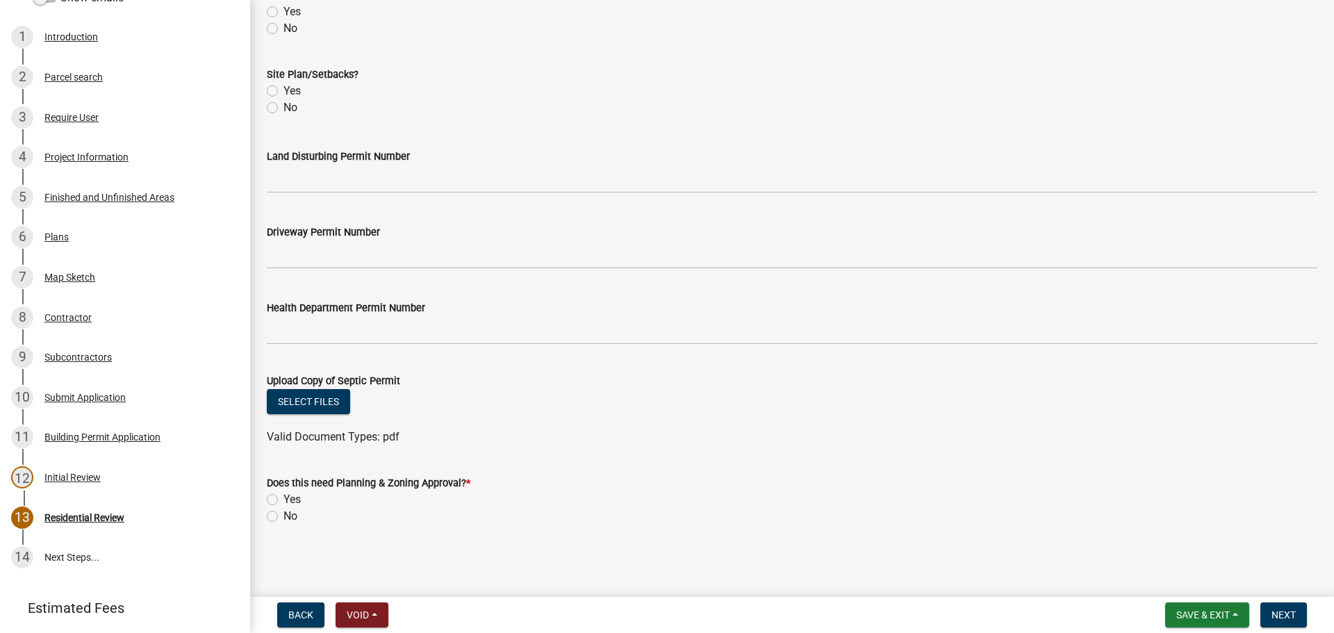
click at [283, 517] on label "No" at bounding box center [290, 516] width 14 height 17
click at [283, 517] on input "No" at bounding box center [287, 512] width 9 height 9
radio input "true"
click at [1287, 614] on span "Next" at bounding box center [1284, 614] width 24 height 11
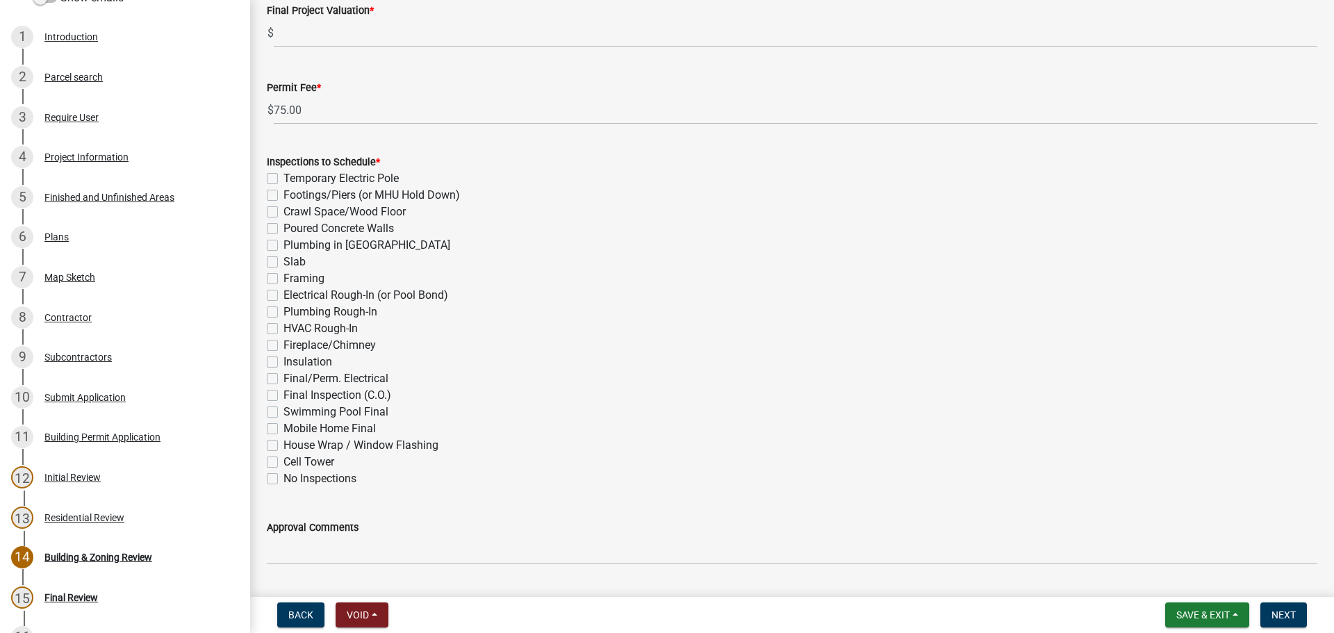
scroll to position [347, 0]
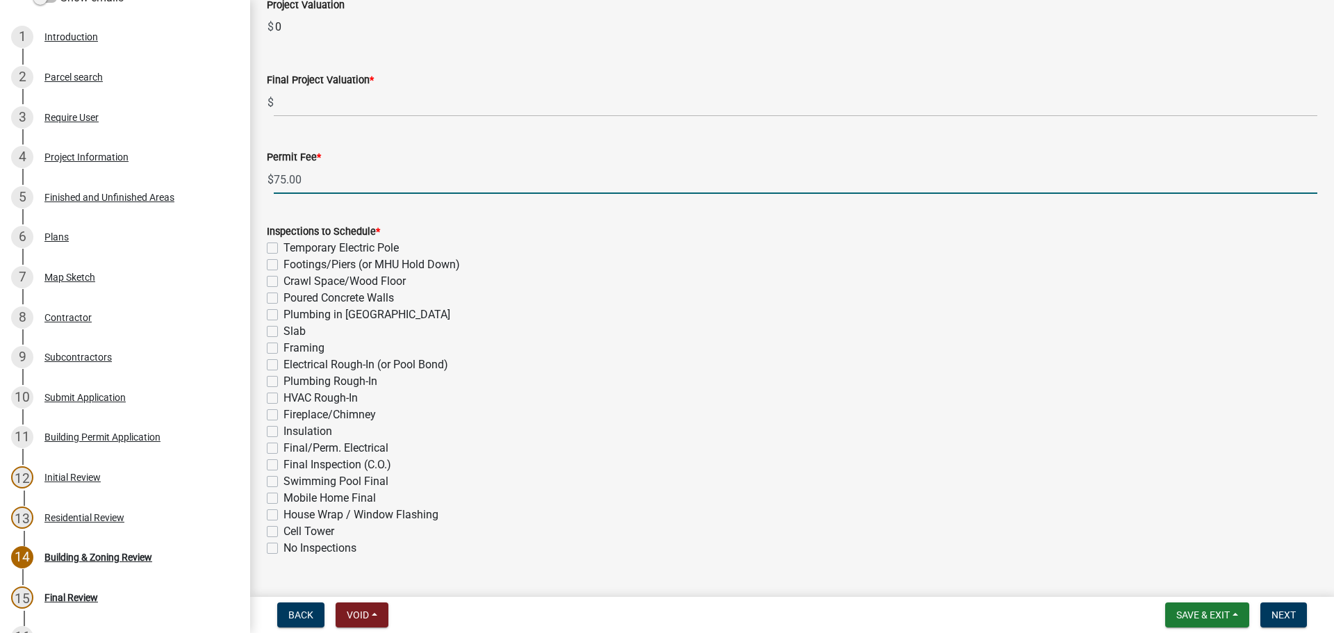
drag, startPoint x: 313, startPoint y: 186, endPoint x: 273, endPoint y: 165, distance: 44.4
click at [273, 165] on div "$ 75.00" at bounding box center [792, 179] width 1051 height 28
type input "1"
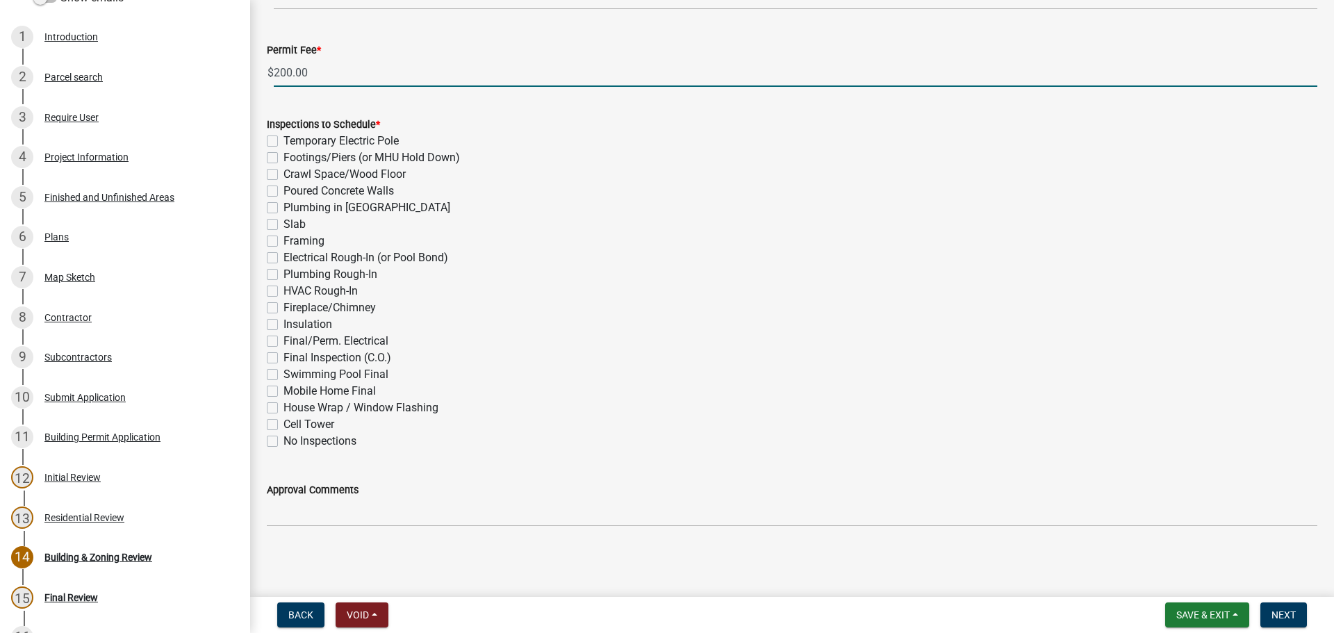
scroll to position [455, 0]
type input "200.00"
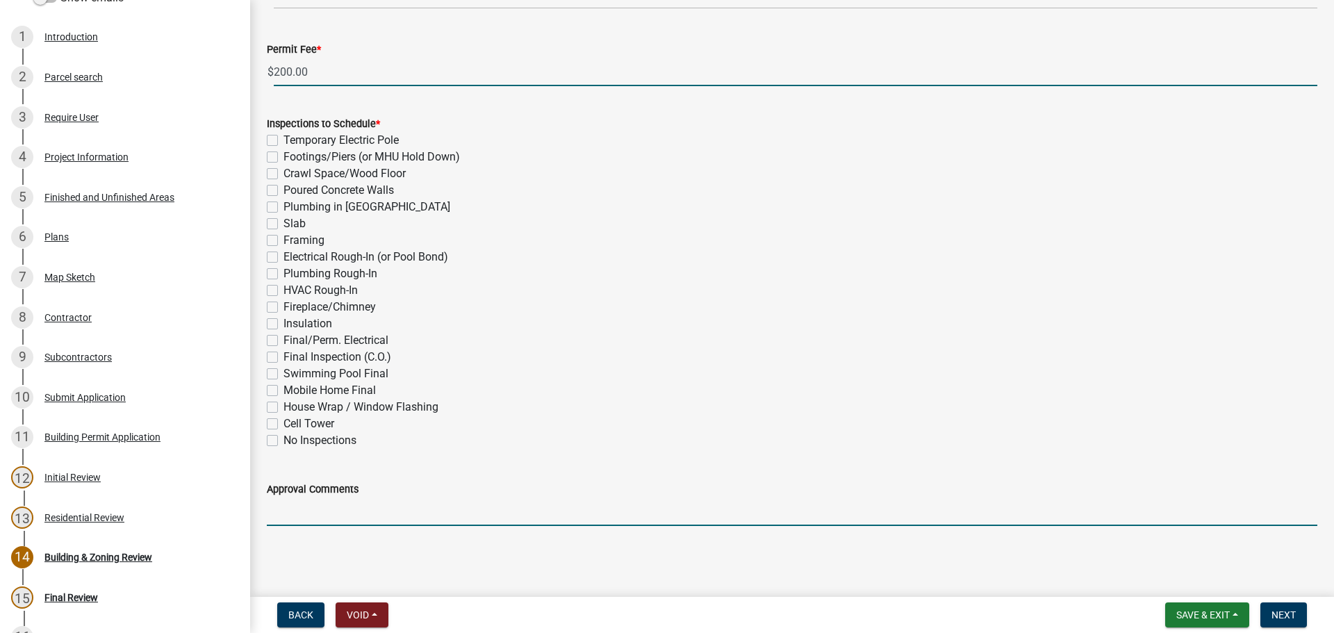
click at [291, 511] on input "Approval Comments" at bounding box center [792, 511] width 1051 height 28
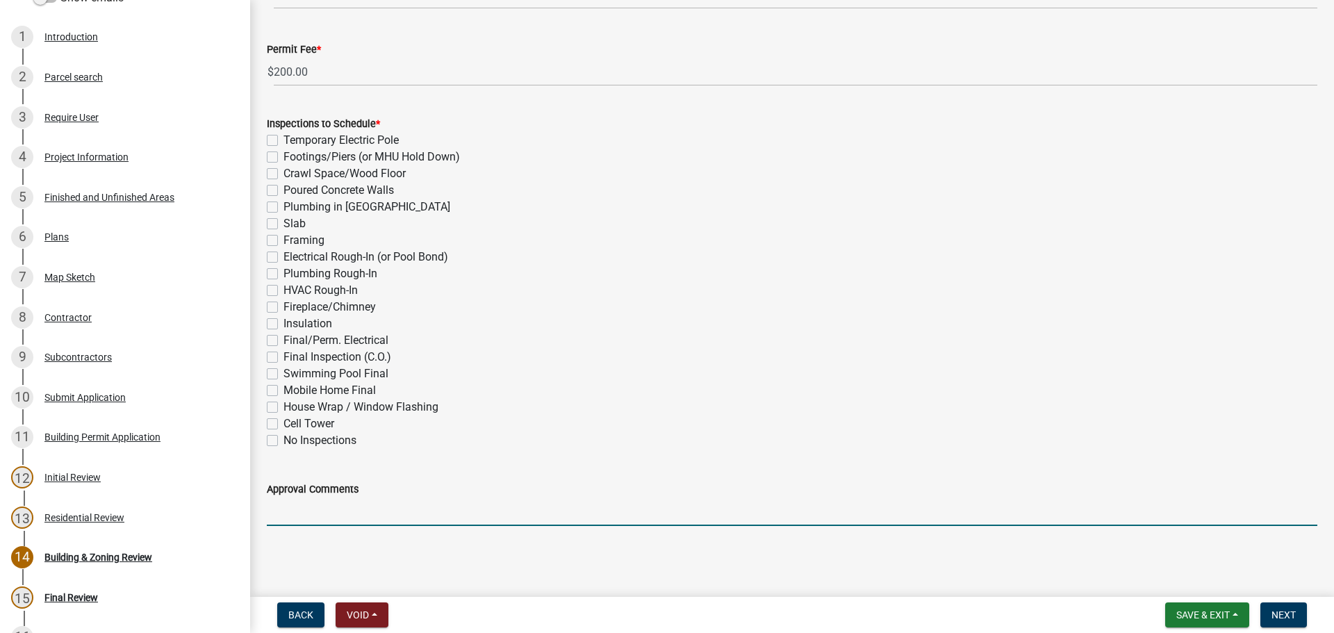
type input "l"
type input "Contact Community Development once removed."
drag, startPoint x: 516, startPoint y: 516, endPoint x: 158, endPoint y: 474, distance: 361.0
click at [158, 474] on div "Step 3. Building Permit 476738 Edit View Summary Notes Show emails 1 Introducti…" at bounding box center [667, 316] width 1334 height 633
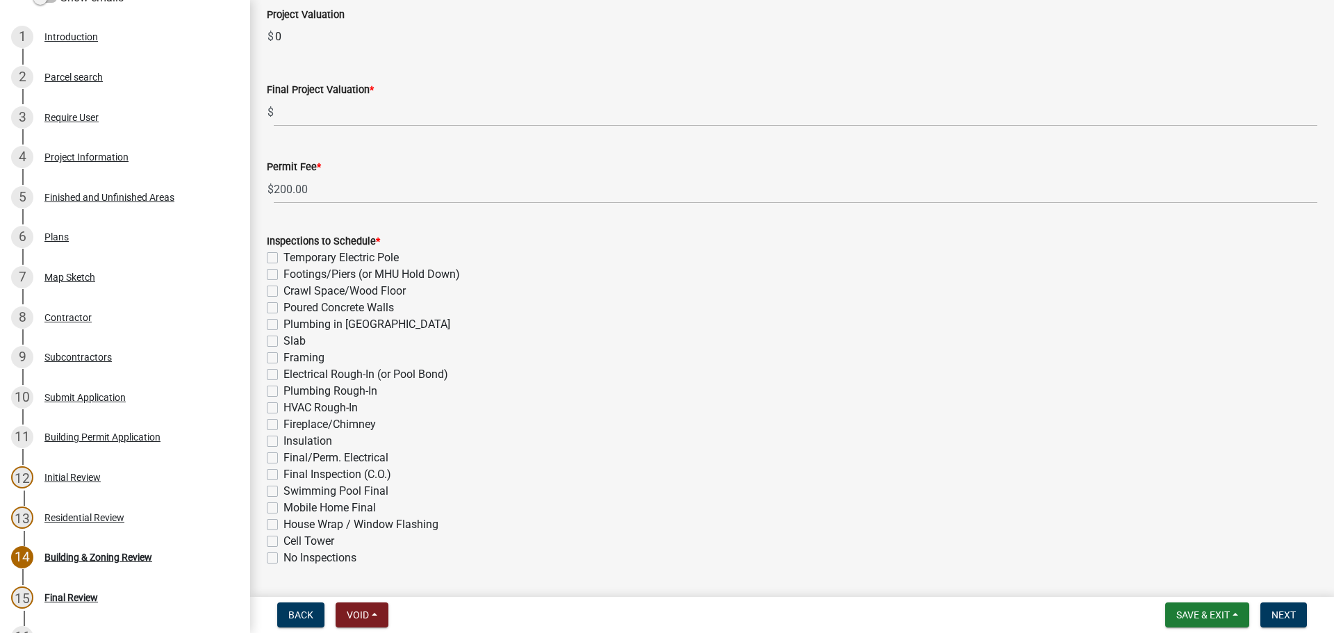
scroll to position [108, 0]
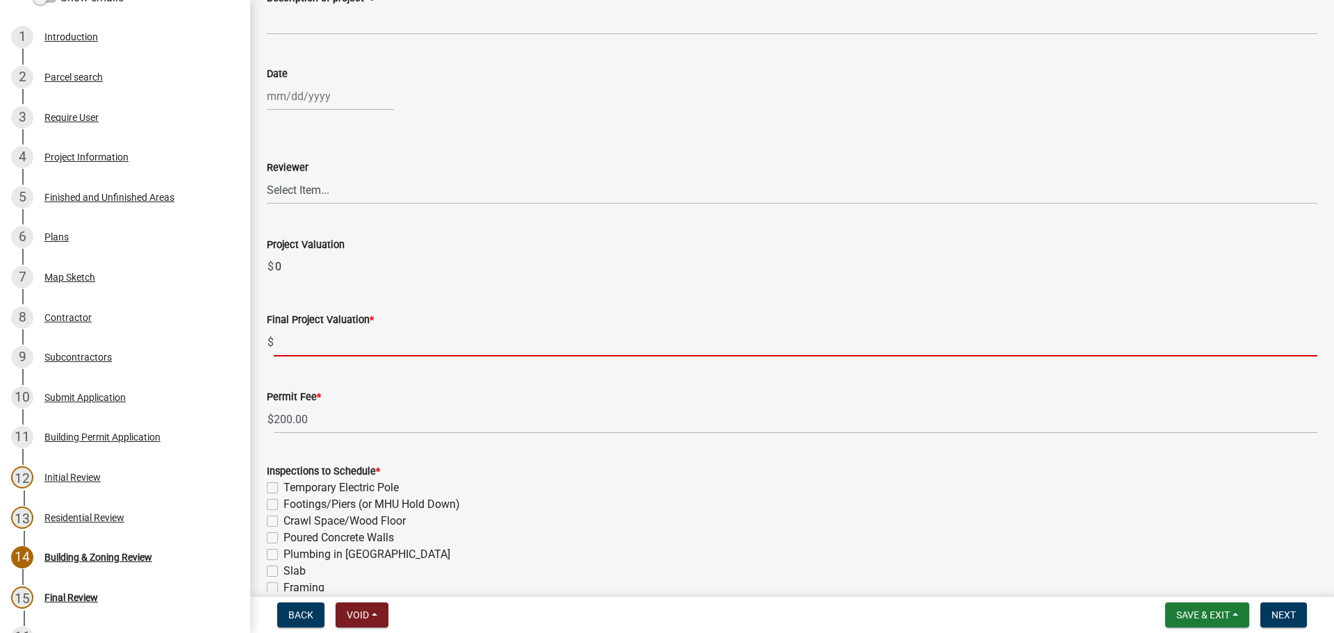
click at [305, 354] on input "text" at bounding box center [796, 342] width 1044 height 28
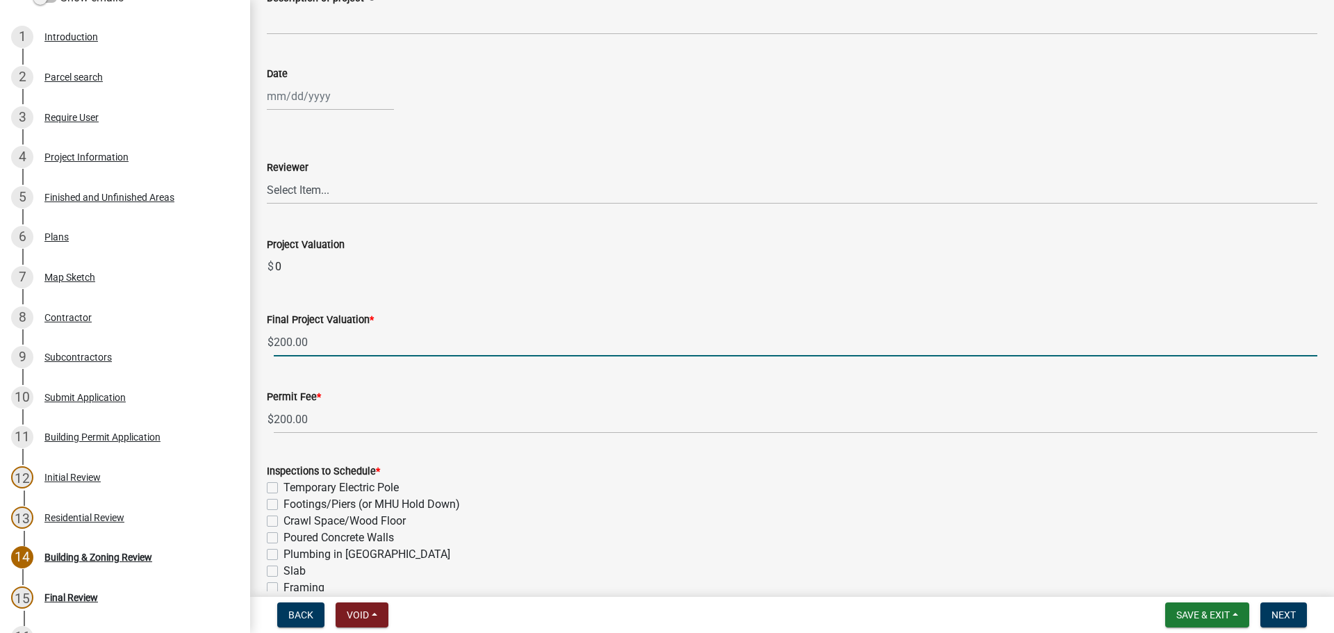
type input "200"
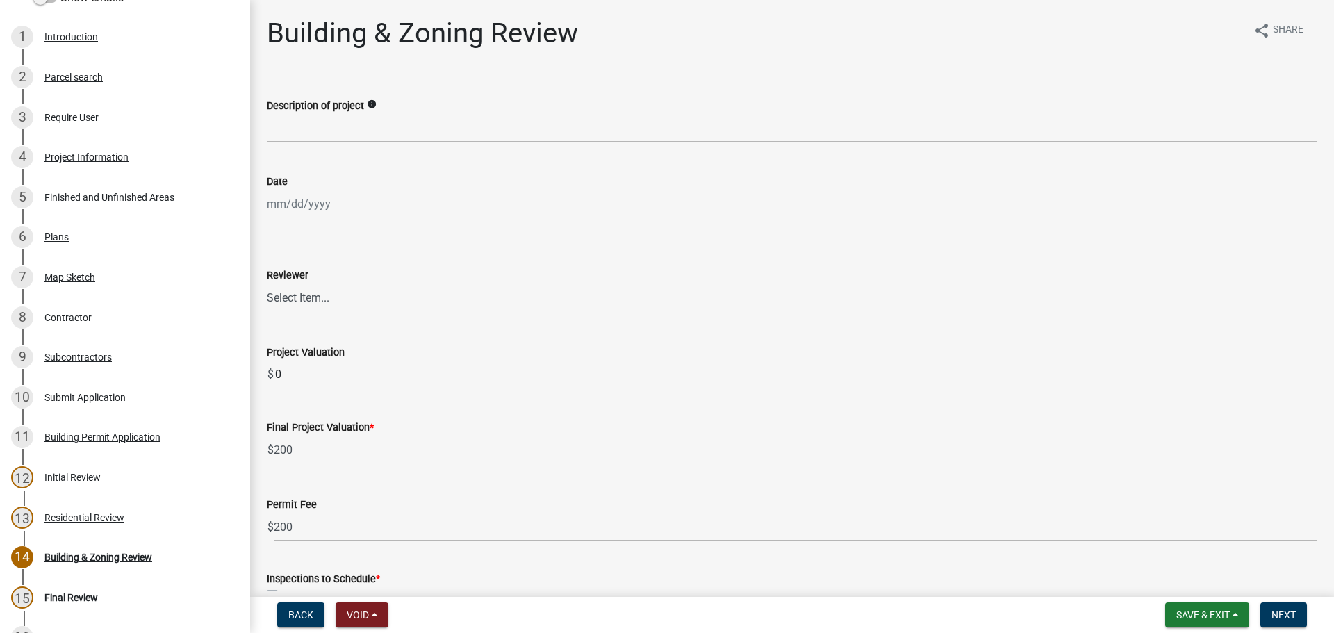
scroll to position [455, 0]
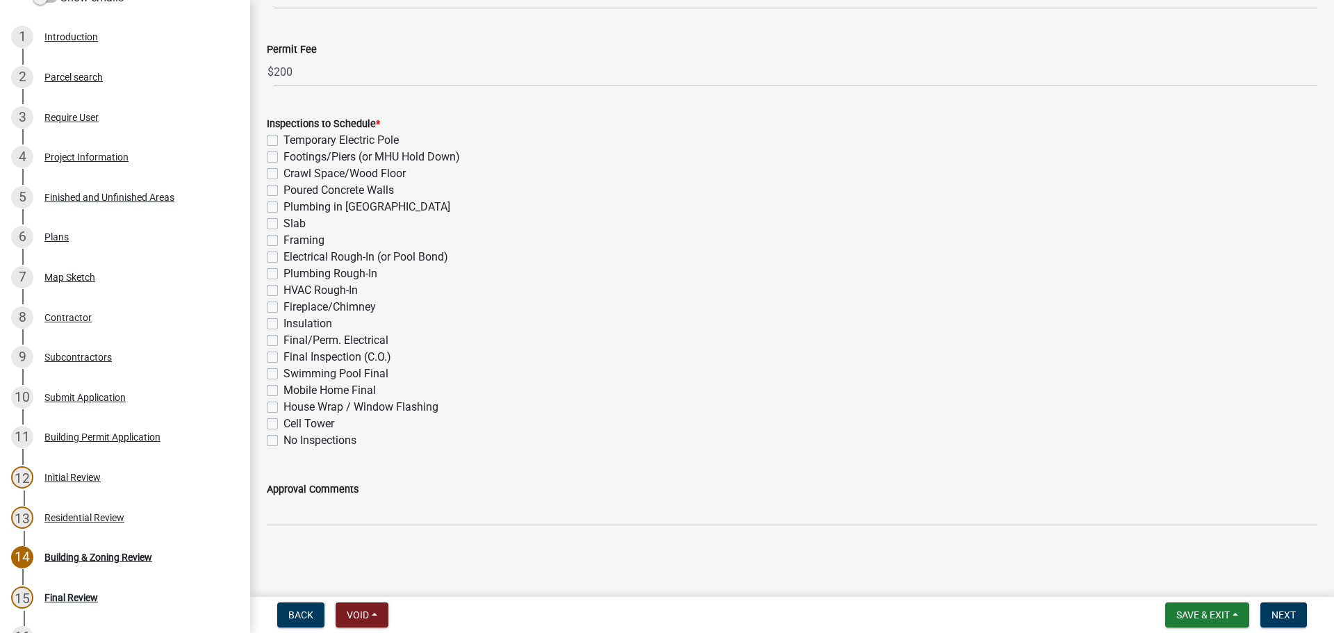
click at [283, 356] on label "Final Inspection (C.O.)" at bounding box center [337, 357] width 108 height 17
click at [283, 356] on input "Final Inspection (C.O.)" at bounding box center [287, 353] width 9 height 9
checkbox input "true"
checkbox input "false"
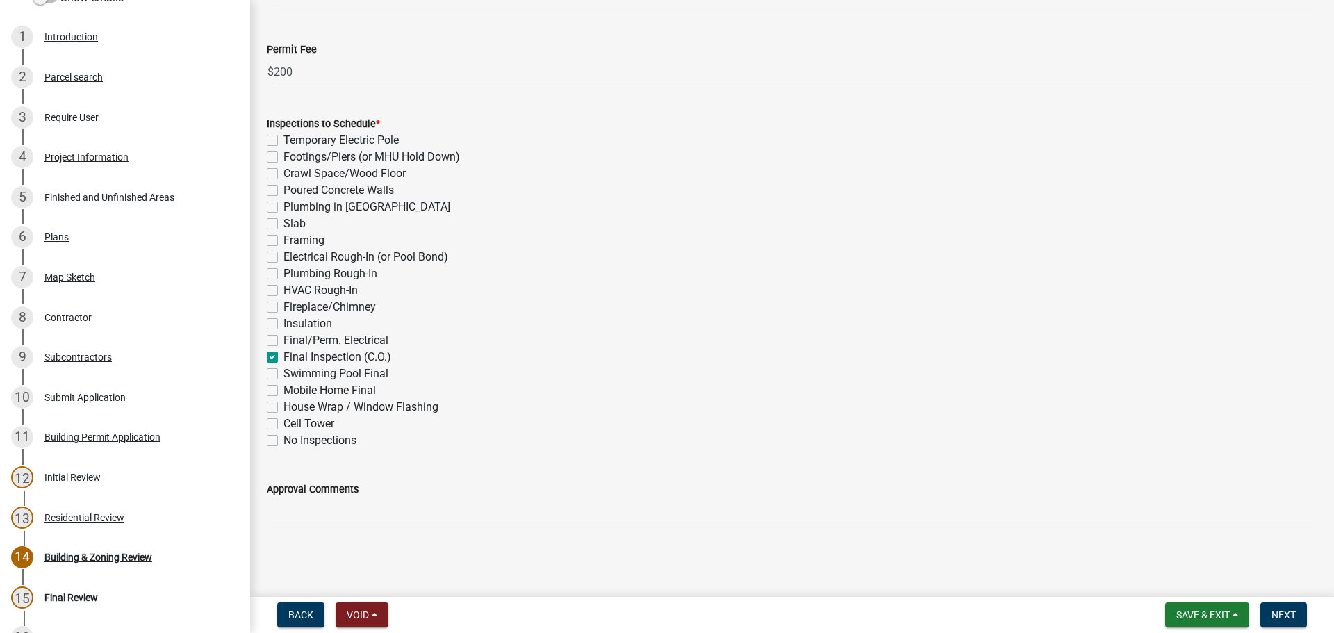
checkbox input "false"
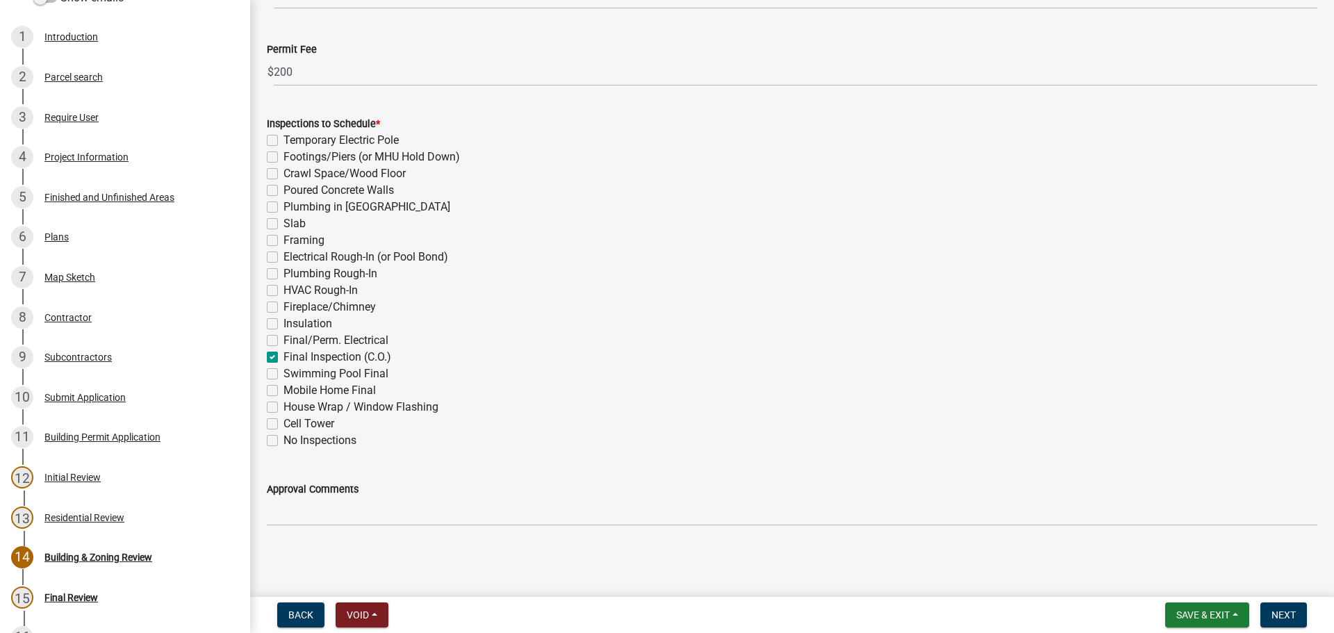
checkbox input "false"
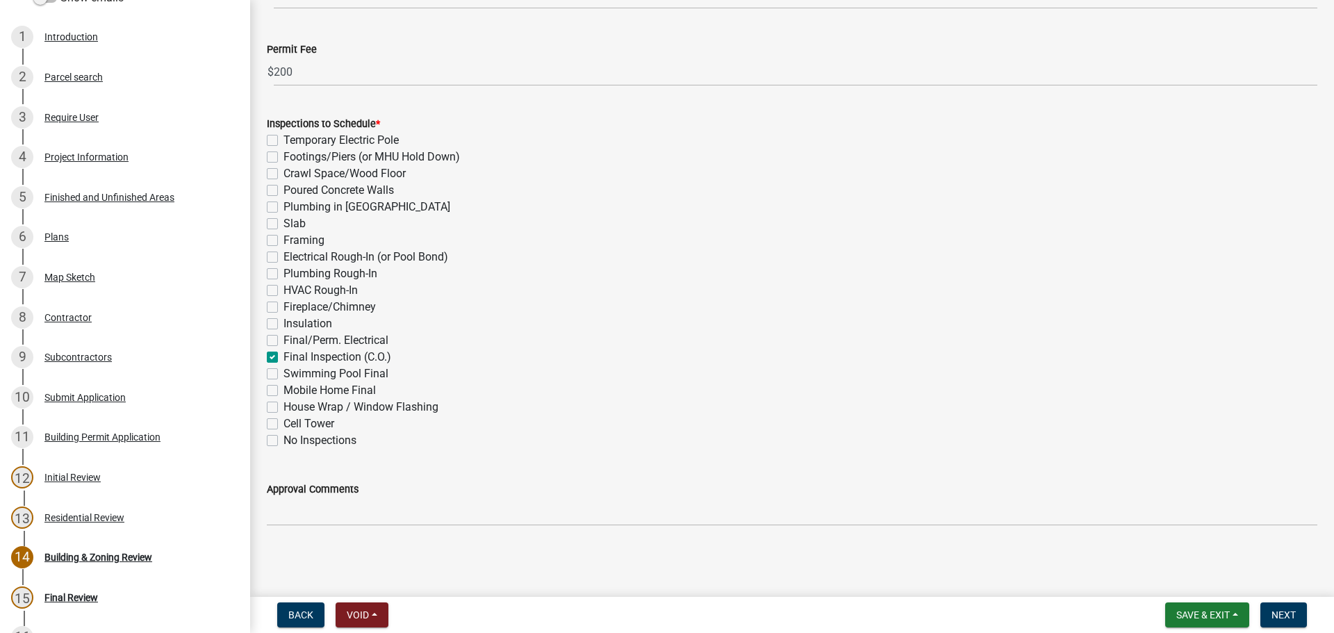
checkbox input "false"
checkbox input "true"
checkbox input "false"
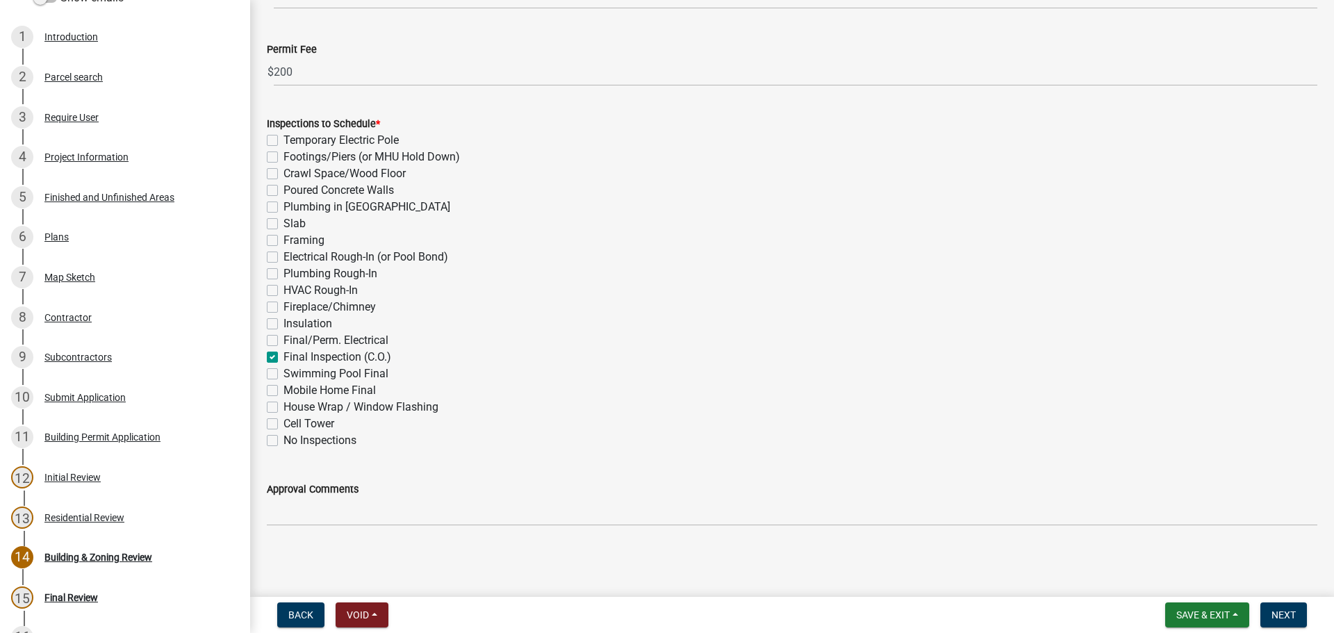
checkbox input "false"
click at [1284, 609] on span "Next" at bounding box center [1284, 614] width 24 height 11
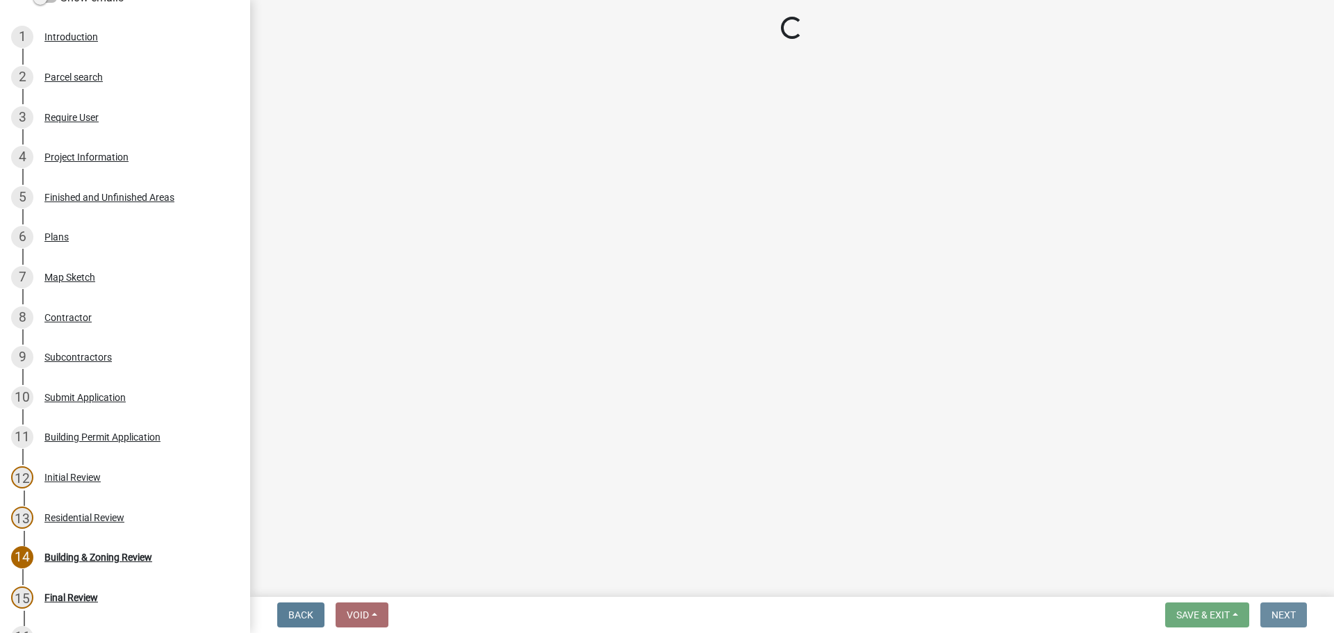
scroll to position [0, 0]
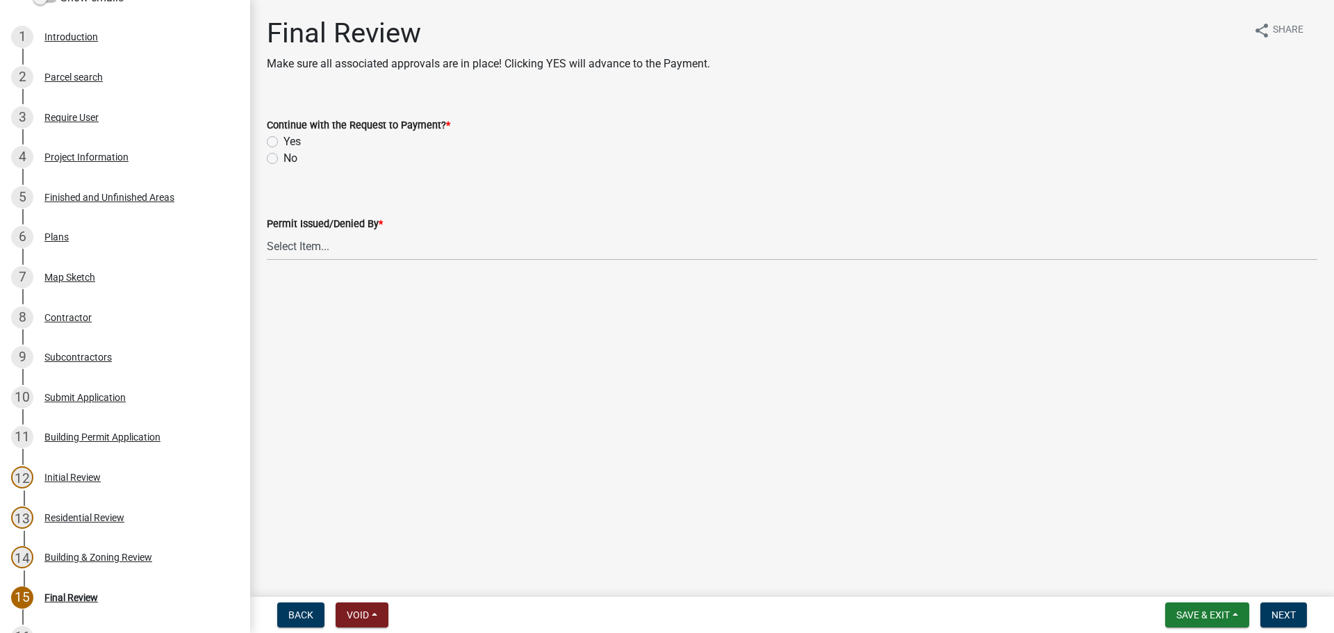
click at [283, 140] on label "Yes" at bounding box center [291, 141] width 17 height 17
click at [283, 140] on input "Yes" at bounding box center [287, 137] width 9 height 9
radio input "true"
click at [329, 246] on select "Select Item... [PERSON_NAME] [PERSON_NAME] [PERSON_NAME] [PERSON_NAME]" at bounding box center [792, 246] width 1051 height 28
click at [267, 232] on select "Select Item... [PERSON_NAME] [PERSON_NAME] [PERSON_NAME] [PERSON_NAME]" at bounding box center [792, 246] width 1051 height 28
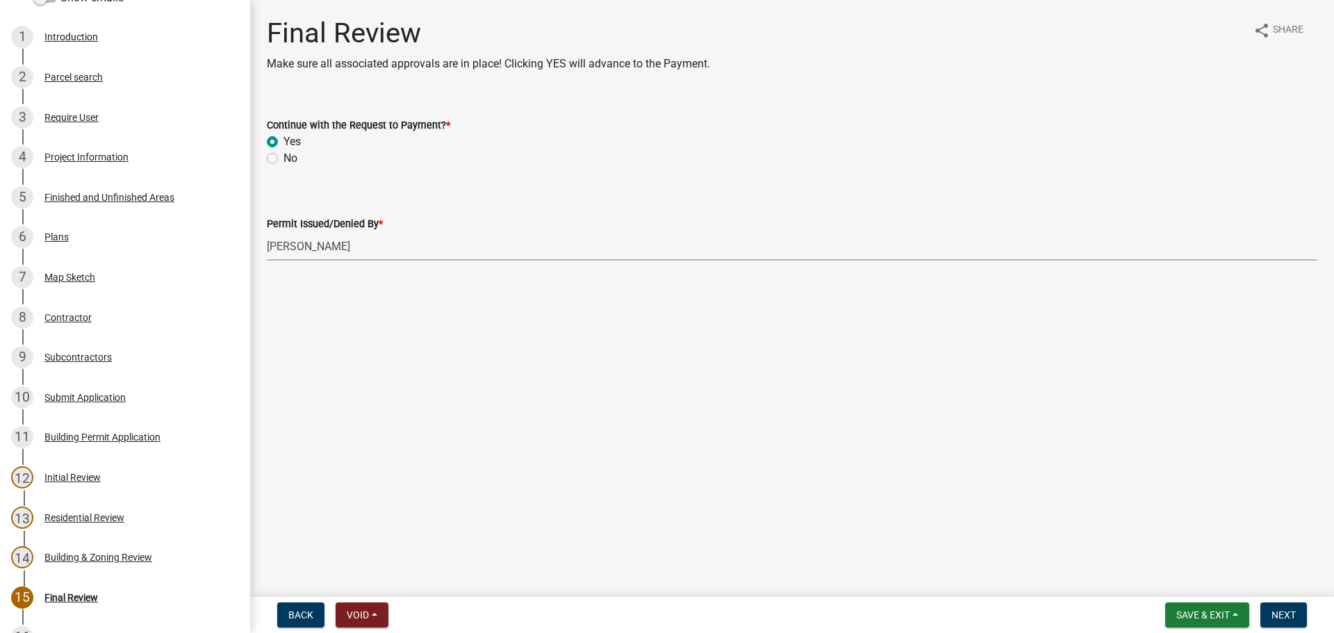
select select "3fe20280-6395-40f4-a57d-e236dbb52125"
click at [1278, 616] on span "Next" at bounding box center [1284, 614] width 24 height 11
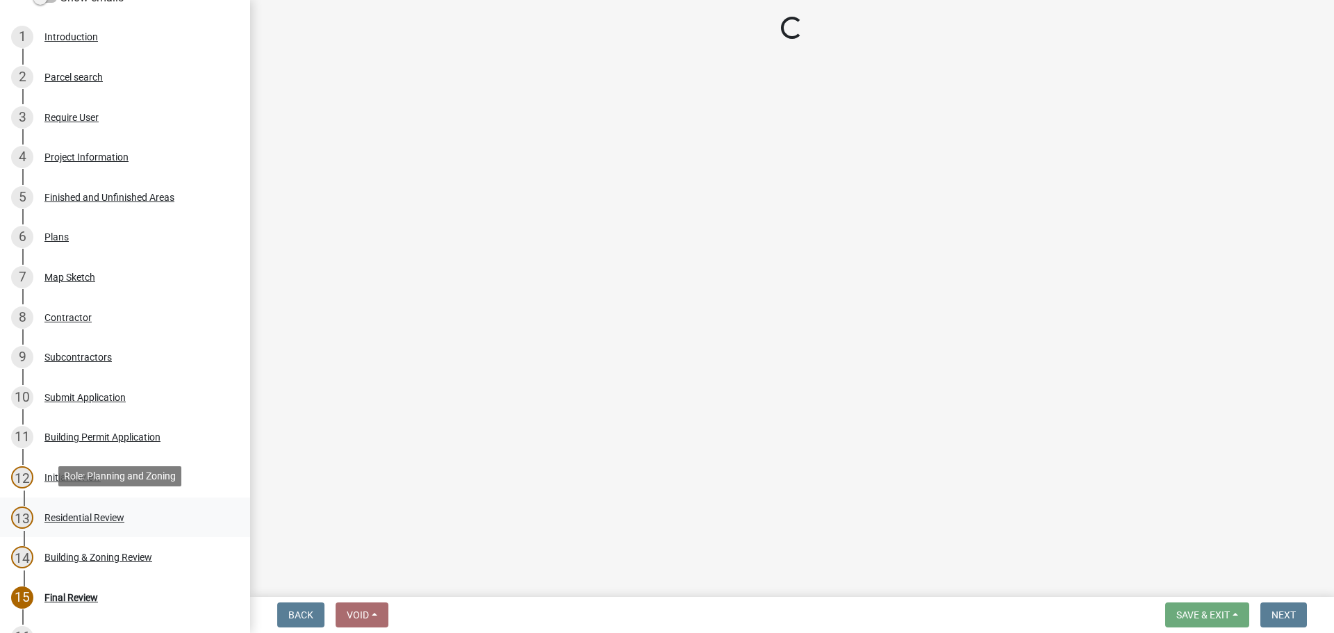
select select "3: 3"
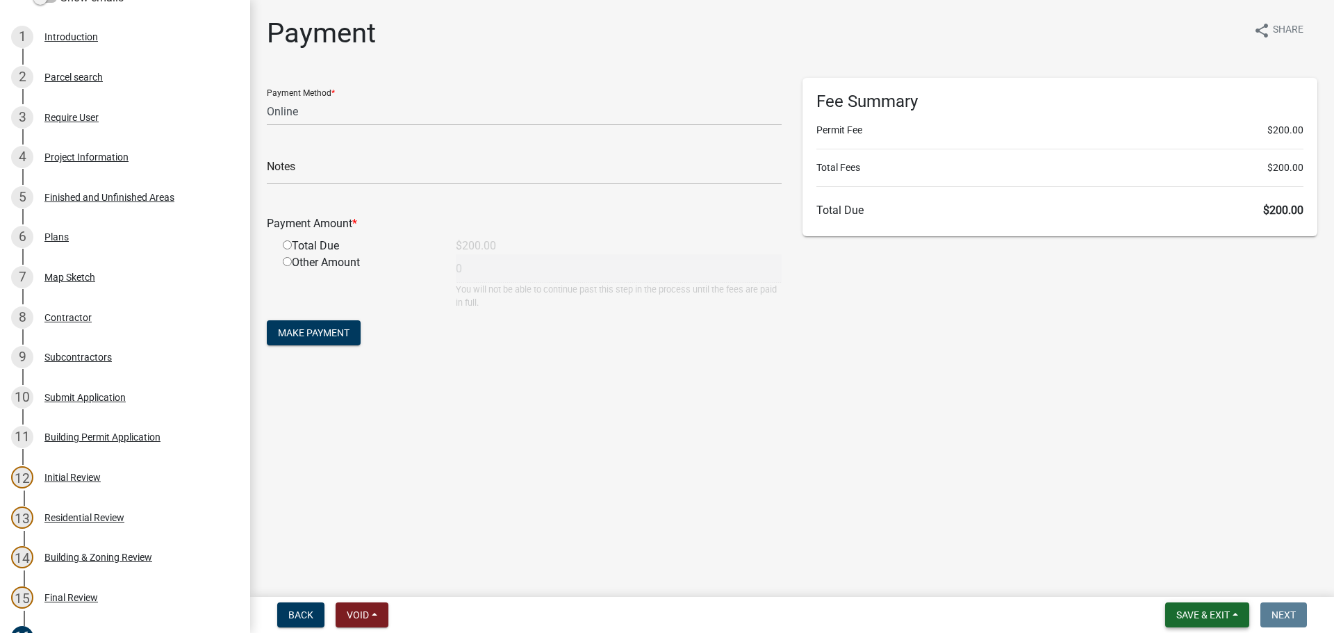
click at [1198, 609] on span "Save & Exit" at bounding box center [1203, 614] width 54 height 11
click at [1199, 577] on button "Save & Exit" at bounding box center [1193, 578] width 111 height 33
